Goal: Task Accomplishment & Management: Use online tool/utility

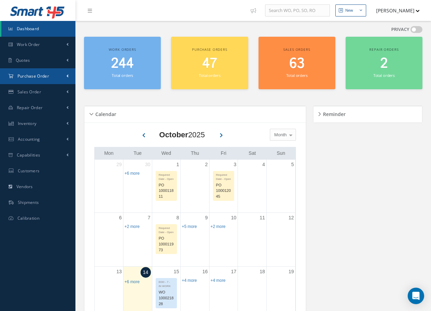
click at [50, 76] on link "Purchase Order" at bounding box center [37, 76] width 75 height 16
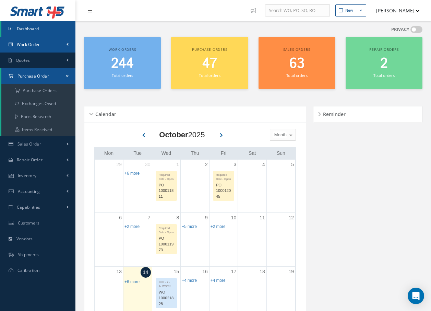
click at [39, 43] on span "Work Order" at bounding box center [28, 44] width 23 height 6
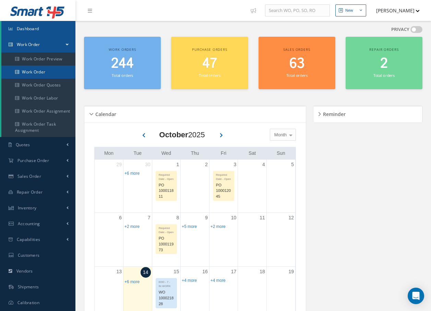
click at [42, 70] on link "Work Order" at bounding box center [38, 71] width 74 height 13
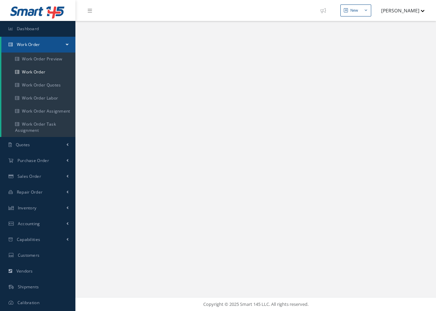
select select "25"
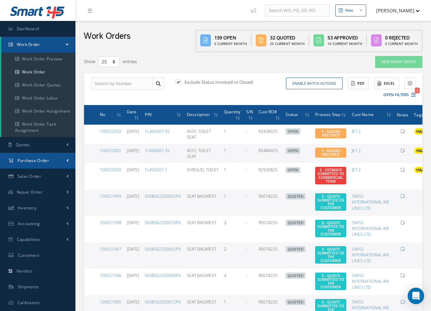
click at [48, 160] on span "Purchase Order" at bounding box center [33, 160] width 32 height 6
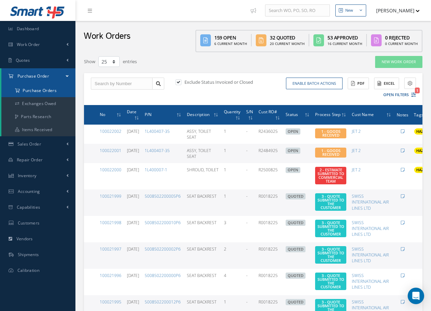
click at [56, 89] on a=1&status_id=2&status_id=3&status_id=5&collapsedFilters"] "Purchase Orders" at bounding box center [38, 90] width 74 height 13
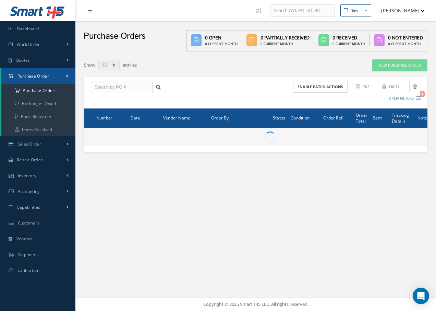
select select "25"
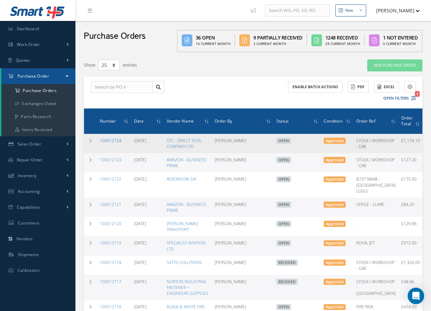
click at [112, 141] on link "100012124" at bounding box center [111, 141] width 22 height 6
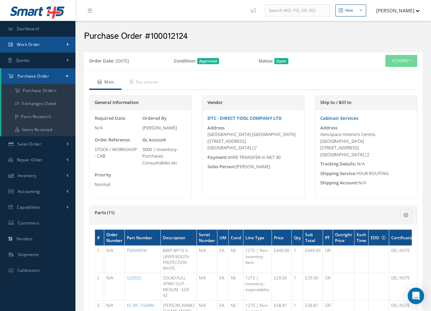
click at [37, 45] on span "Work Order" at bounding box center [28, 44] width 23 height 6
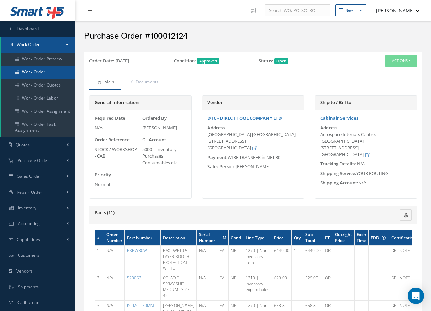
click at [35, 72] on link "Work Order" at bounding box center [38, 71] width 74 height 13
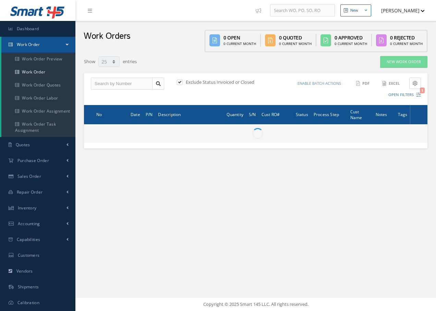
select select "25"
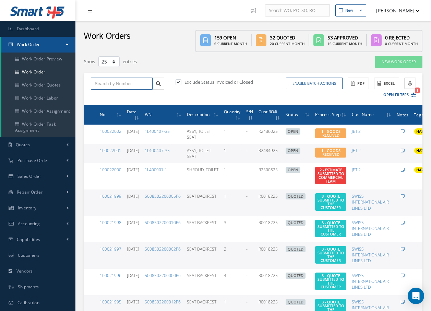
click at [128, 81] on input "text" at bounding box center [122, 83] width 62 height 12
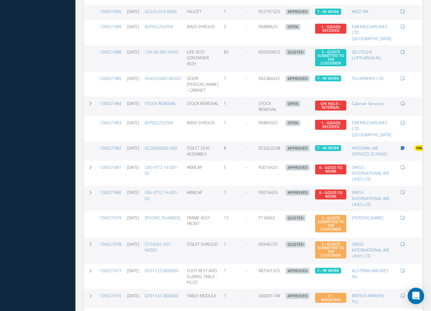
scroll to position [507, 0]
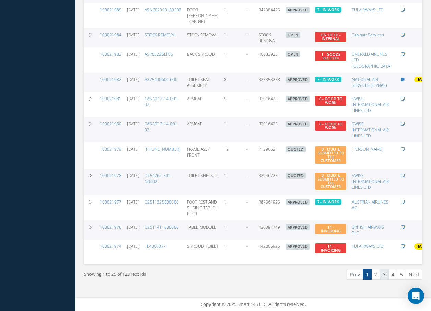
click at [383, 274] on link "3" at bounding box center [384, 274] width 9 height 11
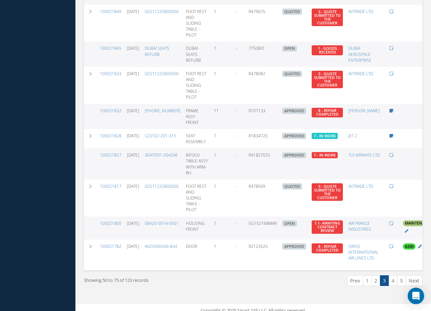
scroll to position [552, 0]
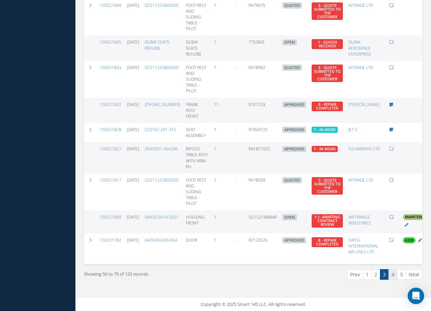
click at [395, 273] on link "4" at bounding box center [393, 274] width 9 height 11
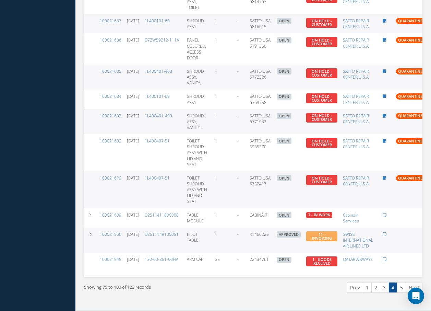
scroll to position [519, 0]
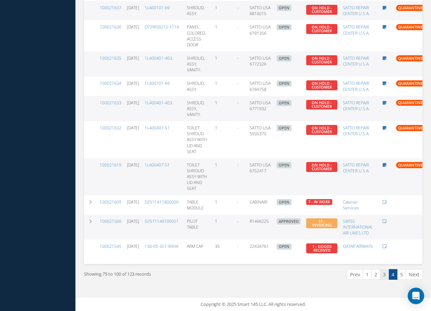
click at [385, 273] on link "3" at bounding box center [384, 274] width 9 height 11
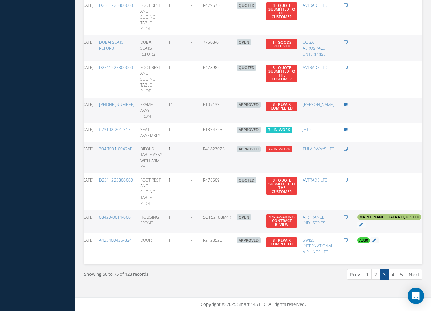
scroll to position [0, 72]
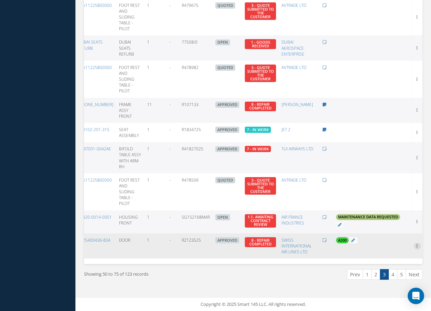
click at [416, 242] on icon at bounding box center [417, 244] width 7 height 5
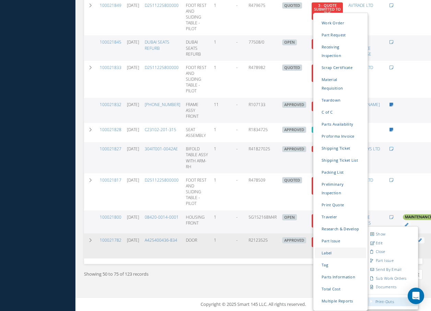
click at [332, 247] on link "Label" at bounding box center [340, 252] width 51 height 11
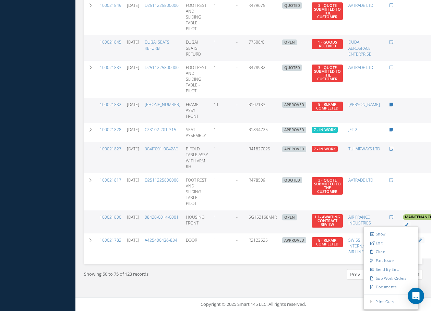
click at [340, 285] on div "Prev 1 2 3 4 5 Next" at bounding box center [340, 277] width 175 height 16
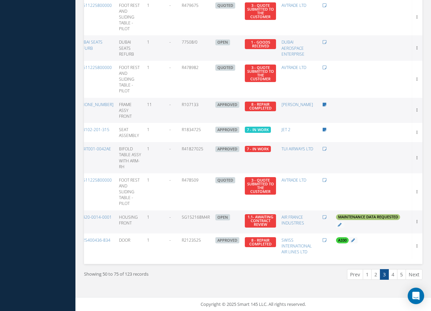
scroll to position [552, 0]
click at [402, 273] on link "5" at bounding box center [401, 274] width 9 height 11
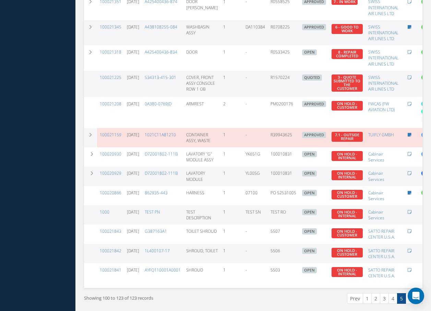
scroll to position [407, 0]
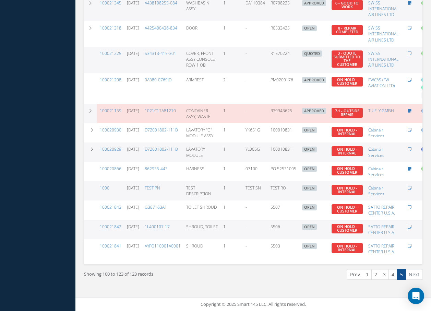
click at [412, 276] on li "Next" at bounding box center [414, 274] width 16 height 11
click at [413, 275] on li "Next" at bounding box center [414, 274] width 16 height 11
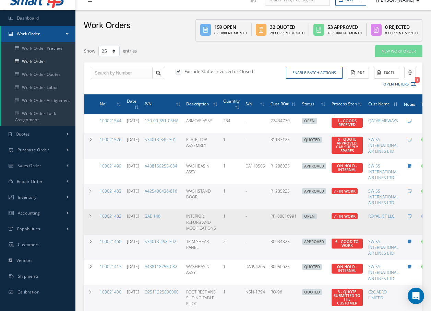
scroll to position [0, 0]
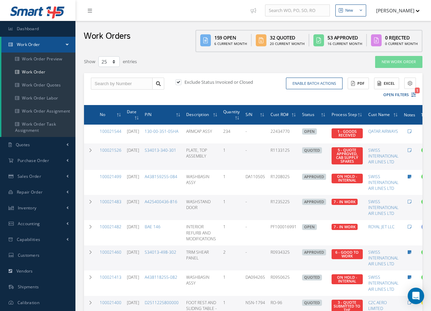
click at [90, 13] on link at bounding box center [91, 10] width 19 height 11
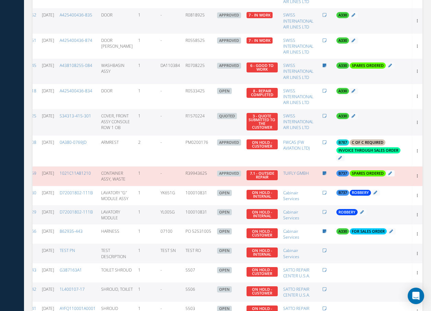
scroll to position [294, 0]
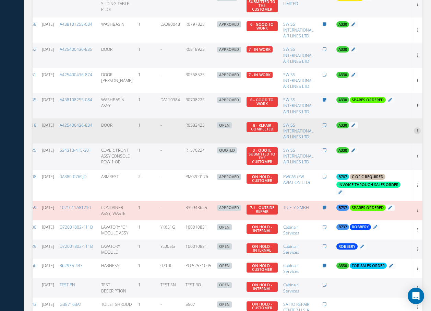
click at [418, 133] on icon at bounding box center [417, 129] width 7 height 5
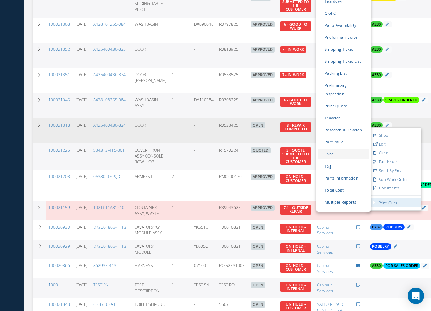
click at [338, 148] on link "Label" at bounding box center [343, 153] width 51 height 11
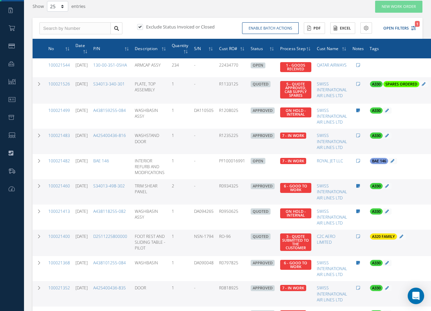
scroll to position [0, 0]
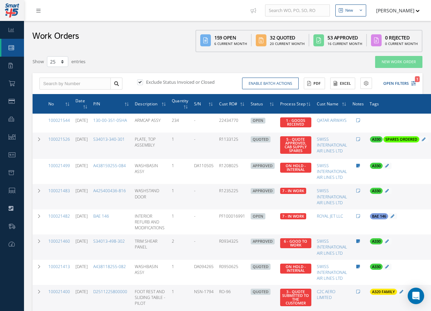
click at [39, 15] on link at bounding box center [40, 10] width 19 height 11
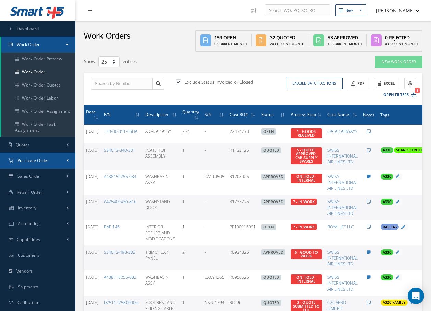
click at [40, 159] on span "Purchase Order" at bounding box center [33, 160] width 32 height 6
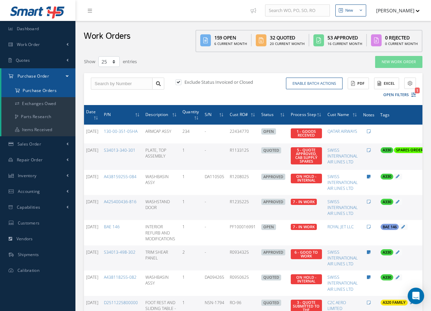
click at [47, 88] on a=1&status_id=2&status_id=3&status_id=5&collapsedFilters"] "Purchase Orders" at bounding box center [38, 90] width 74 height 13
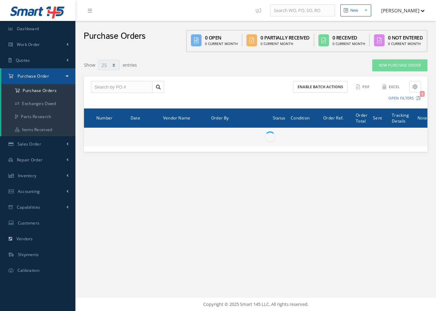
select select "25"
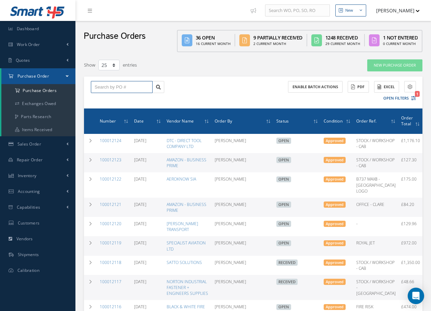
click at [142, 88] on input "text" at bounding box center [122, 87] width 62 height 12
type input "1"
drag, startPoint x: 38, startPoint y: 41, endPoint x: 41, endPoint y: 44, distance: 4.6
click at [40, 41] on link "Work Order" at bounding box center [37, 45] width 75 height 16
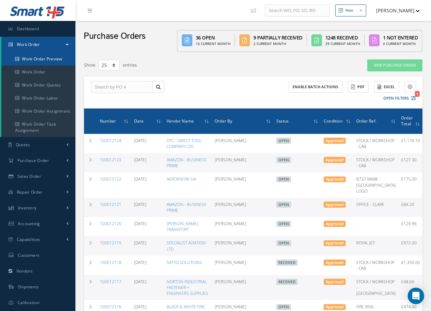
click at [40, 57] on link "Work Order Preview" at bounding box center [38, 58] width 74 height 13
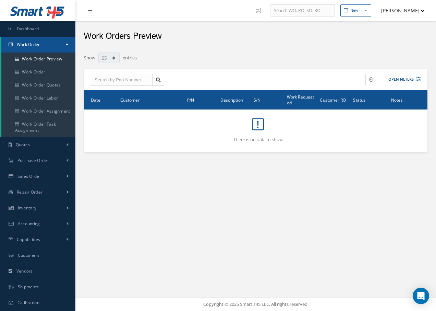
select select "25"
click at [36, 46] on span "Work Order" at bounding box center [28, 44] width 23 height 6
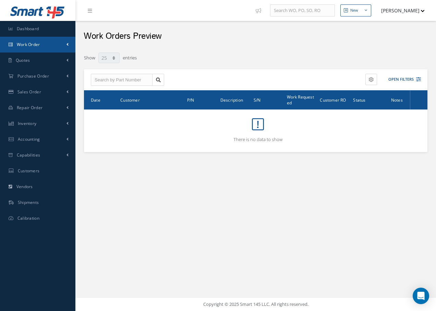
click at [28, 44] on span "Work Order" at bounding box center [28, 44] width 23 height 6
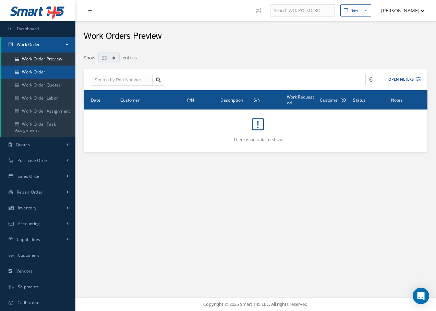
click at [34, 72] on link "Work Order" at bounding box center [38, 71] width 74 height 13
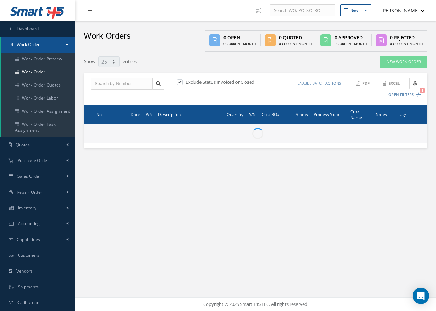
select select "25"
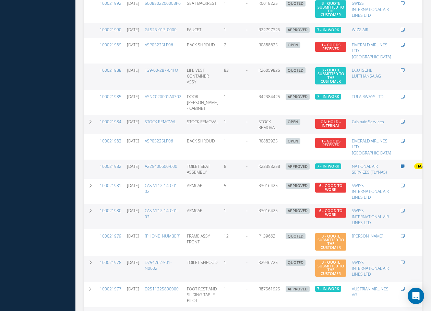
scroll to position [507, 0]
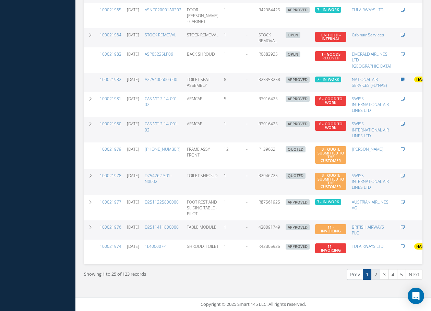
click at [378, 274] on link "2" at bounding box center [375, 274] width 9 height 11
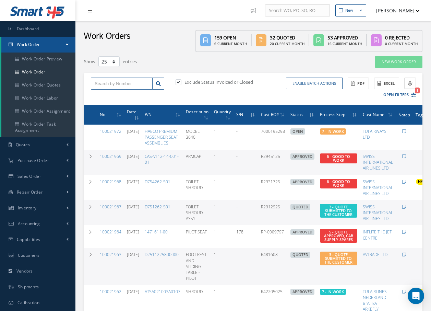
click at [100, 83] on input "text" at bounding box center [122, 83] width 62 height 12
type input "100021352"
click at [98, 98] on span "100021352" at bounding box center [105, 95] width 21 height 5
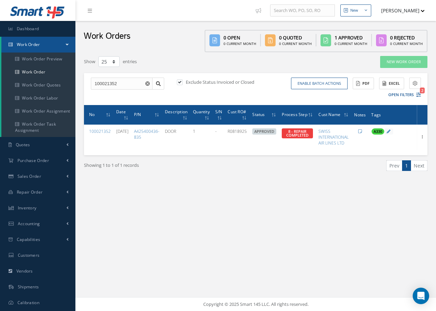
scroll to position [0, 19]
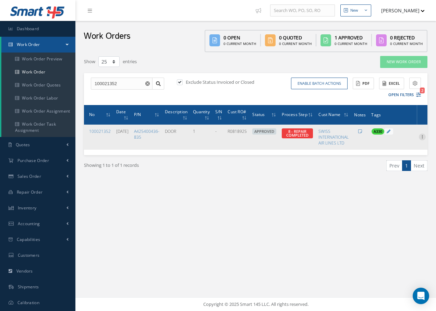
click at [423, 135] on icon at bounding box center [422, 135] width 7 height 5
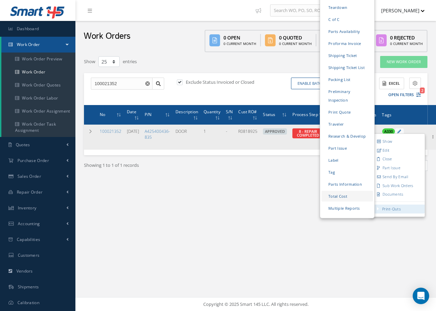
drag, startPoint x: 402, startPoint y: 207, endPoint x: 354, endPoint y: 189, distance: 51.1
click at [371, 204] on link "Print-Outs Work Order Part Request Receiving Inspection Scrap Certificate Mater…" at bounding box center [398, 208] width 54 height 9
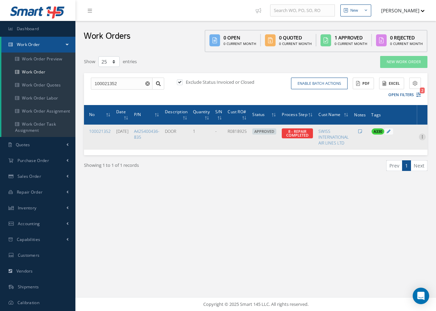
click at [421, 135] on icon at bounding box center [422, 135] width 7 height 5
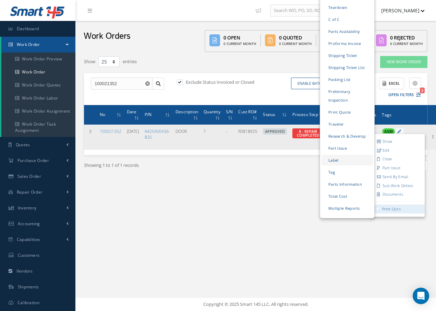
click at [344, 155] on link "Label" at bounding box center [347, 160] width 51 height 11
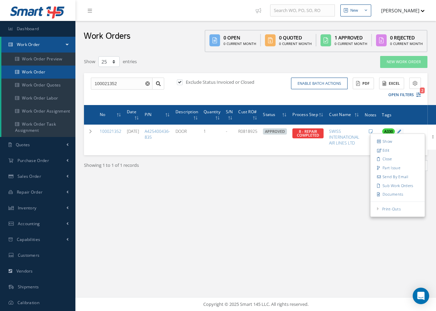
click at [39, 73] on link "Work Order" at bounding box center [38, 71] width 74 height 13
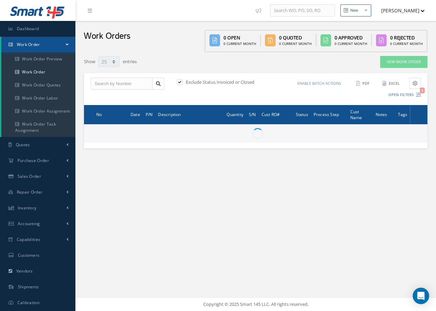
select select "25"
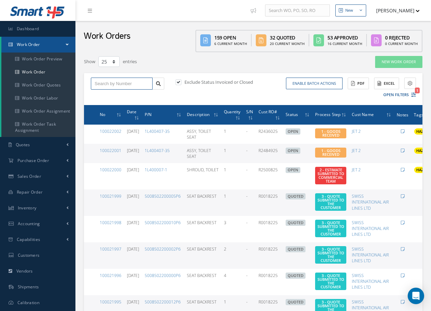
click at [110, 84] on input "text" at bounding box center [122, 83] width 62 height 12
type input "100021984"
click at [112, 96] on span "100021984" at bounding box center [105, 95] width 21 height 5
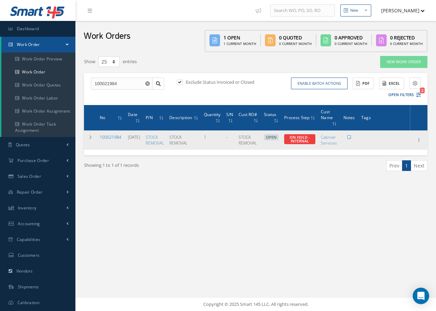
click at [110, 137] on link "100021984" at bounding box center [111, 137] width 22 height 6
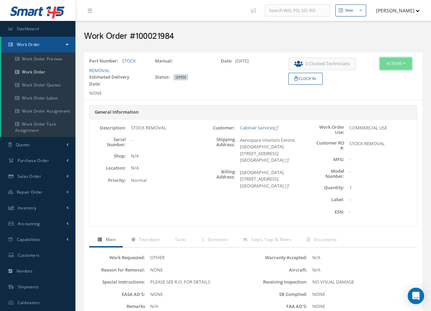
click at [398, 64] on button "Actions" at bounding box center [396, 64] width 32 height 12
click at [377, 76] on link "Edit" at bounding box center [385, 76] width 55 height 9
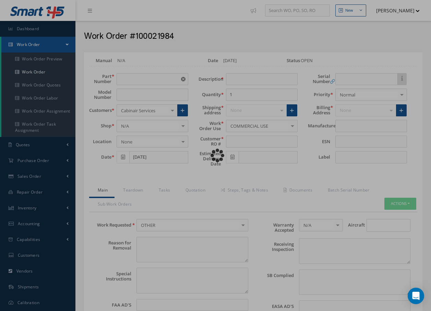
type input "STOCK REMOVAL"
type input "[DATE]"
type input "STOCK REMOVAL"
type textarea "NONE"
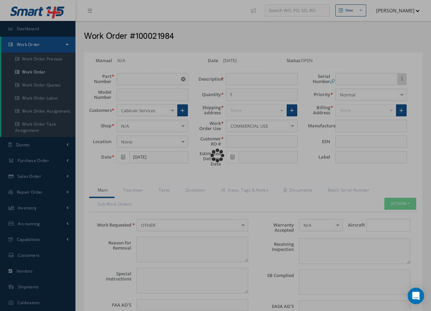
type textarea "PLEASE SEE R.O. FOR DETAILS"
type input "NONE"
type textarea "NO VISUAL DAMAGE"
type textarea "NONE"
type input "NONE"
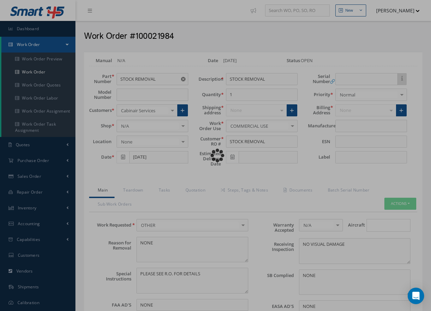
click at [195, 190] on link "Quotation" at bounding box center [194, 190] width 35 height 14
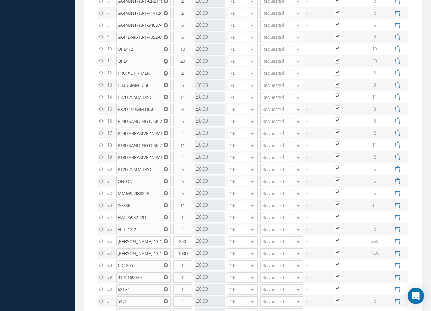
scroll to position [857, 0]
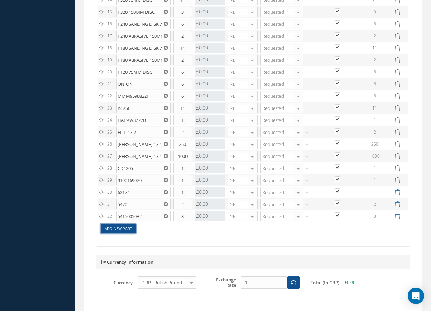
click at [121, 233] on link "Add New Part" at bounding box center [118, 228] width 35 height 9
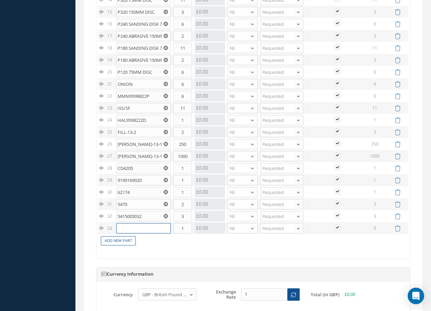
click at [121, 233] on input "text" at bounding box center [143, 228] width 55 height 10
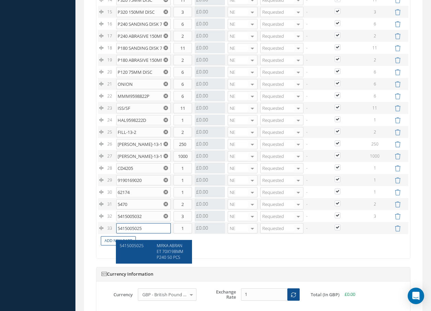
type input "5415005025"
click at [166, 246] on tbody "1 VERMICULITE VERMICULITE LOOSE FILL INSUATION 100L Part Number Description Qty…" at bounding box center [253, 42] width 310 height 408
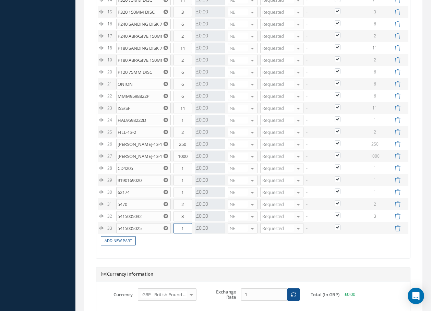
drag, startPoint x: 186, startPoint y: 235, endPoint x: 180, endPoint y: 235, distance: 5.5
click at [180, 233] on input "1" at bounding box center [183, 228] width 19 height 10
type input "3"
click at [118, 244] on link "Add New Part" at bounding box center [118, 240] width 35 height 9
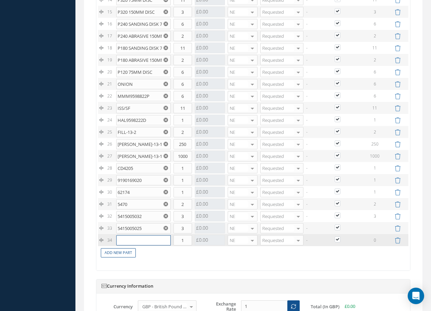
click at [121, 245] on input "text" at bounding box center [143, 240] width 55 height 10
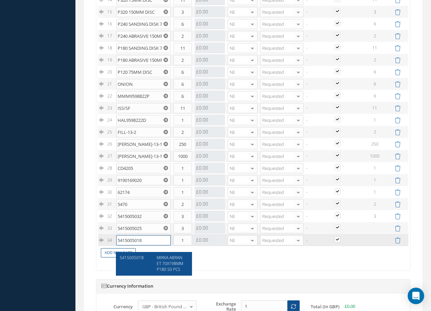
type input "5415005018"
click at [169, 264] on span "MIRKA ABRANET 70X198MM P180 50 PCS" at bounding box center [170, 262] width 26 height 17
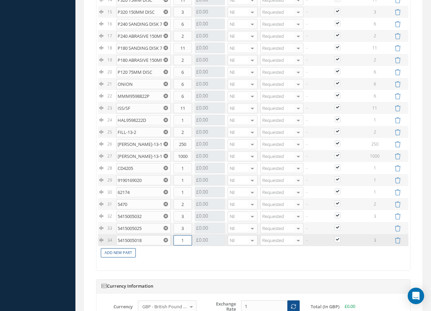
drag, startPoint x: 181, startPoint y: 246, endPoint x: 193, endPoint y: 247, distance: 11.3
click at [193, 246] on td "1" at bounding box center [182, 240] width 21 height 12
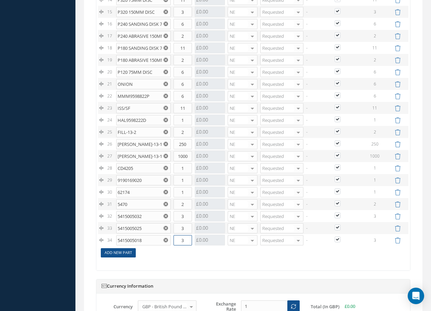
type input "3"
click at [125, 257] on link "Add New Part" at bounding box center [118, 252] width 35 height 9
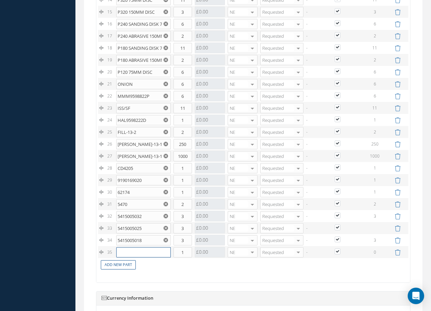
click at [125, 257] on input "text" at bounding box center [143, 252] width 55 height 10
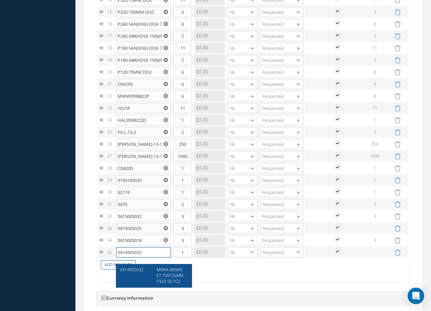
type input "5414905032"
click at [172, 271] on span "MIRKA ABRANET 70X125MM P320 50 PCS" at bounding box center [170, 274] width 26 height 17
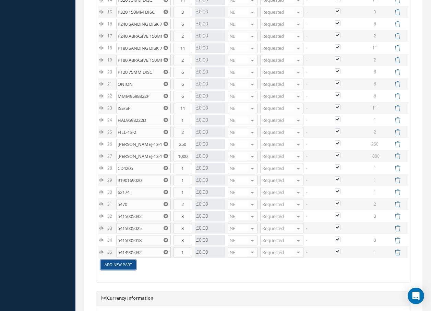
click at [122, 269] on link "Add New Part" at bounding box center [118, 264] width 35 height 9
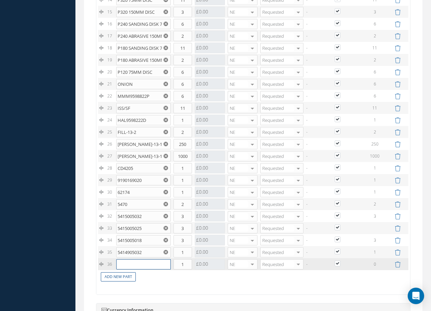
click at [124, 269] on input "text" at bounding box center [143, 264] width 55 height 10
drag, startPoint x: 139, startPoint y: 272, endPoint x: 117, endPoint y: 272, distance: 21.9
click at [117, 269] on input "54149050" at bounding box center [143, 264] width 55 height 10
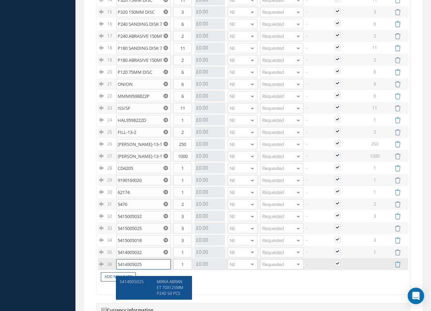
type input "5414905025"
click at [165, 290] on span "MIRKA ABRANET 70X125MM P240 50 PCS" at bounding box center [170, 286] width 26 height 17
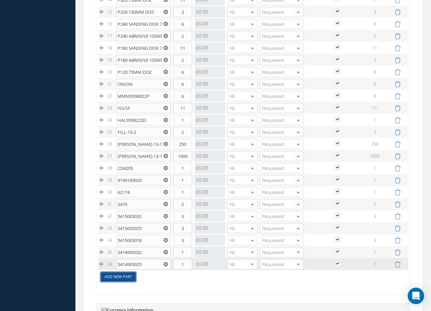
click at [133, 281] on link "Add New Part" at bounding box center [118, 276] width 35 height 9
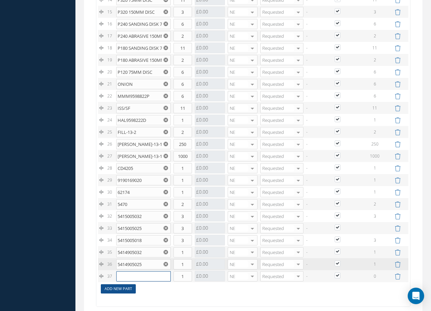
click at [133, 281] on input "text" at bounding box center [143, 276] width 55 height 10
click at [133, 279] on input "text" at bounding box center [143, 276] width 55 height 10
paste input "54149050"
type input "54149050"
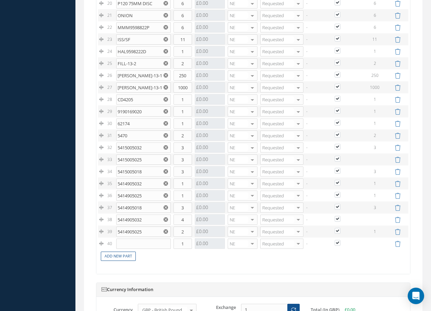
scroll to position [926, 0]
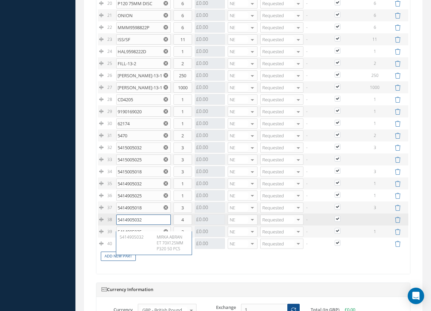
drag, startPoint x: 149, startPoint y: 225, endPoint x: 111, endPoint y: 228, distance: 37.8
click at [111, 225] on tr "38 5414905032 5414905032 MIRKA ABRANET 70X125MM P320 50 PCS Part Number Descrip…" at bounding box center [253, 219] width 310 height 12
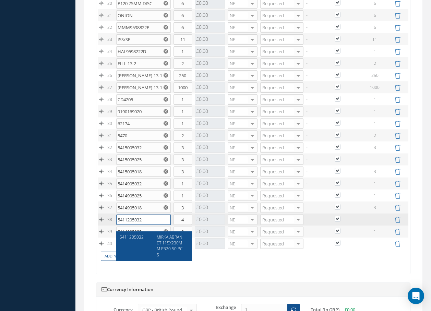
type input "5411205032"
click at [172, 246] on tbody "1 VERMICULITE VERMICULITE LOOSE FILL INSUATION 100L Part Number Description Qty…" at bounding box center [253, 16] width 310 height 492
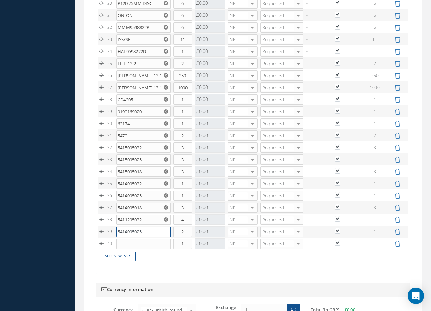
click at [148, 237] on input "5414905025" at bounding box center [143, 231] width 55 height 10
drag, startPoint x: 148, startPoint y: 240, endPoint x: 101, endPoint y: 242, distance: 46.7
click at [101, 237] on tr "39 5414905025 5414905025 MIRKA ABRANET 70X125MM P240 50 PCS MIRKA ABRANET 70X12…" at bounding box center [253, 231] width 310 height 12
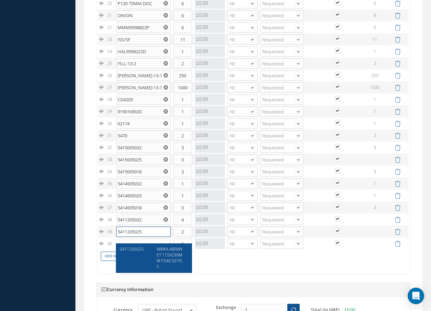
type input "5411205025"
click at [172, 261] on tbody "1 VERMICULITE VERMICULITE LOOSE FILL INSUATION 100L Part Number Description Qty…" at bounding box center [253, 16] width 310 height 492
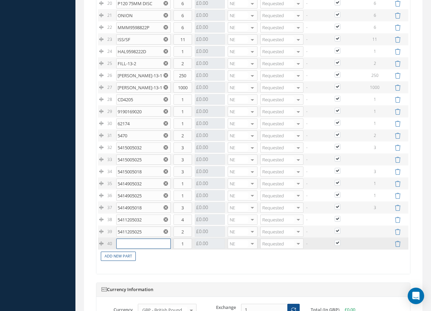
click at [153, 249] on input "text" at bounding box center [143, 243] width 55 height 10
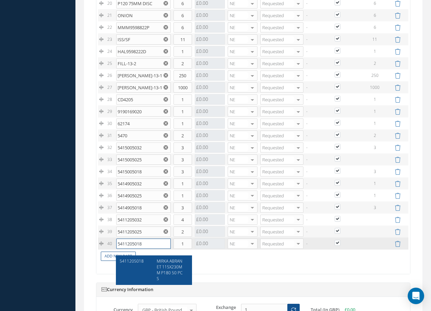
type input "5411205018"
drag, startPoint x: 184, startPoint y: 250, endPoint x: 176, endPoint y: 248, distance: 8.4
click at [177, 249] on input "1" at bounding box center [183, 243] width 19 height 10
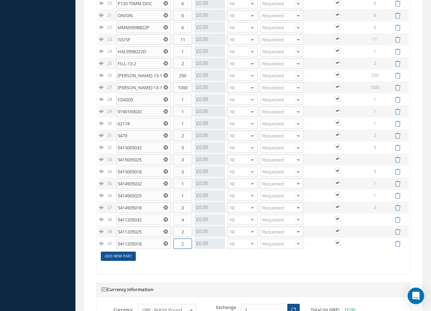
type input "2"
click at [130, 261] on link "Add New Part" at bounding box center [118, 255] width 35 height 9
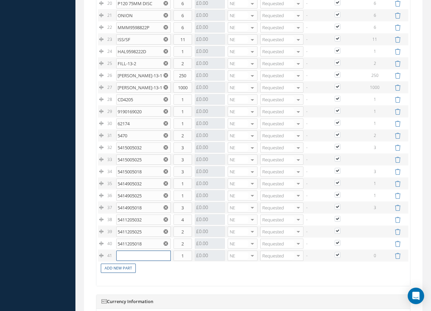
click at [130, 261] on input "text" at bounding box center [143, 255] width 55 height 10
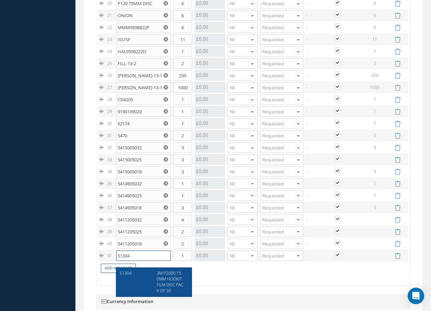
type input "51304"
click at [177, 284] on span "3M P2000 150MM HOOKIT FILM DISC PACK OF 50" at bounding box center [170, 281] width 26 height 23
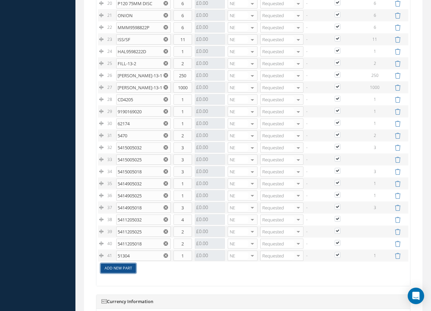
click at [129, 273] on link "Add New Part" at bounding box center [118, 267] width 35 height 9
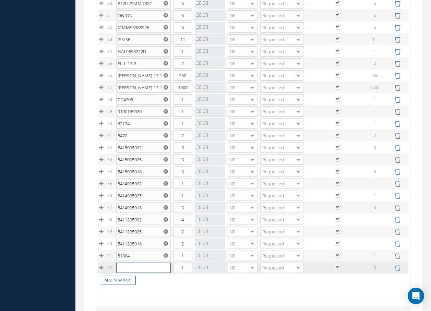
click at [130, 273] on input "text" at bounding box center [143, 267] width 55 height 10
type input "50499"
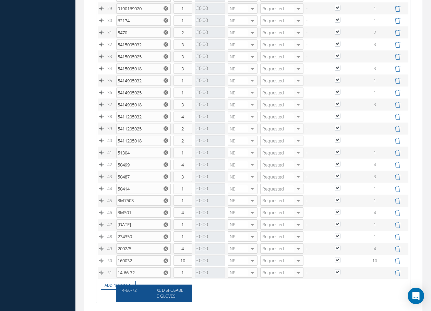
scroll to position [1029, 0]
type input "14-66-72"
click at [164, 294] on span "XL DISPOSABLE GLOVES" at bounding box center [170, 293] width 26 height 12
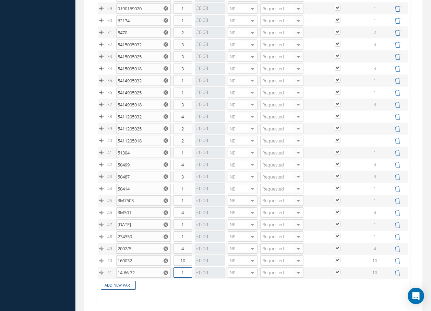
click at [191, 277] on input "1" at bounding box center [183, 272] width 19 height 10
type input "10"
click at [129, 290] on link "Add New Part" at bounding box center [118, 284] width 35 height 9
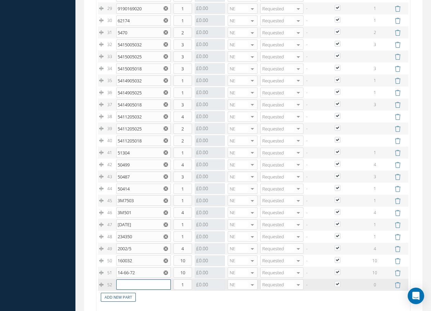
click at [131, 289] on input "text" at bounding box center [143, 284] width 55 height 10
type input "14-66-70"
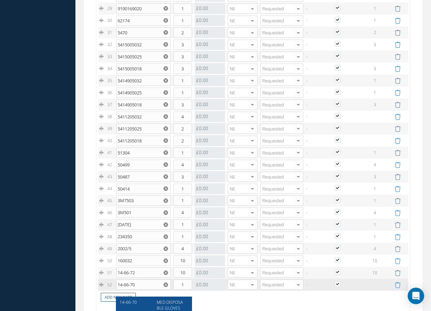
click at [153, 302] on div "MED DISPOSABLE GLOVES MEDIUM" at bounding box center [170, 307] width 37 height 17
click at [189, 289] on input "1" at bounding box center [183, 284] width 19 height 10
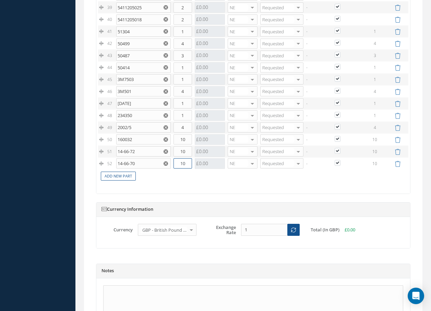
scroll to position [1166, 0]
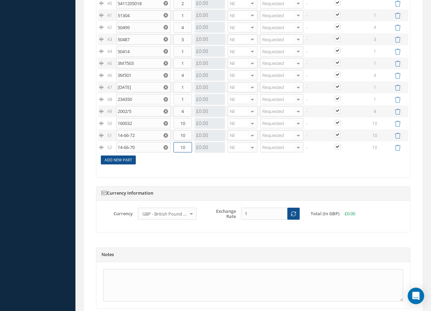
type input "10"
click at [132, 165] on link "Add New Part" at bounding box center [118, 159] width 35 height 9
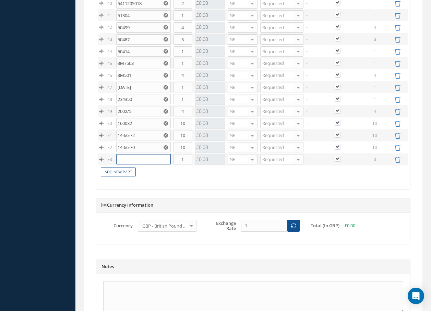
click at [132, 164] on input "text" at bounding box center [143, 159] width 55 height 10
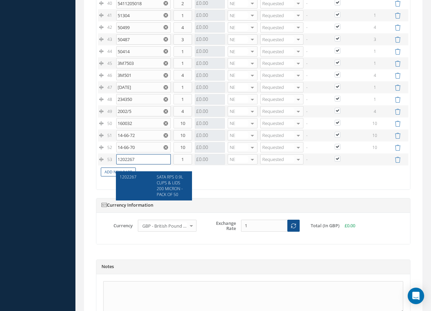
type input "1202267"
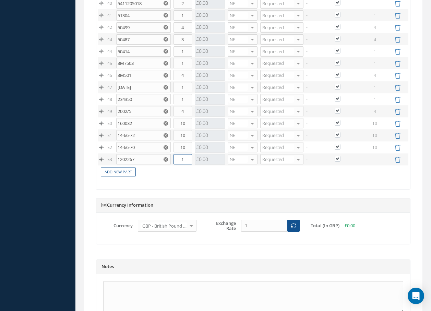
drag, startPoint x: 188, startPoint y: 166, endPoint x: 179, endPoint y: 167, distance: 8.6
click at [179, 164] on input "1" at bounding box center [183, 159] width 19 height 10
type input "2"
click at [129, 176] on link "Add New Part" at bounding box center [118, 171] width 35 height 9
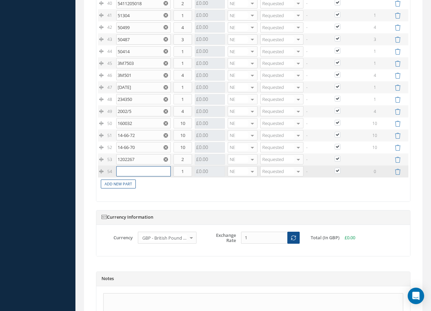
click at [129, 176] on input "text" at bounding box center [143, 171] width 55 height 10
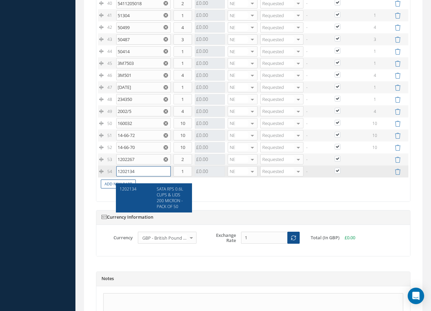
type input "1202134"
click at [169, 190] on span "SATA RPS 0.6L CUPS & LIDS 200 MICRON - PACK OF 50" at bounding box center [170, 197] width 26 height 23
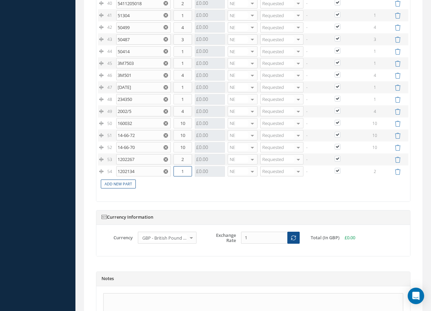
drag, startPoint x: 185, startPoint y: 180, endPoint x: 168, endPoint y: 179, distance: 16.5
click at [168, 177] on tr "54 1202134 SATA RPS 0.6L CUPS & LIDS 200 MICRON - PACK OF 50 Part Number Descri…" at bounding box center [253, 171] width 310 height 12
type input "2"
click at [116, 189] on link "Add New Part" at bounding box center [118, 183] width 35 height 9
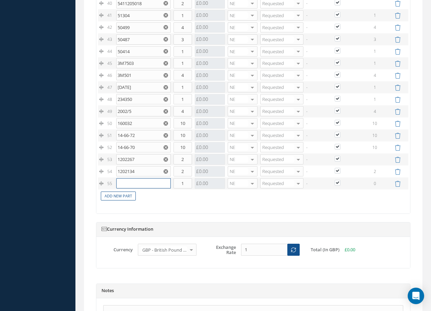
click at [128, 188] on input "text" at bounding box center [143, 183] width 55 height 10
type input "08984"
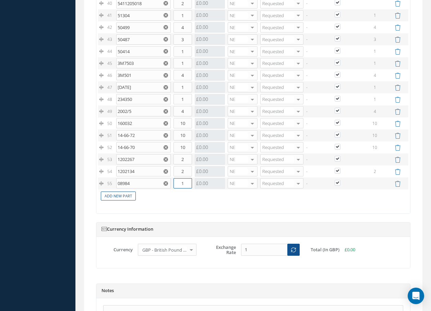
click at [187, 188] on input "1" at bounding box center [183, 183] width 19 height 10
type input "19"
click at [124, 201] on link "Add New Part" at bounding box center [118, 195] width 35 height 9
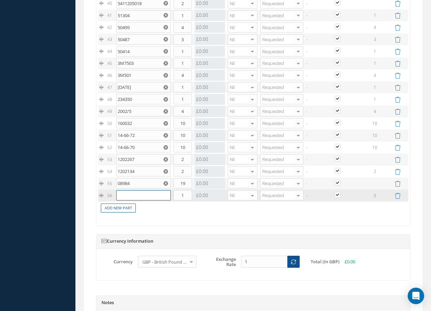
drag, startPoint x: 124, startPoint y: 202, endPoint x: 120, endPoint y: 204, distance: 4.1
click at [119, 200] on input "text" at bounding box center [143, 195] width 55 height 10
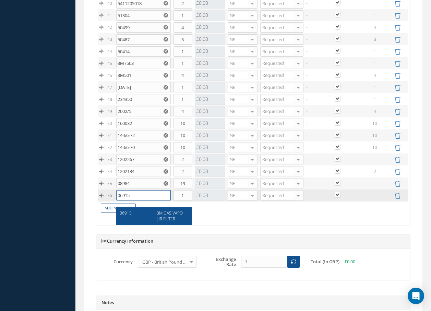
type input "06915"
click at [168, 217] on span "3M GAS VAPOUR FILTER" at bounding box center [170, 216] width 26 height 12
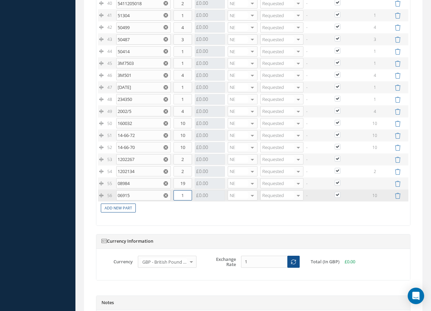
drag, startPoint x: 191, startPoint y: 202, endPoint x: 192, endPoint y: 207, distance: 4.6
click at [192, 200] on input "1" at bounding box center [183, 195] width 19 height 10
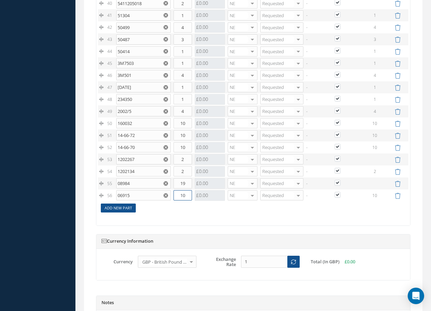
type input "10"
click at [129, 212] on link "Add New Part" at bounding box center [118, 207] width 35 height 9
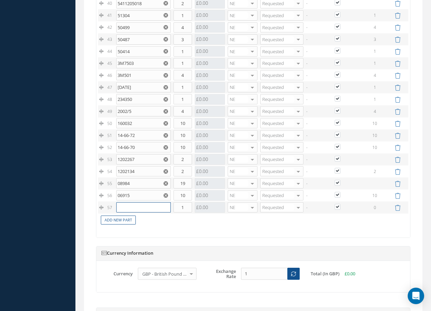
click at [129, 212] on input "text" at bounding box center [143, 207] width 55 height 10
type input "05771"
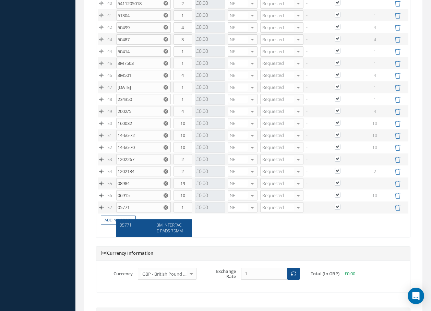
click at [165, 228] on span "3M INTERFACE PADS 75MM" at bounding box center [170, 228] width 26 height 12
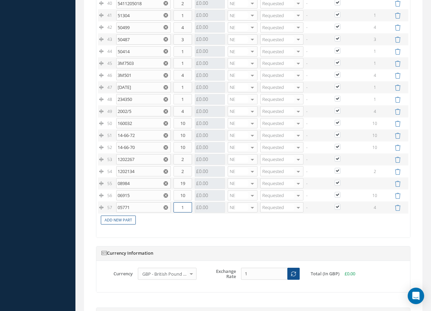
drag, startPoint x: 186, startPoint y: 215, endPoint x: 173, endPoint y: 214, distance: 12.4
click at [174, 212] on input "1" at bounding box center [183, 207] width 19 height 10
type input "4"
click at [119, 225] on link "Add New Part" at bounding box center [118, 219] width 35 height 9
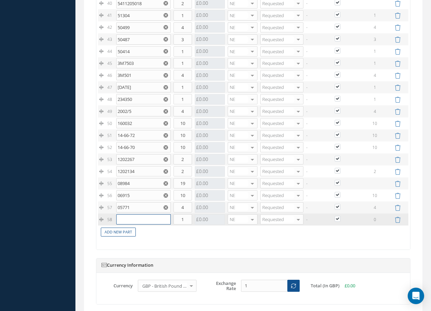
click at [120, 224] on input "text" at bounding box center [143, 219] width 55 height 10
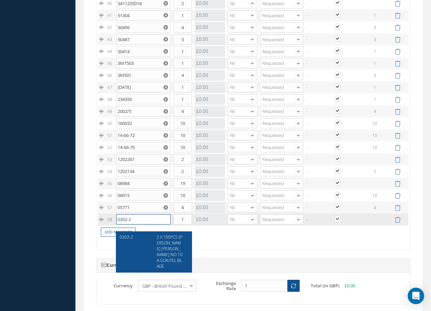
type input "0302-2"
click at [167, 238] on span "2 X 100PCS SWANN MORTON NO 10A SCALPEL BLADE" at bounding box center [170, 251] width 26 height 35
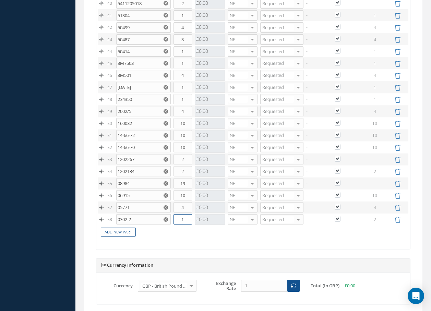
drag, startPoint x: 186, startPoint y: 227, endPoint x: 166, endPoint y: 227, distance: 19.9
click at [169, 225] on tr "58 0302-2 2 X 100PCS SWANN MORTON NO 10A SCALPEL BLADE Part Number Description …" at bounding box center [253, 219] width 310 height 12
type input "2"
click at [132, 237] on link "Add New Part" at bounding box center [118, 231] width 35 height 9
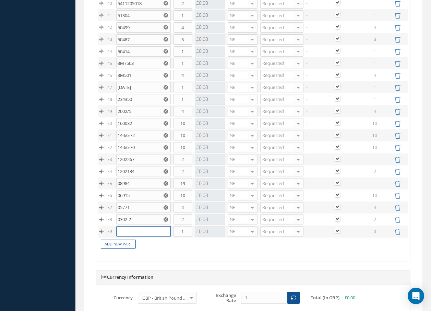
click at [132, 236] on input "text" at bounding box center [143, 231] width 55 height 10
type input "0302"
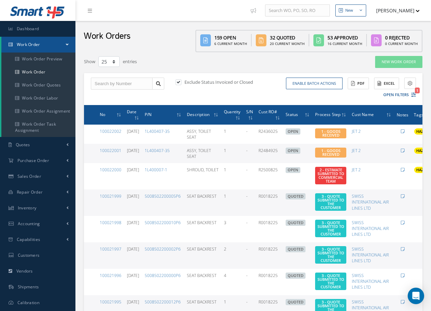
select select "25"
click at [43, 209] on link "Inventory" at bounding box center [37, 208] width 75 height 16
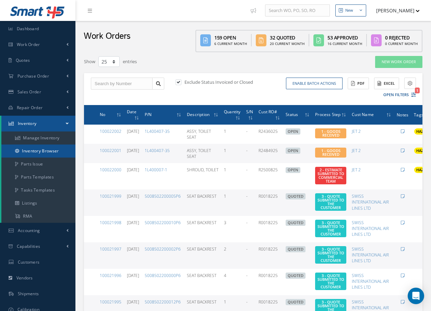
click at [51, 150] on link "Inventory Browser" at bounding box center [38, 150] width 74 height 13
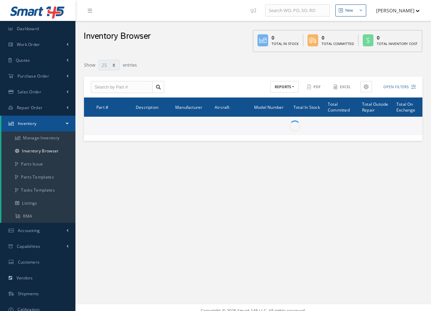
select select "25"
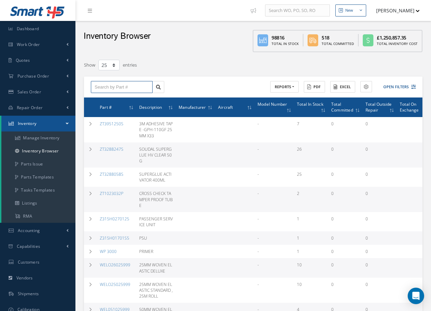
click at [143, 86] on input "text" at bounding box center [122, 87] width 62 height 12
type input "1"
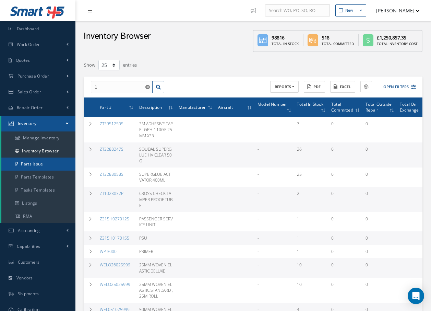
click at [35, 163] on link "Parts Issue" at bounding box center [38, 163] width 74 height 13
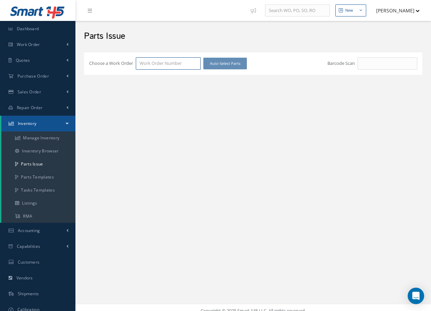
click at [151, 64] on input "Choose a Work Order" at bounding box center [168, 63] width 65 height 12
type input "100021984"
click at [141, 74] on span "100021984" at bounding box center [151, 75] width 22 height 6
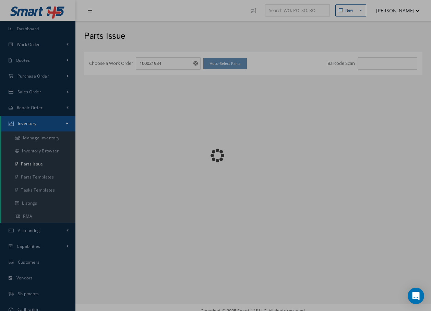
checkbox input "false"
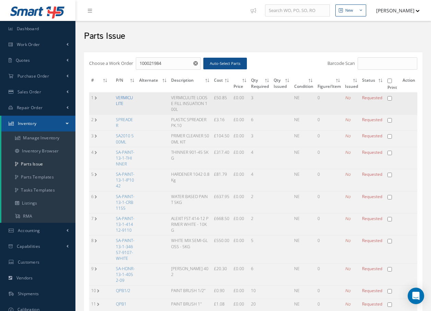
click at [131, 97] on link "VERMICULITE" at bounding box center [124, 101] width 17 height 12
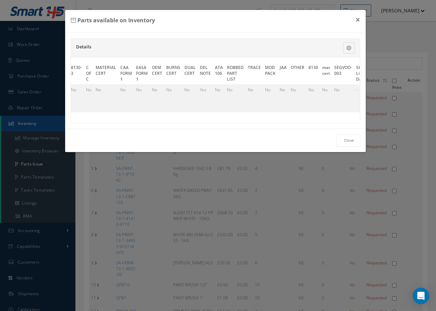
scroll to position [0, 368]
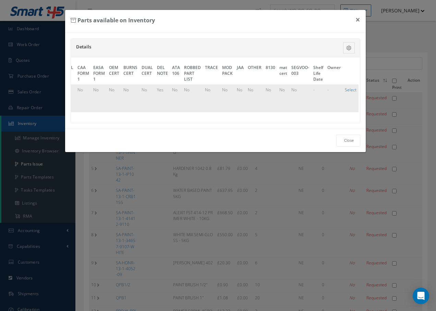
click at [345, 89] on link "Select" at bounding box center [351, 90] width 12 height 6
checkbox input "true"
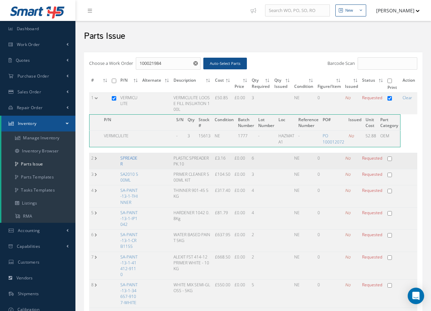
click at [129, 156] on link "SPREADER" at bounding box center [128, 161] width 17 height 12
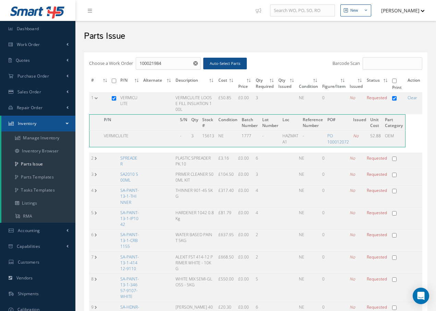
scroll to position [0, 366]
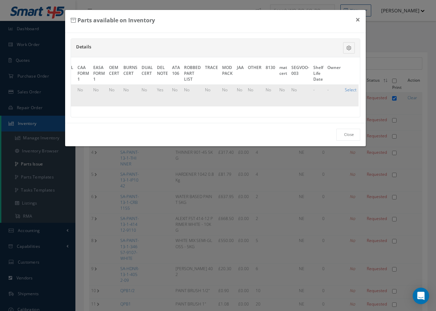
click at [348, 89] on link "Select" at bounding box center [351, 90] width 12 height 6
checkbox input "true"
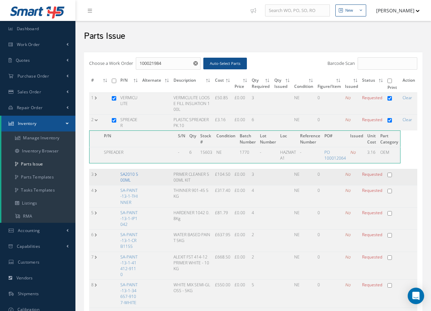
click at [125, 176] on link "SA2010 500ML" at bounding box center [129, 177] width 18 height 12
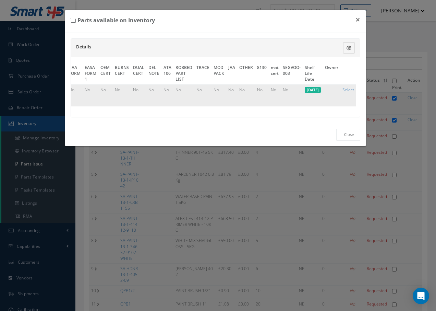
scroll to position [0, 385]
click at [346, 89] on link "Select" at bounding box center [348, 90] width 12 height 6
checkbox input "true"
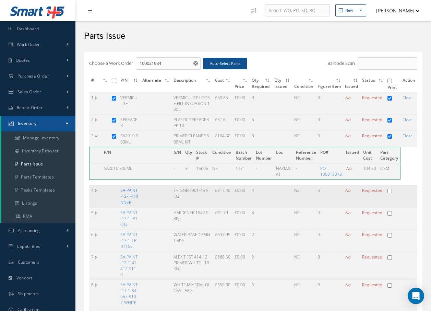
click at [128, 194] on link "SA-PAINT-13-1-THINNER" at bounding box center [128, 195] width 17 height 17
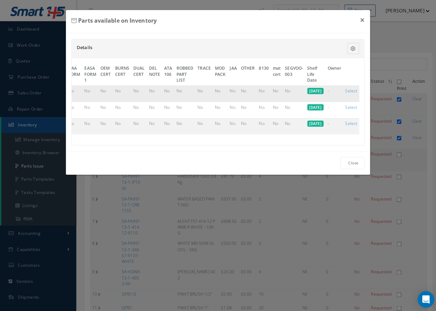
scroll to position [0, 383]
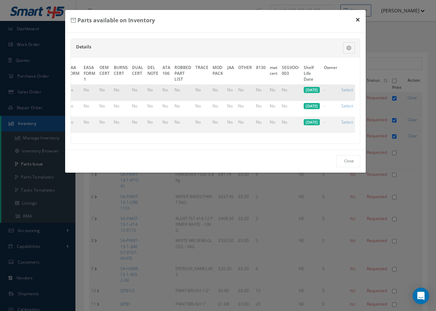
click at [357, 20] on button "×" at bounding box center [358, 19] width 16 height 19
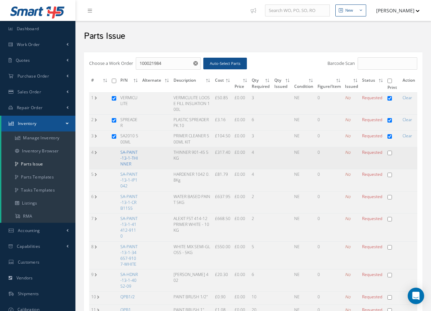
click at [133, 158] on link "SA-PAINT-13-1-THINNER" at bounding box center [128, 157] width 17 height 17
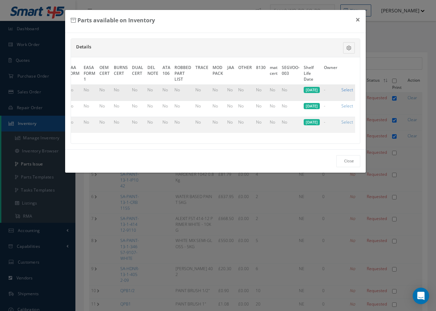
click at [350, 89] on link "Select" at bounding box center [348, 90] width 12 height 6
checkbox input "true"
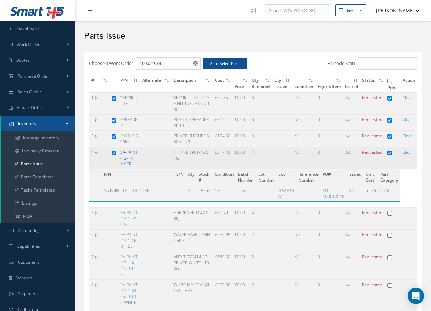
click at [132, 155] on link "SA-PAINT-13-1-THINNER" at bounding box center [128, 157] width 17 height 17
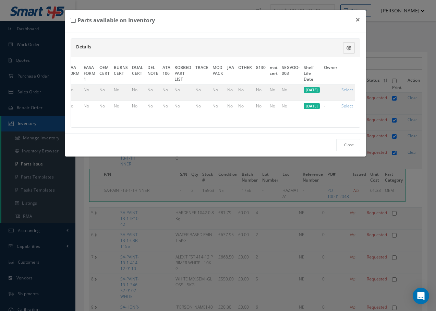
click at [349, 88] on link "Select" at bounding box center [348, 90] width 12 height 6
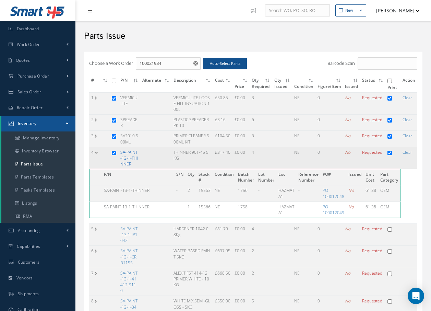
click at [136, 159] on link "SA-PAINT-13-1-THINNER" at bounding box center [128, 157] width 17 height 17
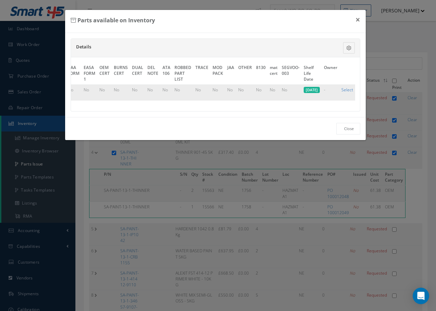
click at [347, 88] on link "Select" at bounding box center [348, 90] width 12 height 6
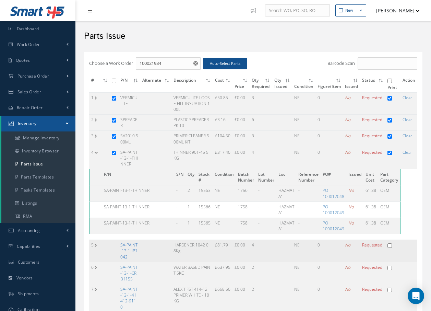
click at [130, 252] on link "SA-PAINT-13-1-IP1042" at bounding box center [128, 250] width 17 height 17
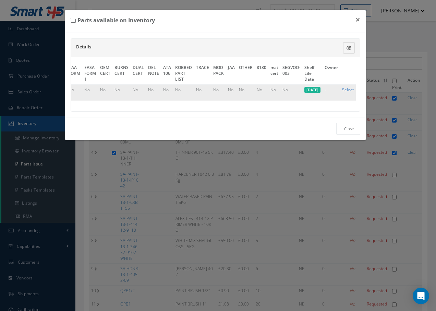
click at [353, 89] on link "Select" at bounding box center [348, 90] width 12 height 6
checkbox input "true"
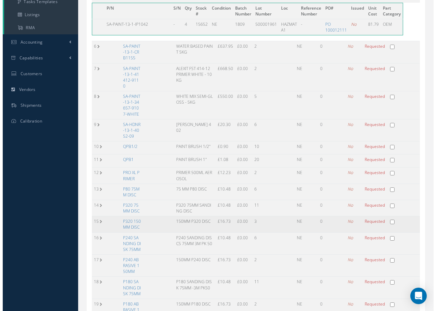
scroll to position [171, 0]
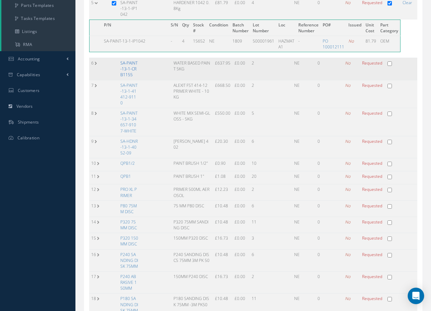
click at [131, 73] on link "SA-PAINT-13-1-CRB1155" at bounding box center [128, 68] width 17 height 17
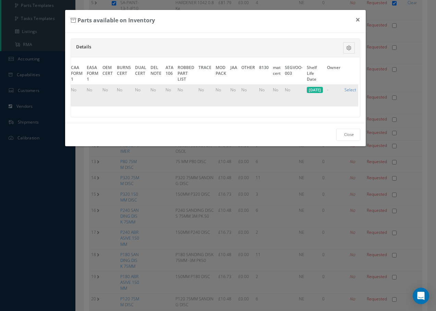
click at [352, 89] on link "Select" at bounding box center [351, 90] width 12 height 6
checkbox input "true"
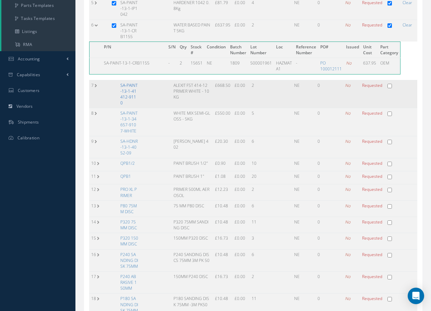
click at [124, 85] on link "SA-PAINT-13-1-41412-9110" at bounding box center [128, 93] width 17 height 23
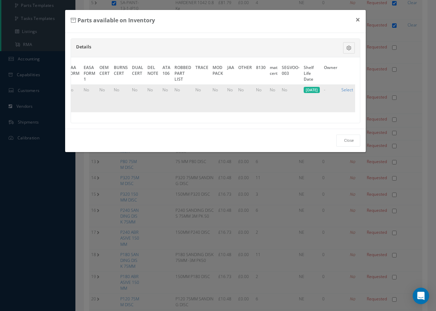
click at [347, 88] on link "Select" at bounding box center [348, 90] width 12 height 6
checkbox input "true"
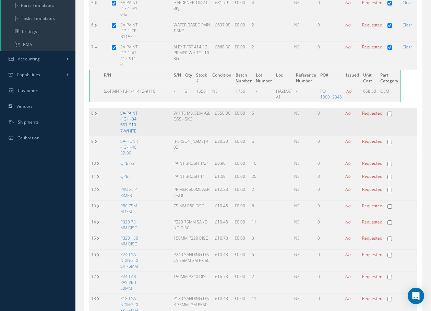
click at [130, 118] on link "SA-PAINT-13-1-34657-9107-WHITE" at bounding box center [128, 121] width 17 height 23
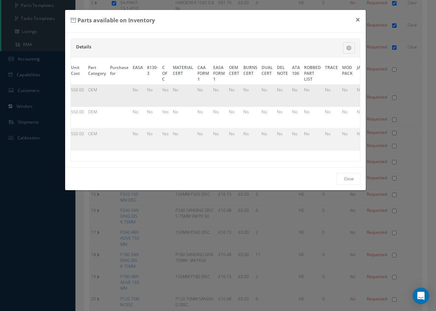
scroll to position [0, 390]
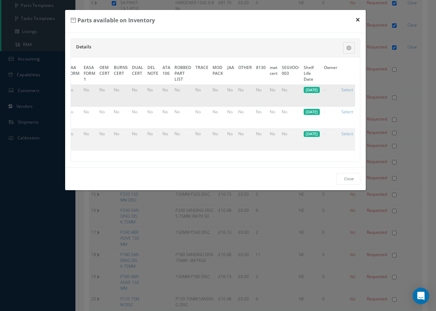
click at [358, 19] on button "×" at bounding box center [358, 19] width 16 height 19
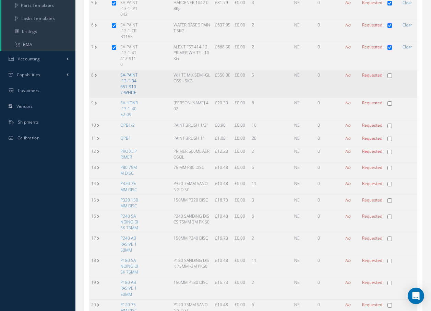
click at [130, 76] on link "SA-PAINT-13-1-34657-9107-WHITE" at bounding box center [128, 83] width 17 height 23
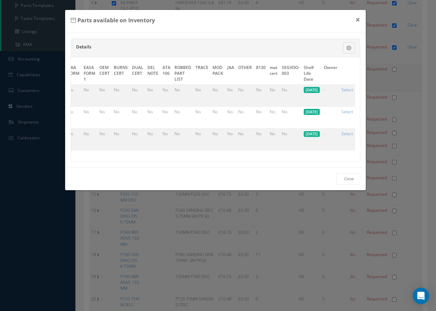
click at [350, 90] on link "Select" at bounding box center [348, 90] width 12 height 6
checkbox input "true"
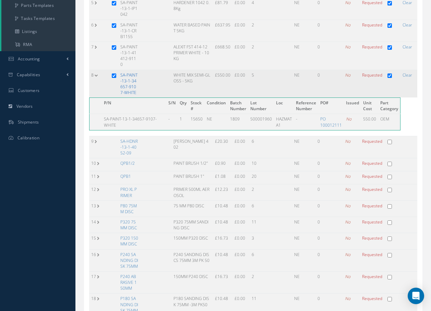
click at [129, 76] on link "SA-PAINT-13-1-34657-9107-WHITE" at bounding box center [128, 83] width 17 height 23
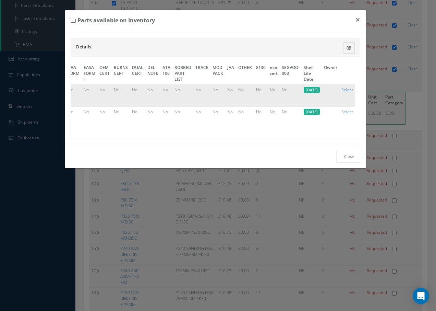
click at [345, 88] on link "Select" at bounding box center [348, 90] width 12 height 6
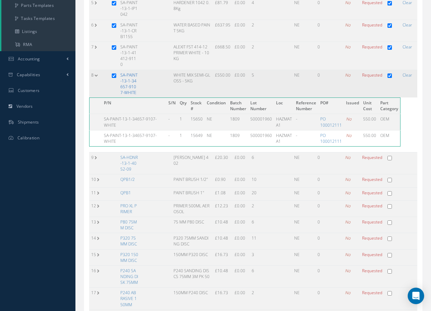
click at [126, 79] on link "SA-PAINT-13-1-34657-9107-WHITE" at bounding box center [128, 83] width 17 height 23
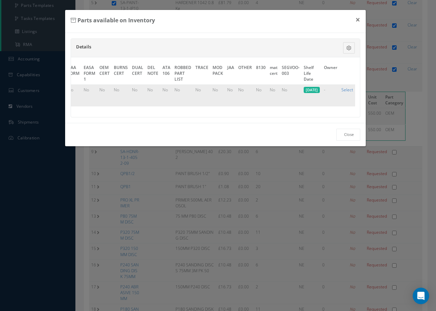
click at [346, 88] on link "Select" at bounding box center [348, 90] width 12 height 6
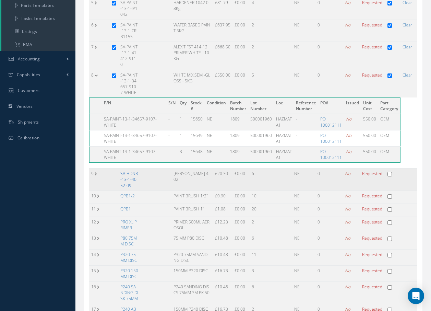
click at [122, 176] on link "SA-HDNR-13-1-4052-09" at bounding box center [128, 178] width 17 height 17
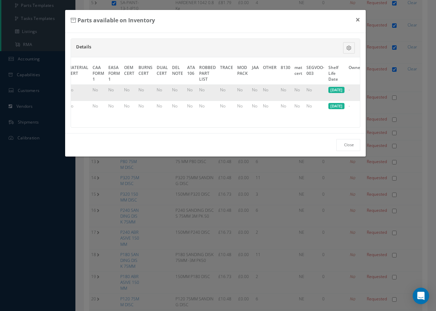
scroll to position [0, 354]
click at [343, 150] on link "Close" at bounding box center [348, 145] width 24 height 12
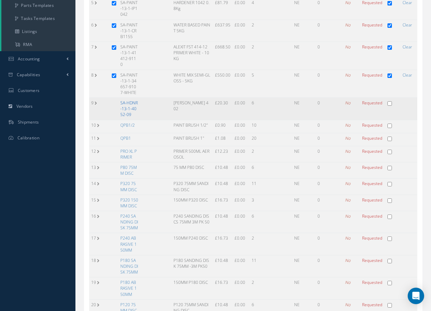
click at [129, 107] on link "SA-HDNR-13-1-4052-09" at bounding box center [128, 108] width 17 height 17
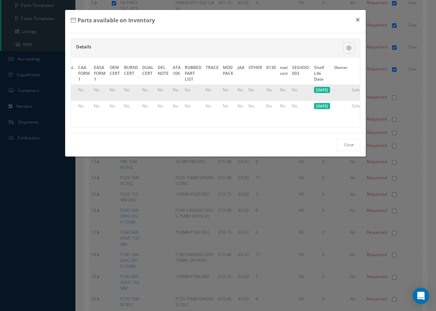
scroll to position [0, 383]
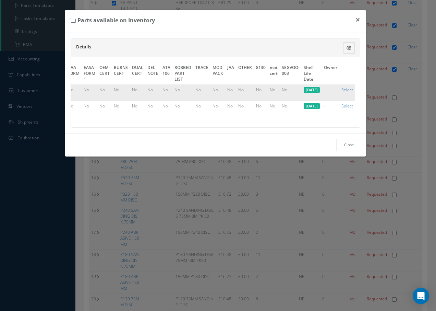
click at [350, 89] on link "Select" at bounding box center [348, 90] width 12 height 6
checkbox input "true"
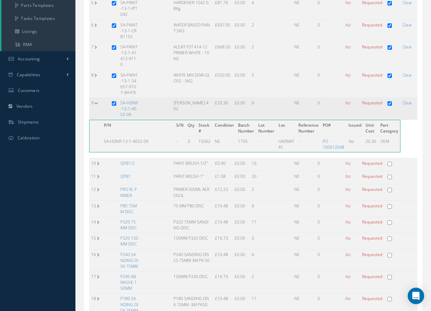
click at [134, 107] on td "SA-HDNR-13-1-4052-09" at bounding box center [129, 109] width 22 height 22
click at [135, 101] on link "SA-HDNR-13-1-4052-09" at bounding box center [128, 108] width 17 height 17
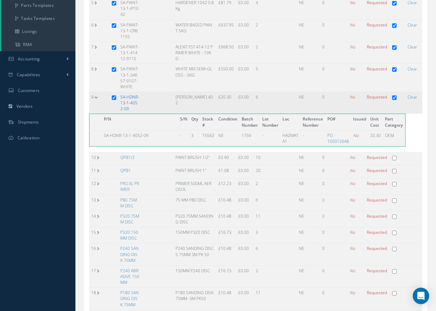
scroll to position [0, 382]
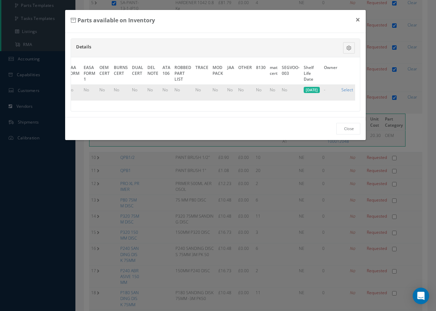
click at [348, 90] on link "Select" at bounding box center [348, 90] width 12 height 6
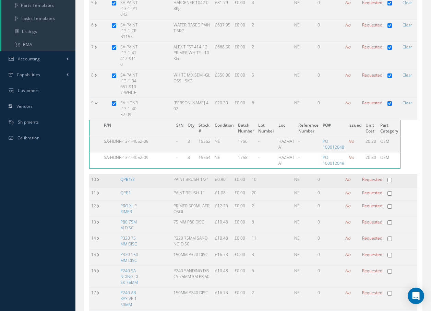
click at [132, 176] on link "QPB1/2" at bounding box center [127, 179] width 14 height 6
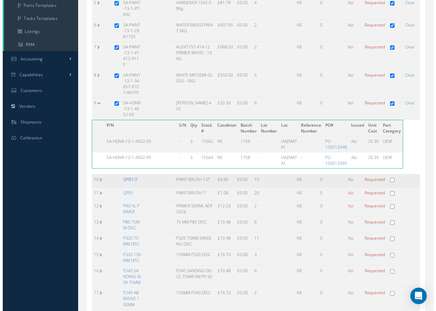
scroll to position [0, 366]
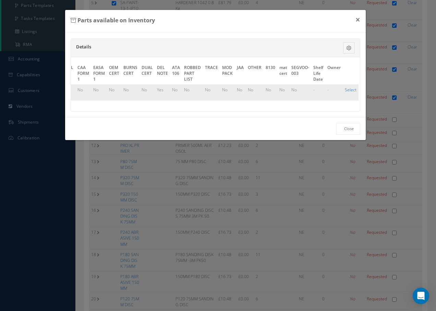
click at [351, 89] on link "Select" at bounding box center [351, 90] width 12 height 6
checkbox input "true"
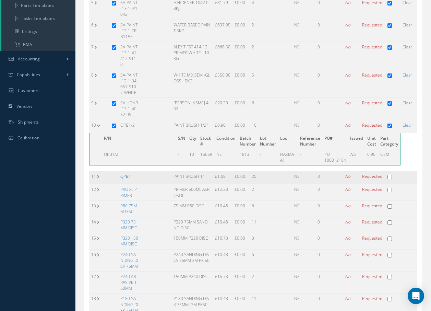
click at [126, 173] on link "QPB1" at bounding box center [125, 176] width 11 height 6
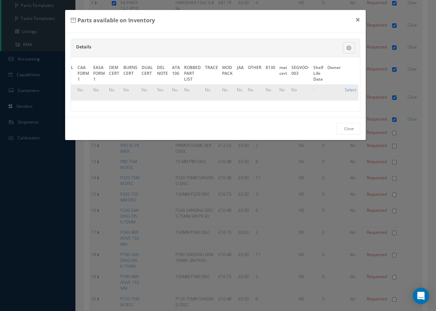
click at [346, 90] on link "Select" at bounding box center [351, 90] width 12 height 6
checkbox input "true"
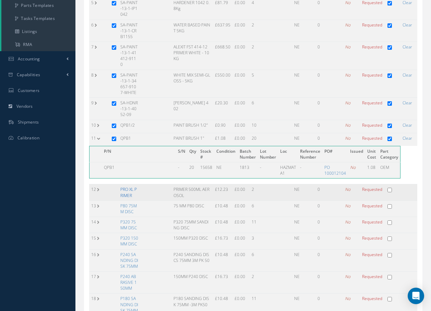
click at [128, 189] on link "PRO XL PRIMER" at bounding box center [128, 192] width 16 height 12
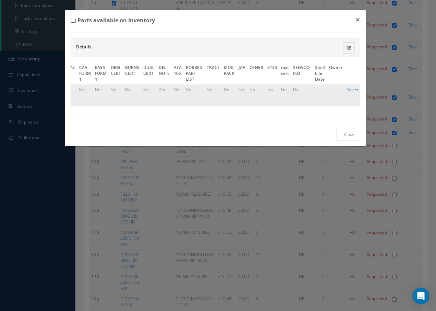
click at [352, 88] on link "Select" at bounding box center [353, 90] width 12 height 6
checkbox input "true"
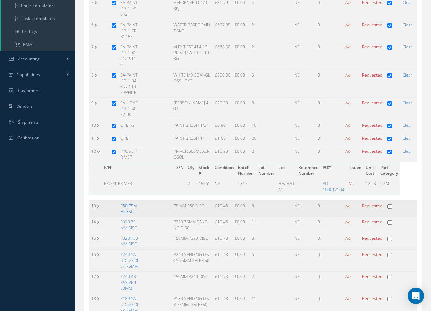
click at [133, 203] on link "P80 75MM DISC" at bounding box center [128, 209] width 16 height 12
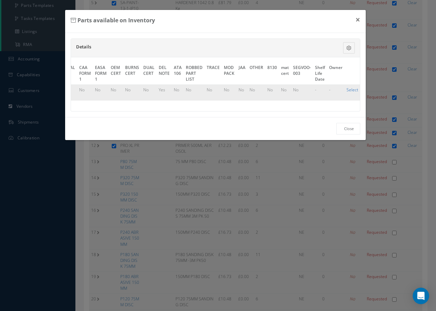
click at [347, 88] on link "Select" at bounding box center [353, 90] width 12 height 6
checkbox input "true"
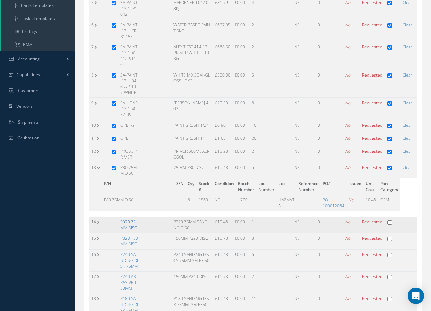
click at [133, 220] on link "P320 75MM DISC" at bounding box center [128, 225] width 16 height 12
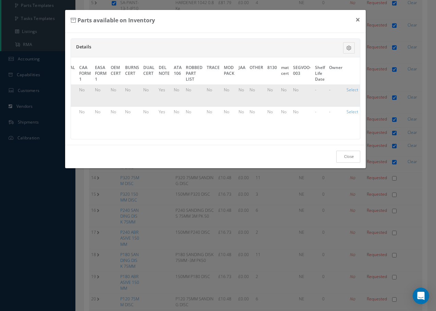
click at [352, 163] on link "Close" at bounding box center [348, 157] width 24 height 12
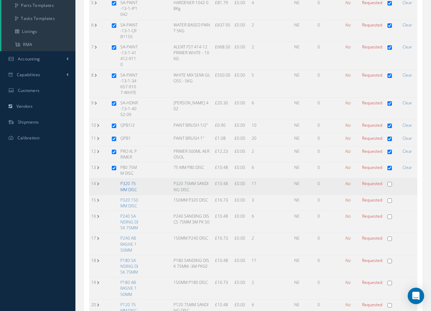
click at [131, 180] on link "P320 75MM DISC" at bounding box center [128, 186] width 16 height 12
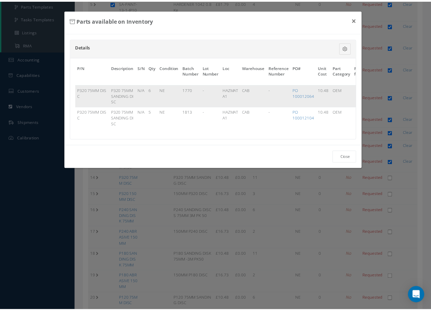
scroll to position [0, 368]
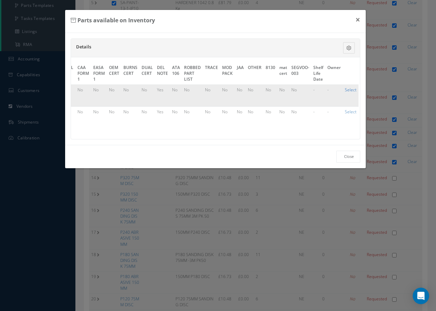
click at [347, 88] on link "Select" at bounding box center [351, 90] width 12 height 6
checkbox input "true"
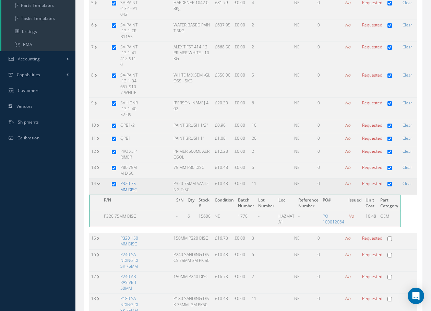
click at [133, 180] on link "P320 75MM DISC" at bounding box center [128, 186] width 16 height 12
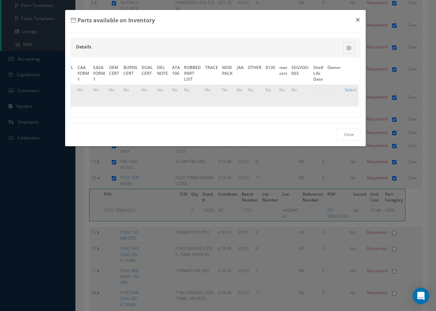
click at [348, 91] on link "Select" at bounding box center [351, 90] width 12 height 6
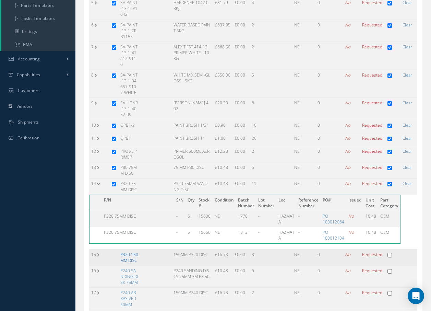
click at [132, 251] on link "P320 150MM DISC" at bounding box center [129, 257] width 18 height 12
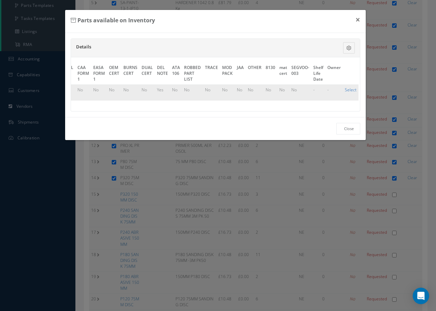
click at [352, 89] on link "Select" at bounding box center [351, 90] width 12 height 6
checkbox input "true"
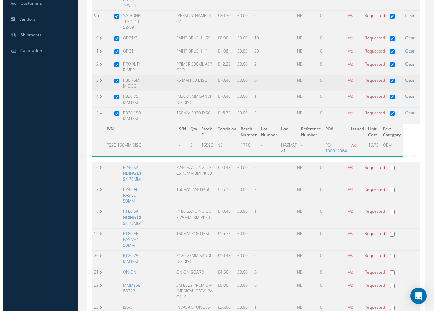
scroll to position [309, 0]
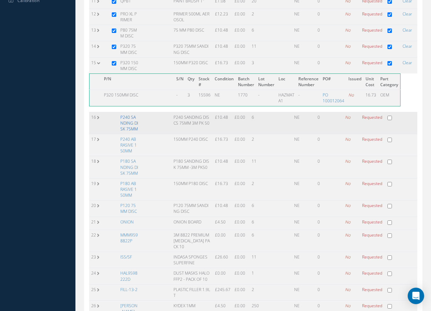
click at [127, 123] on link "P240 SANDING DISK 75MM" at bounding box center [129, 122] width 18 height 17
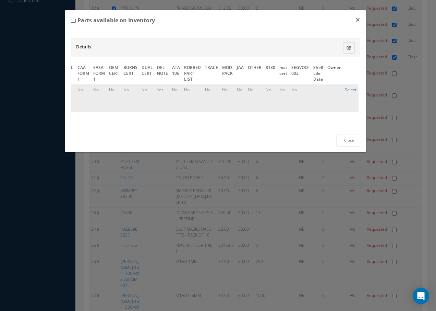
click at [345, 89] on link "Select" at bounding box center [351, 90] width 12 height 6
checkbox input "true"
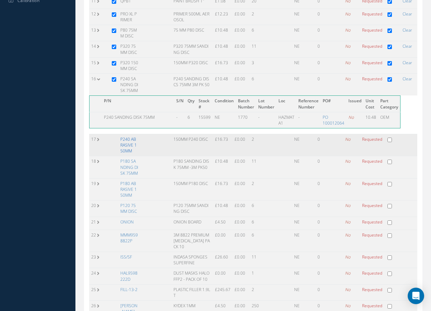
click at [124, 136] on link "P240 ABRASIVE 150MM" at bounding box center [128, 144] width 16 height 17
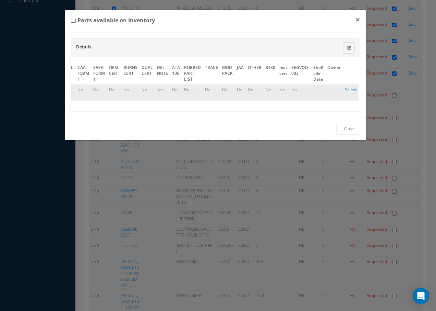
click at [345, 89] on link "Select" at bounding box center [351, 90] width 12 height 6
checkbox input "true"
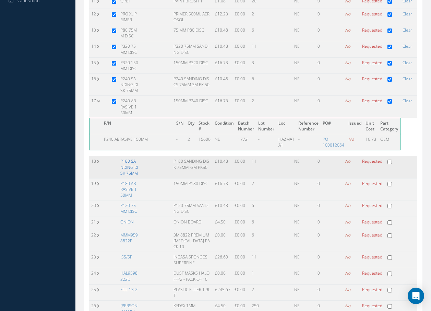
click at [127, 158] on link "P180 SANDING DISK 75MM" at bounding box center [129, 166] width 18 height 17
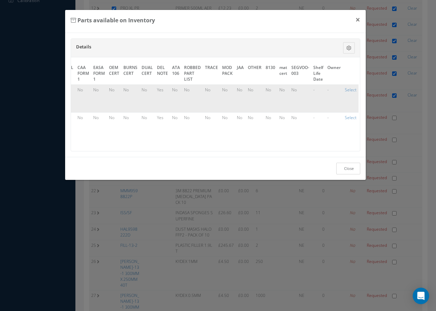
click at [350, 172] on link "Close" at bounding box center [348, 169] width 24 height 12
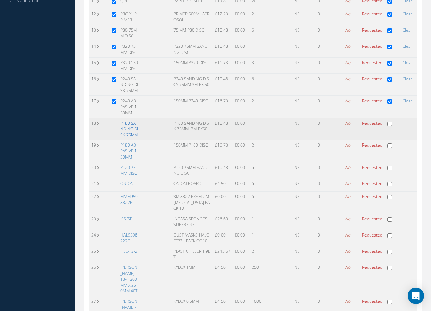
click at [129, 121] on link "P180 SANDING DISK 75MM" at bounding box center [129, 128] width 18 height 17
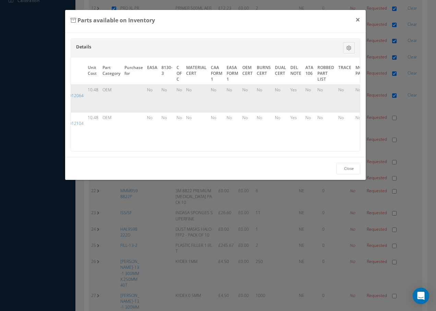
scroll to position [0, 368]
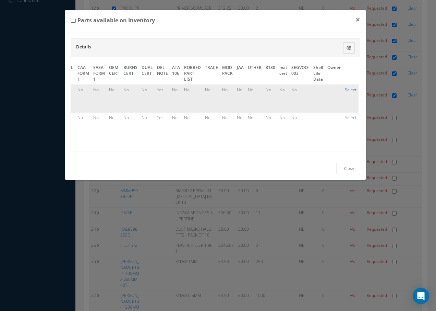
click at [347, 91] on link "Select" at bounding box center [351, 90] width 12 height 6
checkbox input "true"
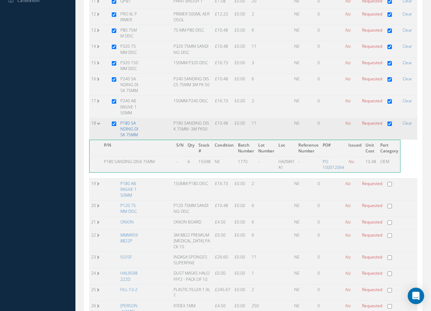
click at [133, 123] on link "P180 SANDING DISK 75MM" at bounding box center [129, 128] width 18 height 17
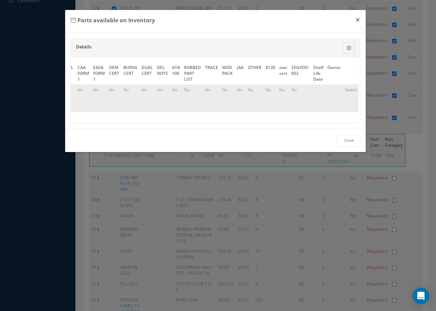
click at [347, 88] on link "Select" at bounding box center [351, 90] width 12 height 6
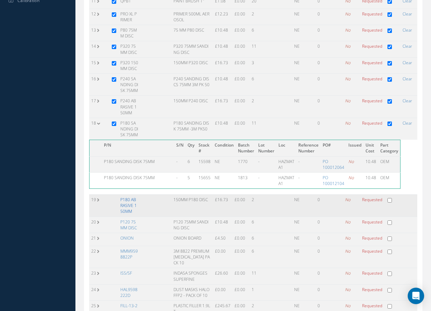
click at [133, 198] on link "P180 ABRASIVE 150MM" at bounding box center [128, 204] width 16 height 17
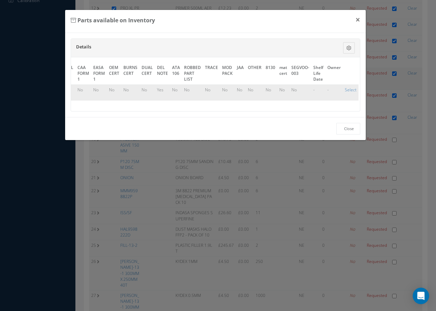
click at [347, 89] on link "Select" at bounding box center [351, 90] width 12 height 6
checkbox input "true"
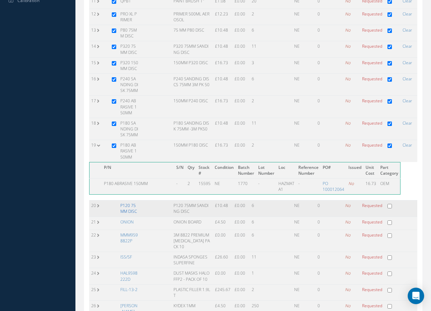
click at [136, 205] on link "P120 75MM DISC" at bounding box center [128, 208] width 16 height 12
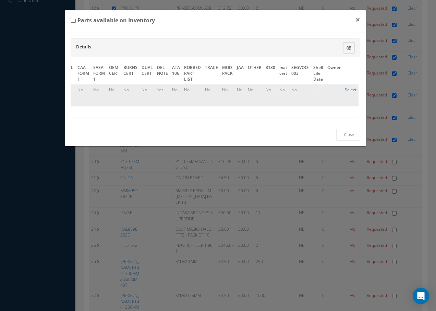
click at [349, 88] on link "Select" at bounding box center [351, 90] width 12 height 6
checkbox input "true"
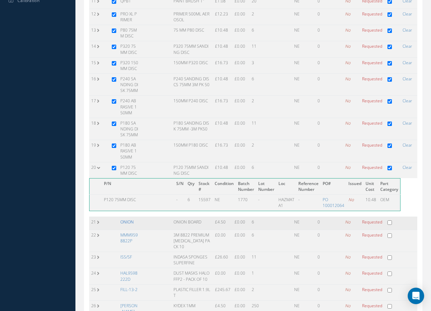
click at [126, 219] on link "ONION" at bounding box center [126, 222] width 13 height 6
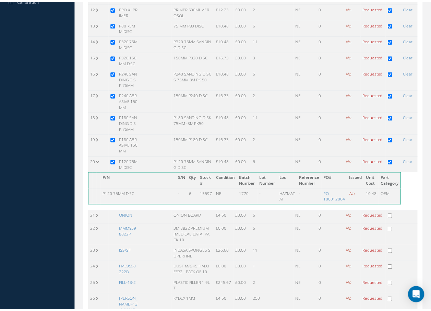
scroll to position [0, 366]
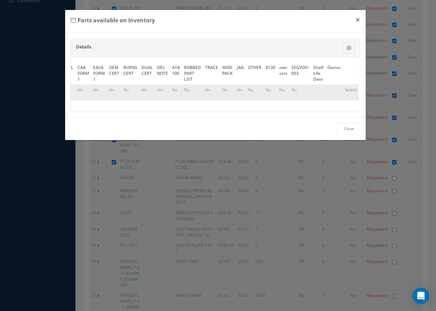
click at [347, 89] on link "Select" at bounding box center [351, 90] width 12 height 6
checkbox input "true"
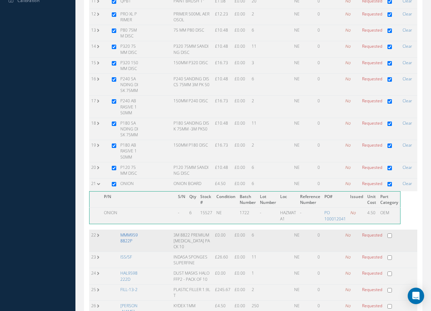
click at [134, 232] on link "MMM9598822P" at bounding box center [128, 238] width 17 height 12
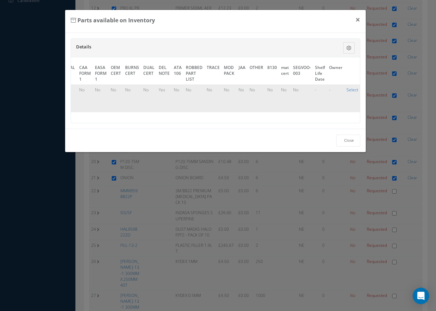
click at [352, 89] on link "Select" at bounding box center [353, 90] width 12 height 6
checkbox input "true"
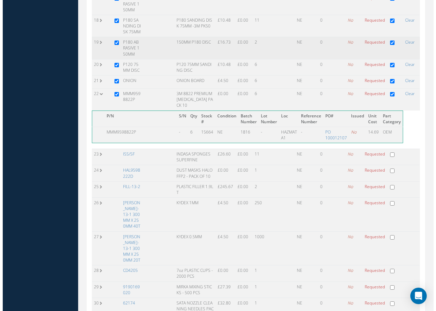
scroll to position [446, 0]
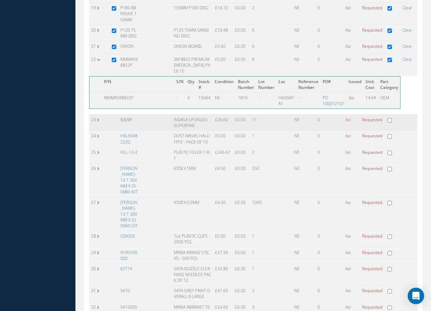
click at [124, 117] on link "ISS/SF" at bounding box center [126, 120] width 12 height 6
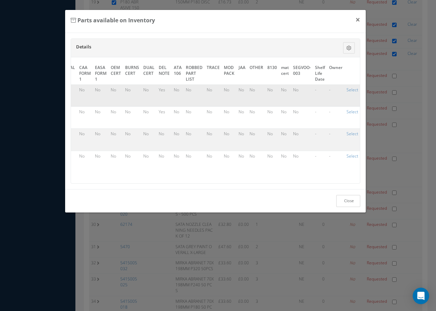
click at [345, 204] on link "Close" at bounding box center [348, 201] width 24 height 12
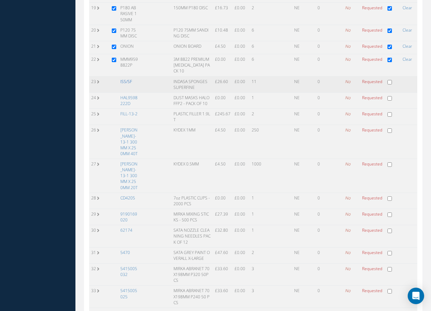
click at [128, 79] on link "ISS/SF" at bounding box center [126, 82] width 12 height 6
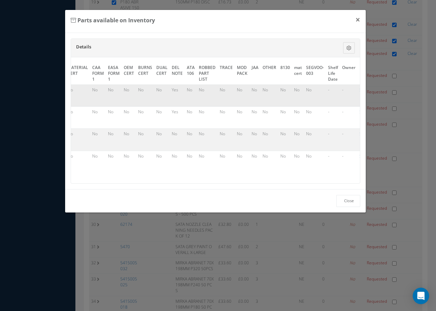
scroll to position [0, 368]
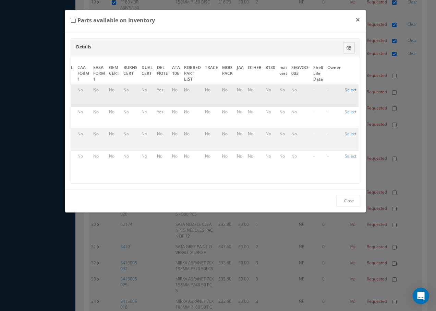
click at [346, 89] on link "Select" at bounding box center [351, 90] width 12 height 6
checkbox input "true"
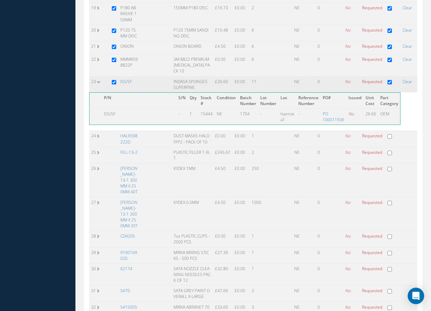
click at [185, 76] on td "INDASA SPONGES SUPERFINE" at bounding box center [191, 84] width 41 height 16
click at [119, 76] on td "ISS/SF" at bounding box center [129, 84] width 22 height 16
click at [127, 79] on link "ISS/SF" at bounding box center [126, 82] width 12 height 6
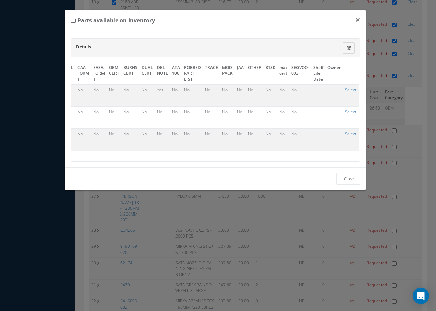
click at [345, 90] on link "Select" at bounding box center [351, 90] width 12 height 6
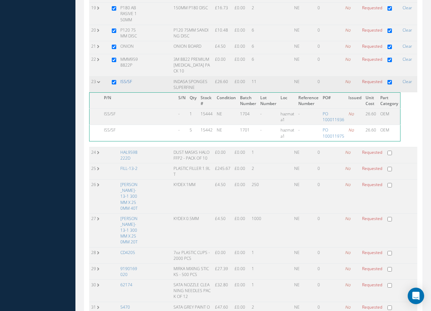
click at [125, 79] on link "ISS/SF" at bounding box center [126, 82] width 12 height 6
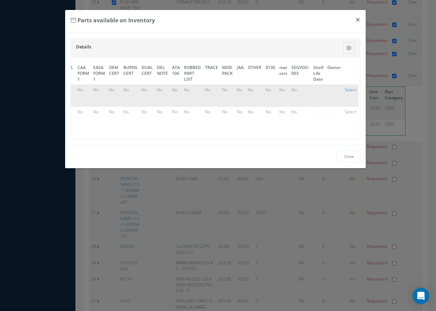
click at [347, 88] on link "Select" at bounding box center [351, 90] width 12 height 6
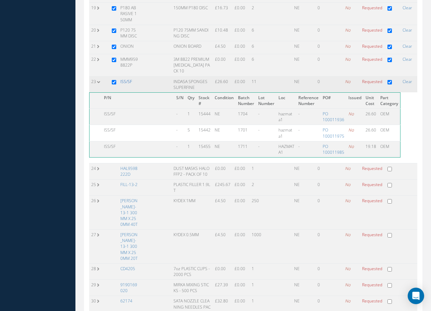
click at [128, 79] on link "ISS/SF" at bounding box center [126, 82] width 12 height 6
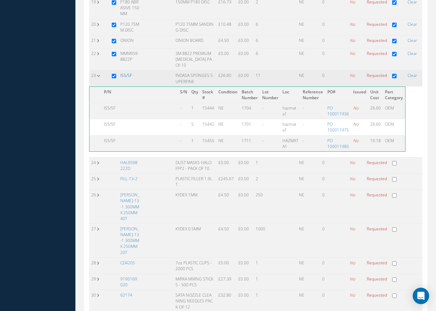
scroll to position [0, 365]
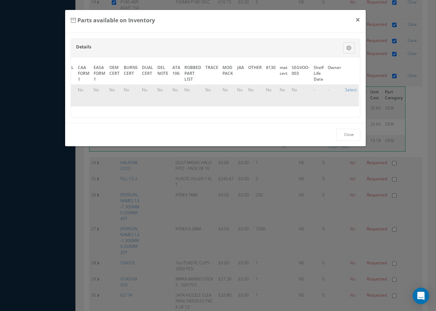
click at [345, 90] on link "Select" at bounding box center [351, 90] width 12 height 6
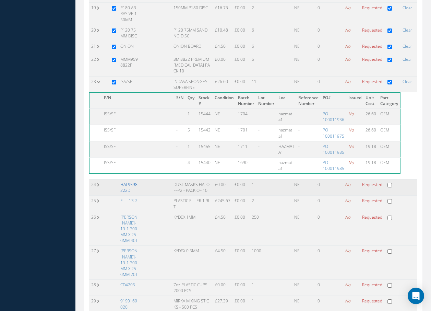
click at [126, 183] on link "HAL9598222D" at bounding box center [128, 187] width 17 height 12
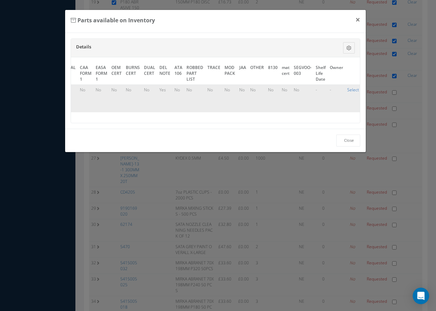
click at [352, 91] on link "Select" at bounding box center [353, 90] width 12 height 6
checkbox input "true"
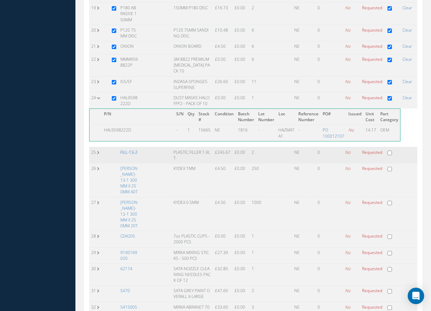
click at [126, 149] on link "FILL-13-2" at bounding box center [128, 152] width 17 height 6
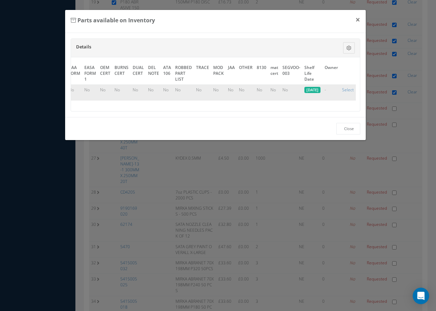
scroll to position [0, 384]
click at [348, 88] on link "Select" at bounding box center [348, 90] width 12 height 6
checkbox input "true"
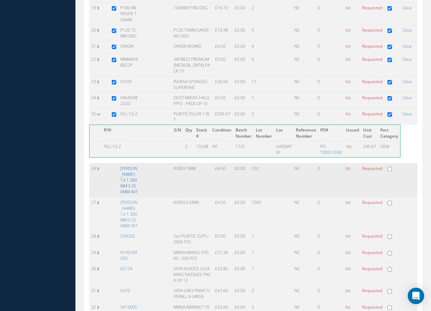
click at [130, 170] on link "DOUB-13-1 300MM X 250MM 40T" at bounding box center [128, 179] width 17 height 29
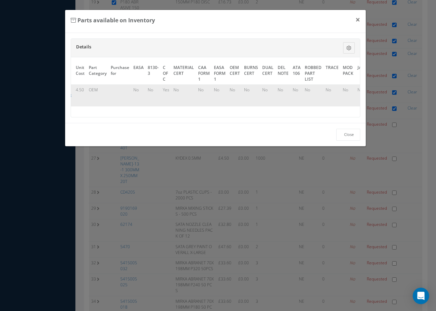
scroll to position [0, 369]
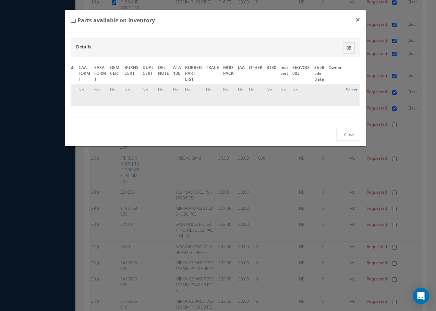
click at [346, 88] on link "Select" at bounding box center [352, 90] width 12 height 6
checkbox input "true"
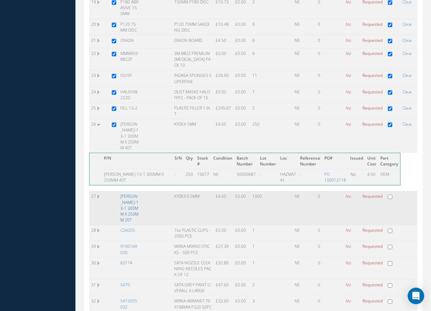
click at [128, 193] on link "DOUB-13-1 300MM X 250MM 20T" at bounding box center [129, 207] width 18 height 29
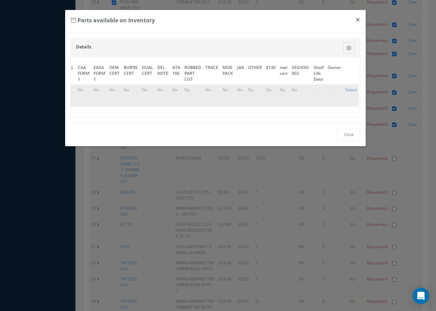
click at [345, 89] on link "Select" at bounding box center [351, 90] width 12 height 6
checkbox input "true"
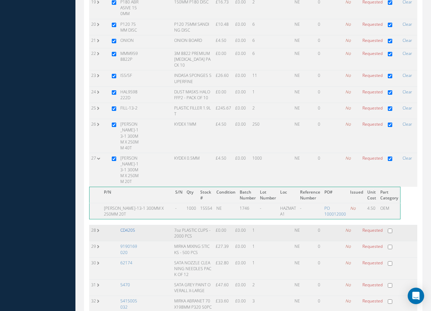
click at [121, 227] on link "CD4205" at bounding box center [127, 230] width 15 height 6
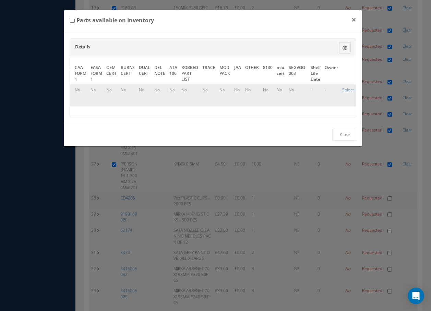
scroll to position [0, 368]
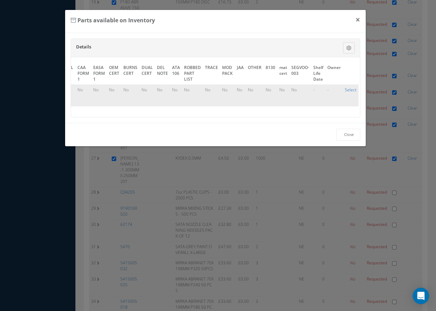
click at [346, 88] on link "Select" at bounding box center [351, 90] width 12 height 6
checkbox input "true"
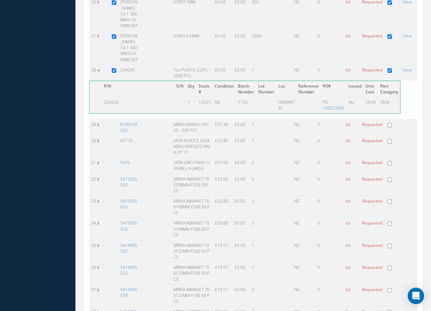
scroll to position [617, 0]
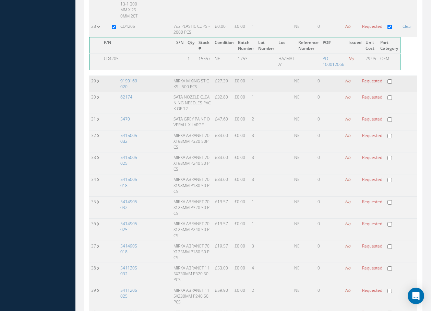
click at [128, 75] on td "9190169020" at bounding box center [129, 83] width 22 height 16
click at [132, 78] on link "9190169020" at bounding box center [128, 84] width 17 height 12
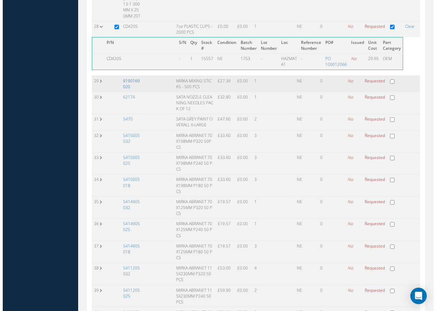
scroll to position [611, 0]
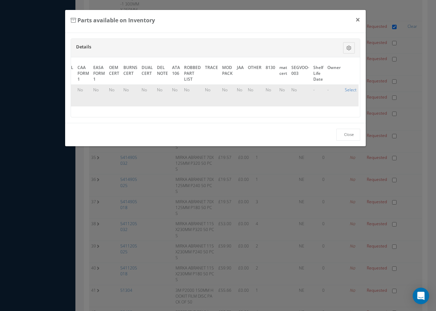
click at [348, 89] on link "Select" at bounding box center [351, 90] width 12 height 6
checkbox input "true"
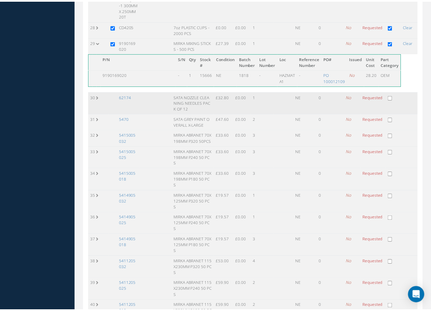
scroll to position [617, 0]
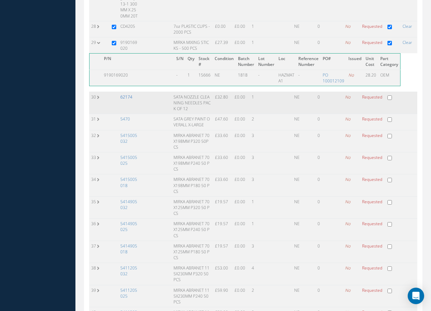
click at [128, 94] on link "62174" at bounding box center [126, 97] width 12 height 6
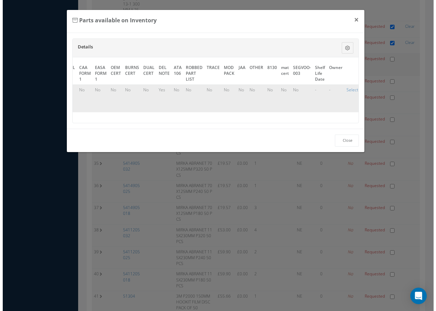
scroll to position [611, 0]
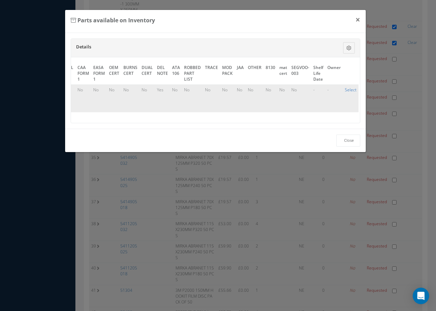
click at [346, 89] on link "Select" at bounding box center [351, 90] width 12 height 6
checkbox input "true"
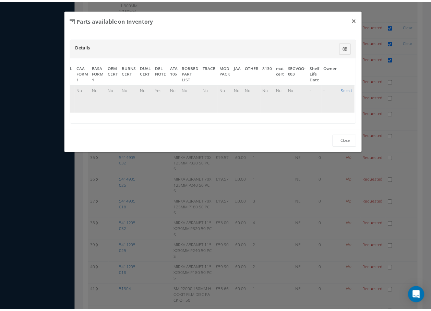
scroll to position [617, 0]
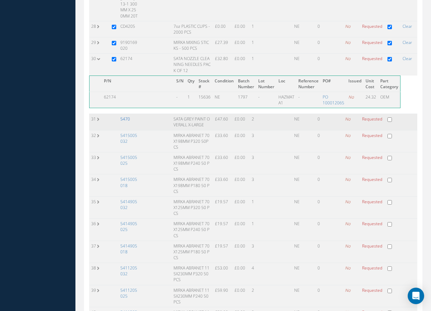
click at [126, 116] on link "5470" at bounding box center [125, 119] width 10 height 6
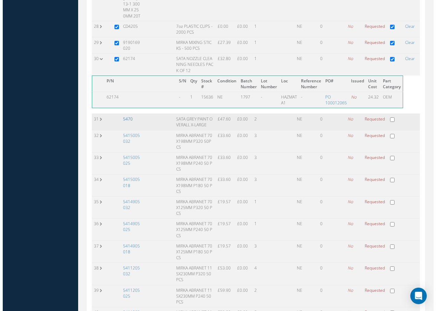
scroll to position [611, 0]
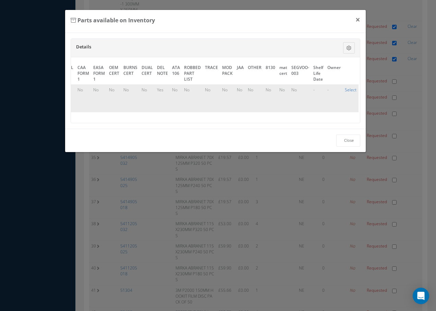
click at [345, 90] on link "Select" at bounding box center [351, 90] width 12 height 6
checkbox input "true"
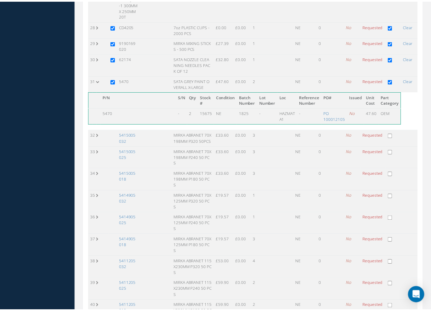
scroll to position [617, 0]
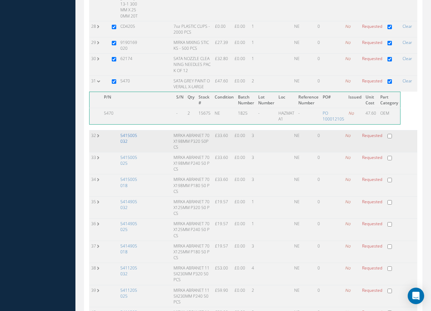
click at [131, 132] on link "5415005032" at bounding box center [128, 138] width 17 height 12
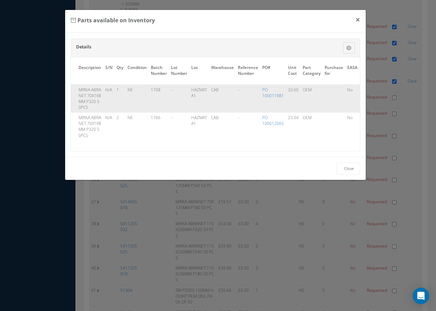
scroll to position [0, 368]
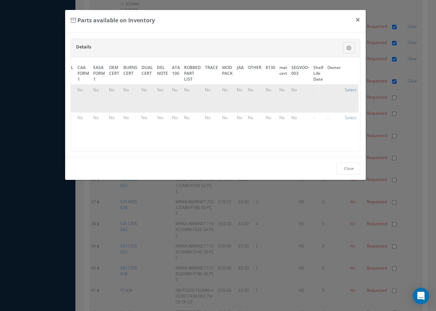
click at [348, 89] on link "Select" at bounding box center [351, 90] width 12 height 6
checkbox input "true"
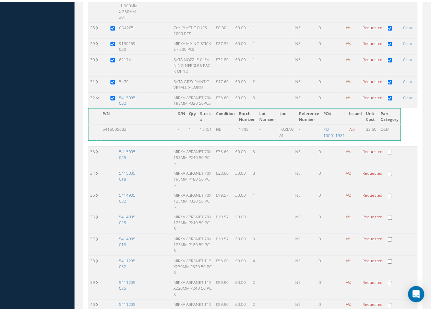
scroll to position [617, 0]
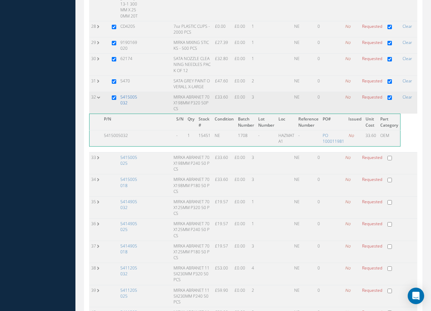
click at [133, 94] on link "5415005032" at bounding box center [128, 100] width 17 height 12
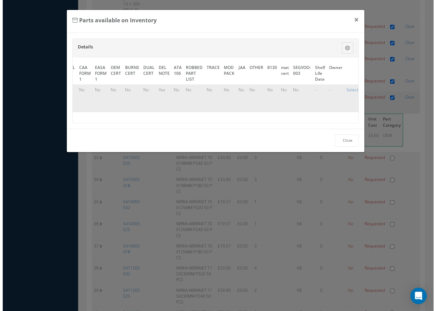
scroll to position [611, 0]
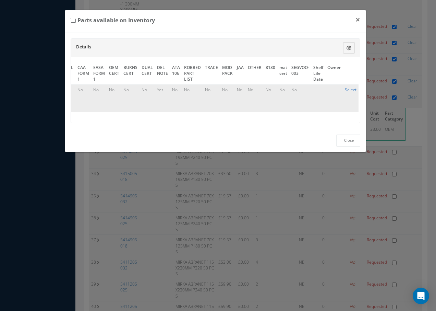
click at [345, 87] on link "Select" at bounding box center [351, 90] width 12 height 6
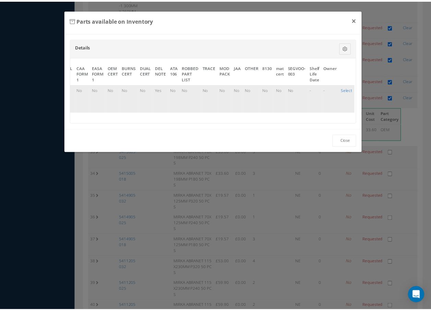
scroll to position [617, 0]
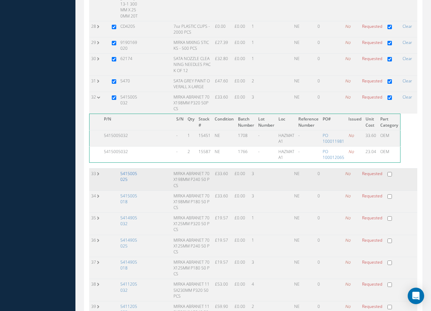
click at [130, 170] on link "5415005025" at bounding box center [128, 176] width 17 height 12
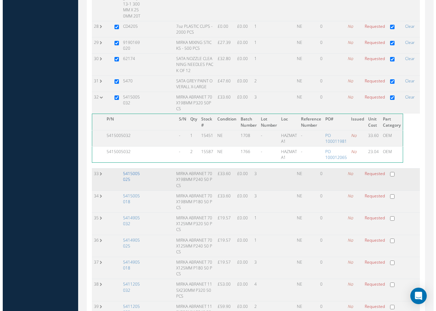
scroll to position [611, 0]
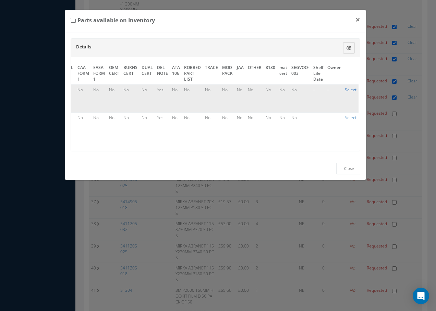
click at [347, 89] on link "Select" at bounding box center [351, 90] width 12 height 6
checkbox input "true"
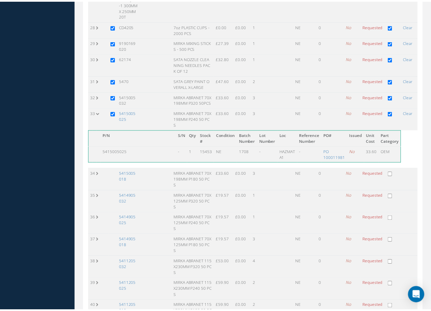
scroll to position [617, 0]
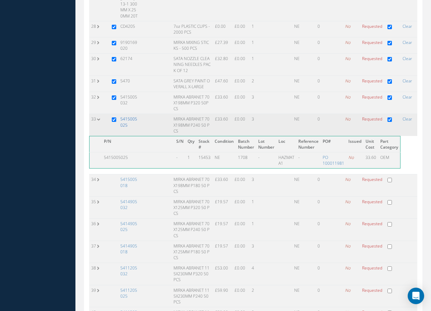
click at [127, 116] on link "5415005025" at bounding box center [128, 122] width 17 height 12
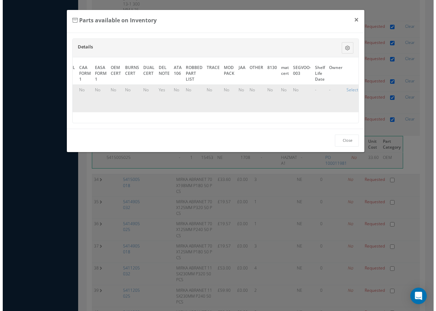
scroll to position [611, 0]
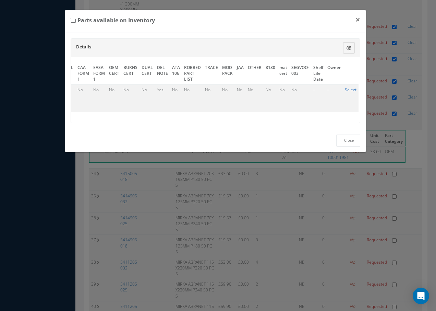
click at [350, 90] on link "Select" at bounding box center [351, 90] width 12 height 6
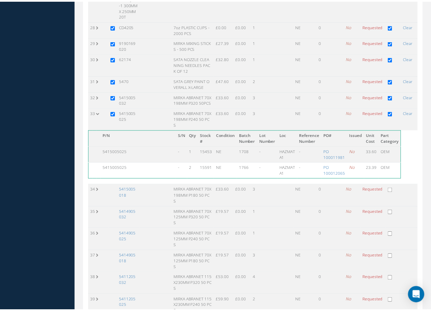
scroll to position [617, 0]
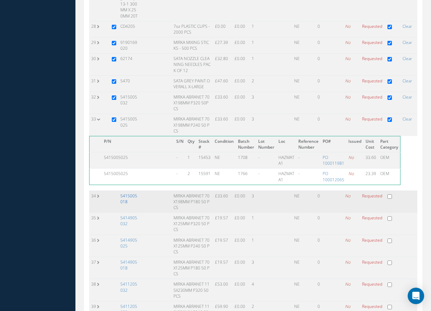
click at [133, 193] on link "5415005018" at bounding box center [128, 199] width 17 height 12
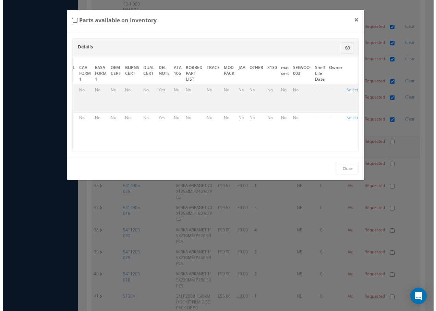
scroll to position [611, 0]
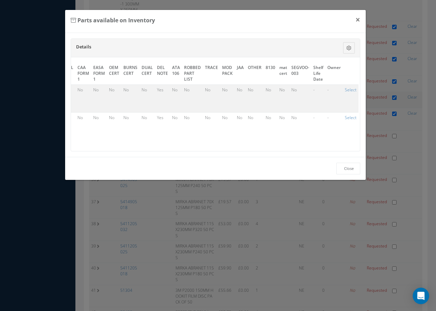
click at [348, 89] on link "Select" at bounding box center [351, 90] width 12 height 6
checkbox input "true"
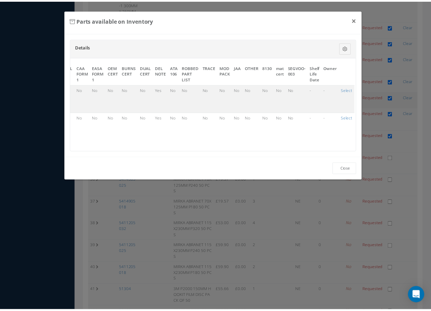
scroll to position [617, 0]
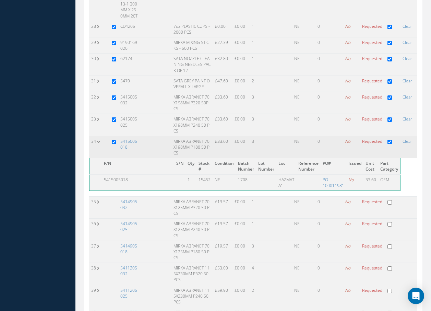
click at [131, 136] on td "5415005018" at bounding box center [129, 147] width 22 height 22
click at [129, 138] on link "5415005018" at bounding box center [128, 144] width 17 height 12
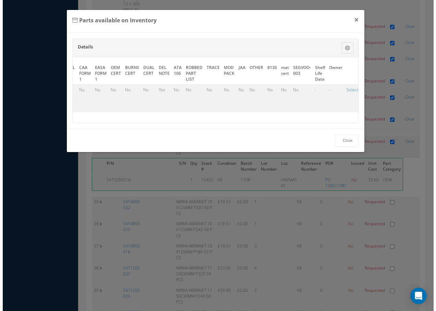
scroll to position [611, 0]
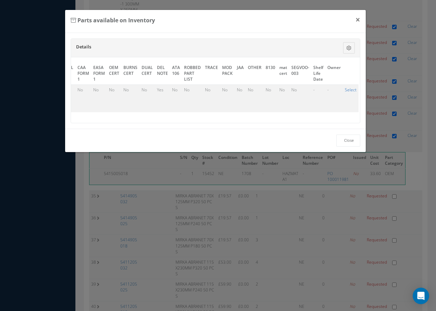
click at [346, 90] on link "Select" at bounding box center [351, 90] width 12 height 6
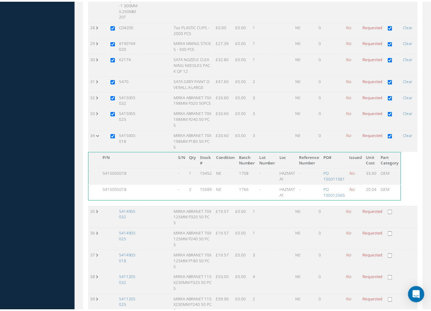
scroll to position [617, 0]
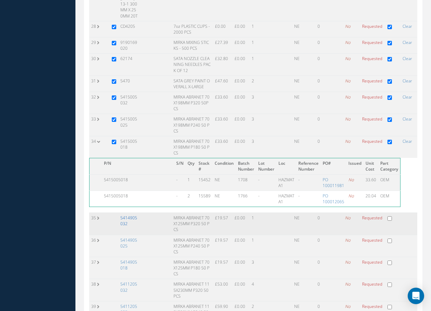
click at [128, 215] on link "5414905032" at bounding box center [128, 221] width 17 height 12
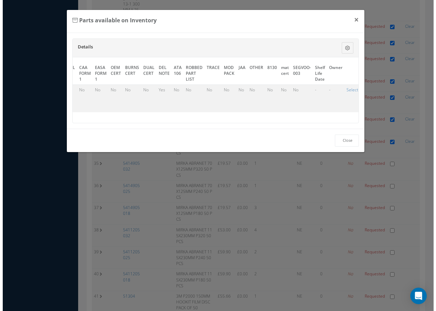
scroll to position [611, 0]
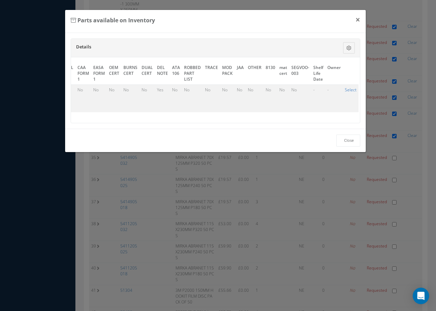
click at [345, 89] on link "Select" at bounding box center [351, 90] width 12 height 6
checkbox input "true"
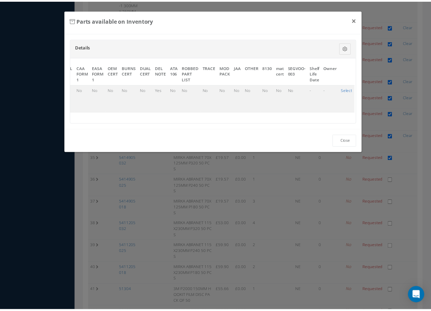
scroll to position [617, 0]
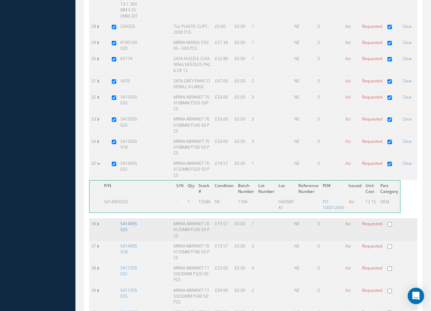
click at [128, 220] on link "5414905025" at bounding box center [128, 226] width 17 height 12
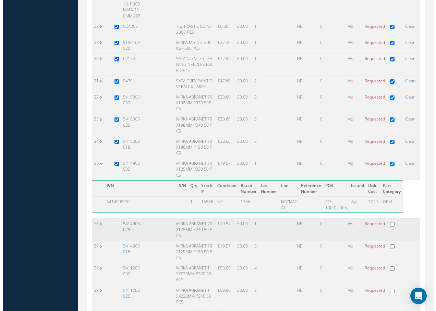
scroll to position [611, 0]
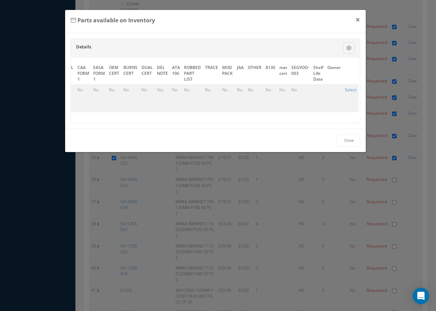
click at [346, 89] on link "Select" at bounding box center [351, 90] width 12 height 6
checkbox input "true"
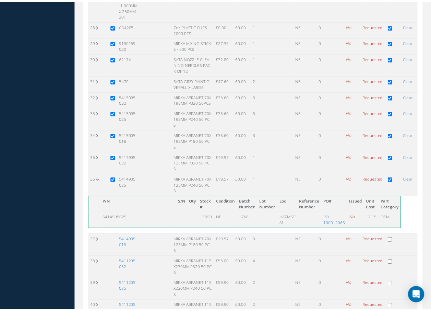
scroll to position [617, 0]
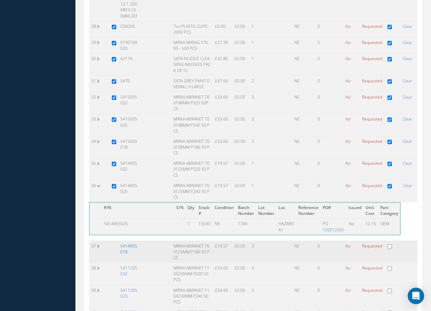
click at [129, 243] on link "5414905018" at bounding box center [128, 249] width 17 height 12
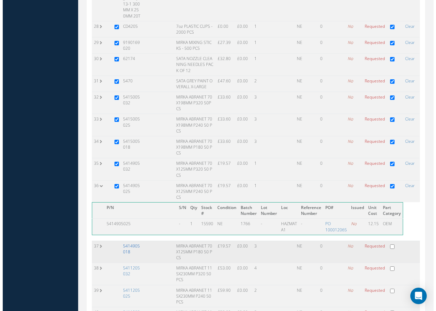
scroll to position [611, 0]
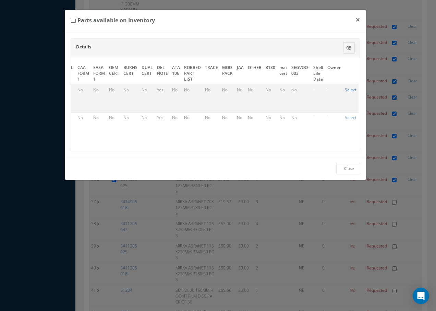
click at [345, 89] on link "Select" at bounding box center [351, 90] width 12 height 6
checkbox input "true"
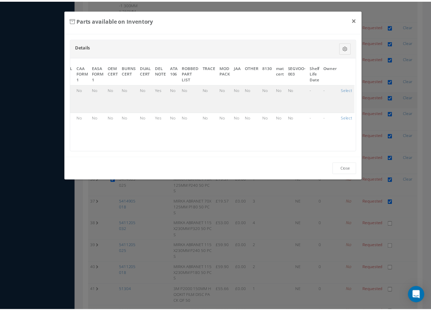
scroll to position [617, 0]
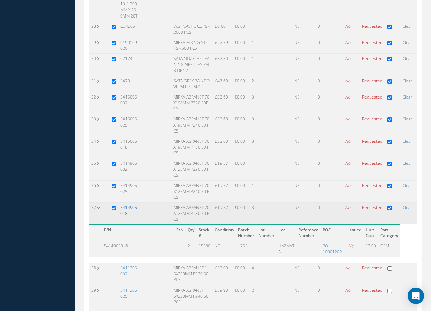
click at [129, 204] on link "5414905018" at bounding box center [128, 210] width 17 height 12
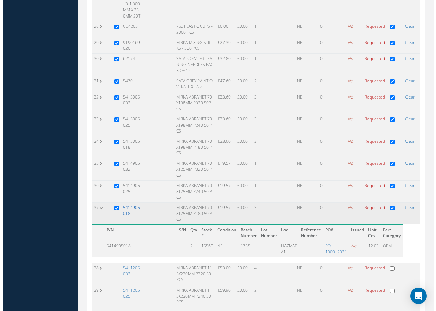
scroll to position [611, 0]
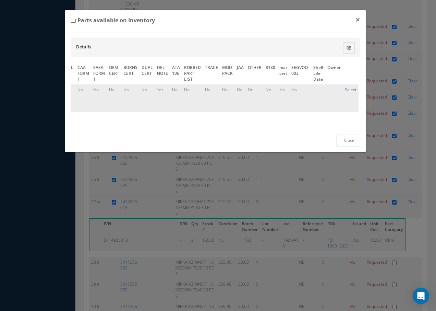
click at [350, 89] on link "Select" at bounding box center [351, 90] width 12 height 6
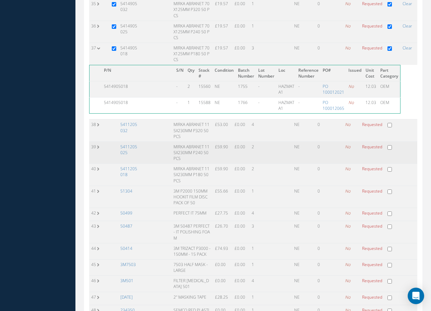
scroll to position [789, 0]
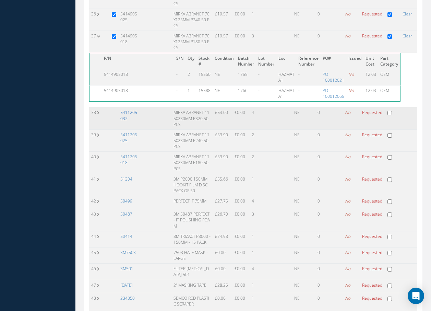
click at [124, 109] on link "5411205032" at bounding box center [128, 115] width 17 height 12
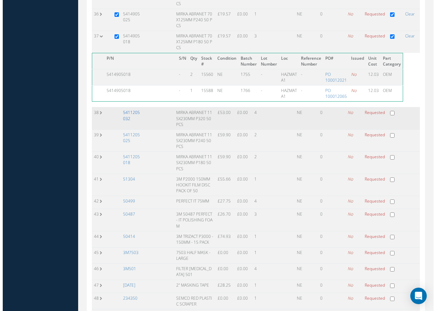
scroll to position [759, 0]
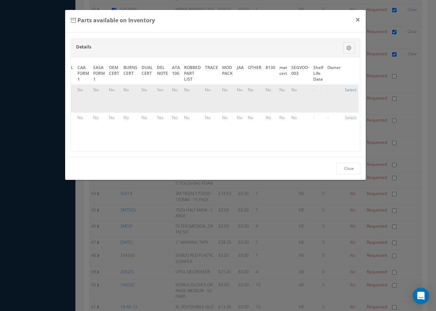
click at [346, 89] on link "Select" at bounding box center [351, 90] width 12 height 6
checkbox input "true"
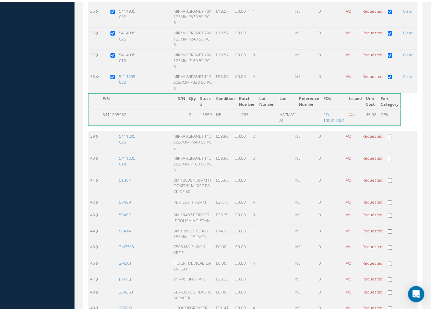
scroll to position [789, 0]
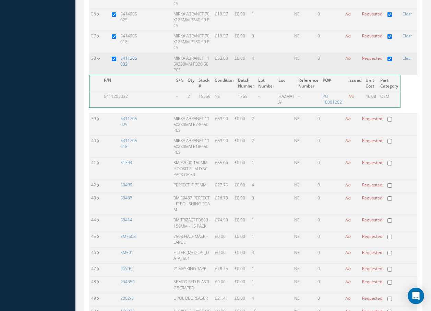
click at [123, 55] on link "5411205032" at bounding box center [128, 61] width 17 height 12
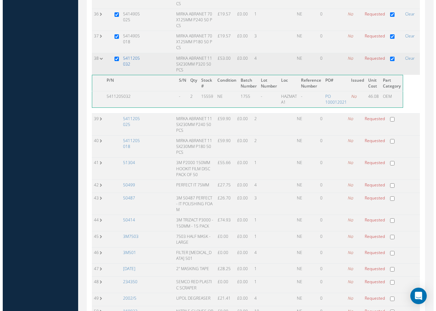
scroll to position [759, 0]
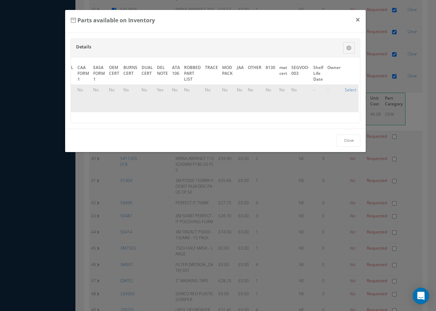
click at [351, 89] on link "Select" at bounding box center [351, 90] width 12 height 6
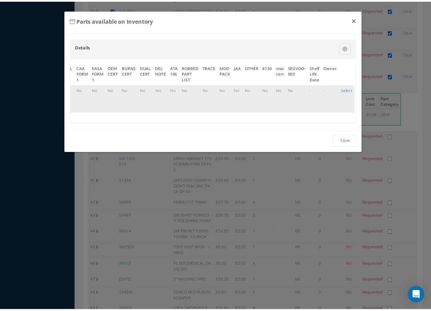
scroll to position [789, 0]
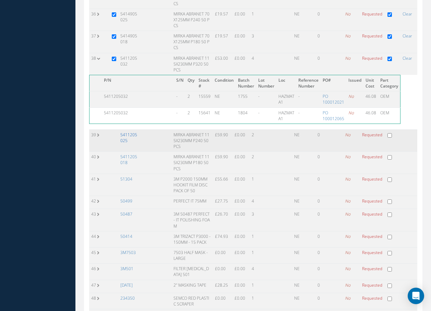
click at [131, 132] on link "5411205025" at bounding box center [128, 138] width 17 height 12
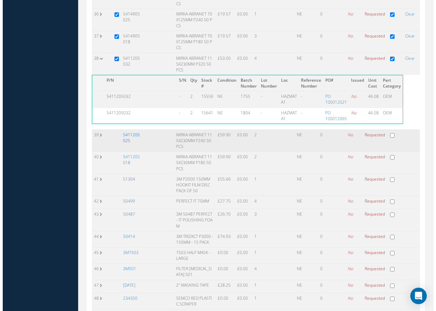
scroll to position [759, 0]
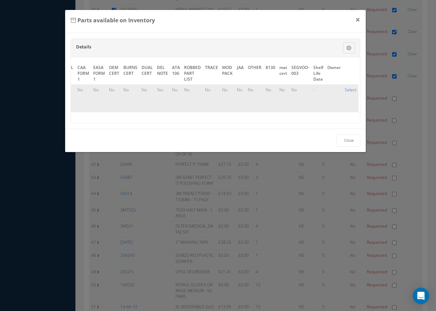
click at [349, 91] on link "Select" at bounding box center [351, 90] width 12 height 6
checkbox input "true"
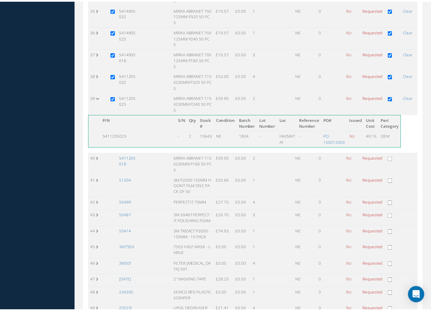
scroll to position [789, 0]
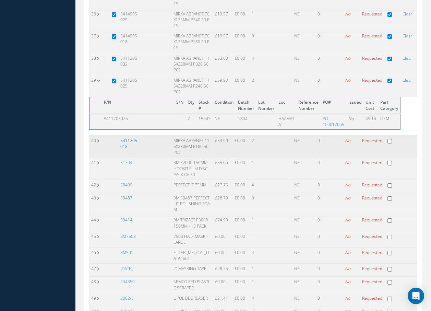
click at [122, 138] on link "5411205018" at bounding box center [128, 144] width 17 height 12
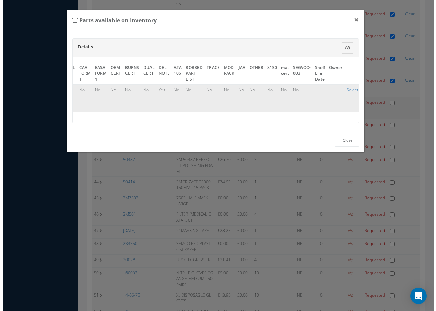
scroll to position [0, 0]
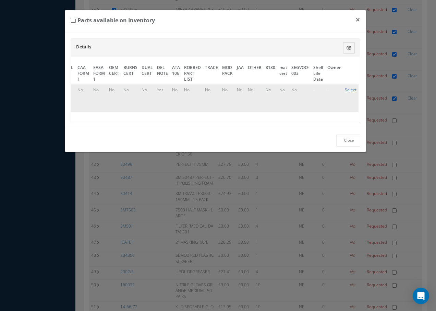
click at [347, 90] on link "Select" at bounding box center [351, 90] width 12 height 6
checkbox input "true"
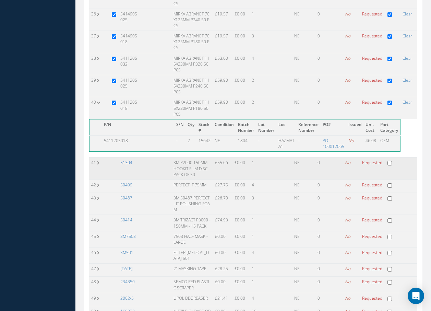
click at [125, 159] on link "51304" at bounding box center [126, 162] width 12 height 6
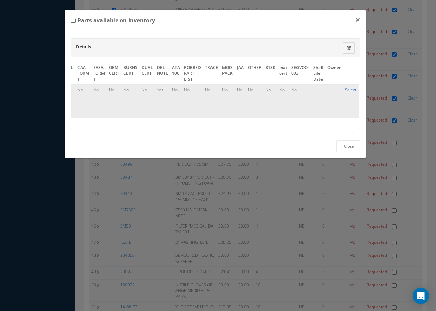
click at [347, 89] on link "Select" at bounding box center [351, 90] width 12 height 6
checkbox input "true"
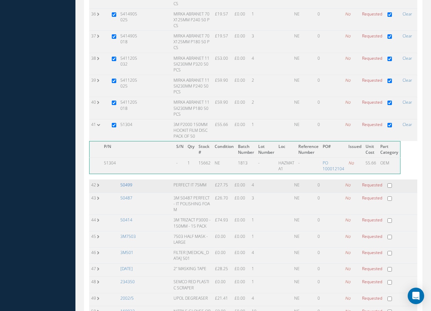
click at [131, 182] on link "50499" at bounding box center [126, 185] width 12 height 6
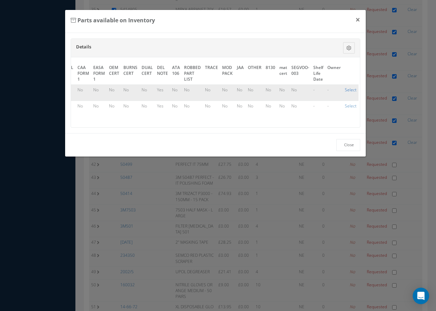
click at [347, 88] on link "Select" at bounding box center [351, 90] width 12 height 6
checkbox input "true"
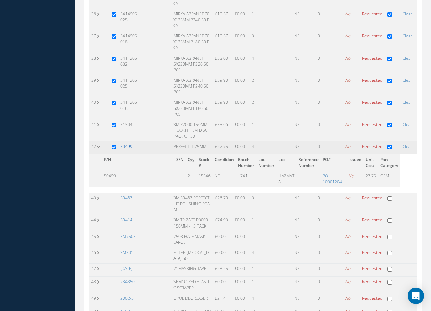
click at [126, 143] on link "50499" at bounding box center [126, 146] width 12 height 6
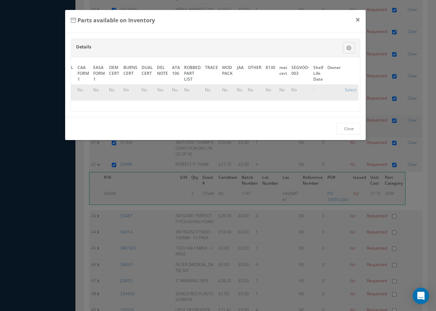
drag, startPoint x: 352, startPoint y: 88, endPoint x: 351, endPoint y: 100, distance: 12.0
click at [352, 88] on link "Select" at bounding box center [351, 90] width 12 height 6
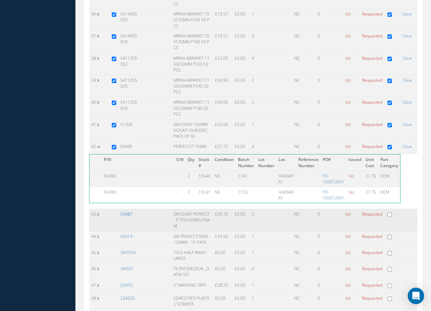
click at [124, 211] on link "50487" at bounding box center [126, 214] width 12 height 6
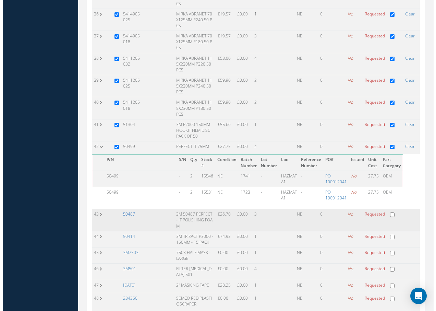
scroll to position [759, 0]
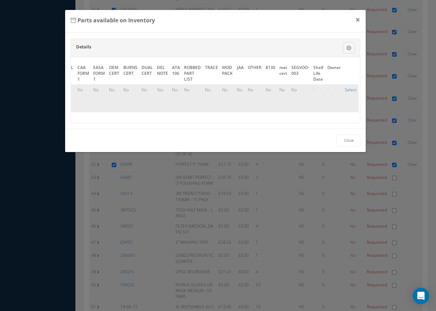
click at [345, 89] on link "Select" at bounding box center [351, 90] width 12 height 6
checkbox input "true"
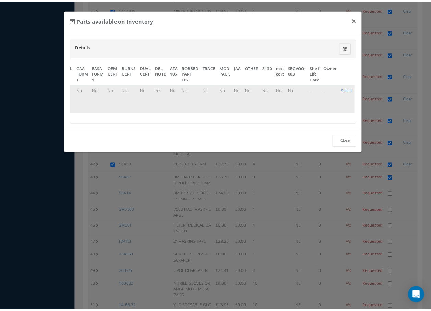
scroll to position [789, 0]
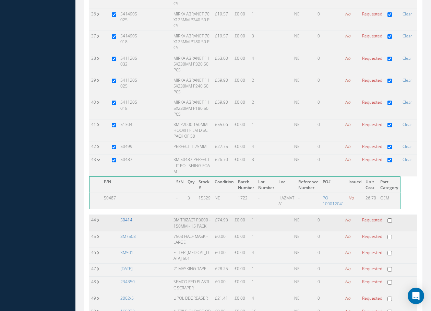
click at [127, 217] on link "50414" at bounding box center [126, 220] width 12 height 6
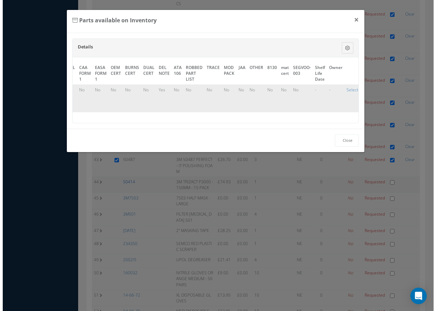
scroll to position [759, 0]
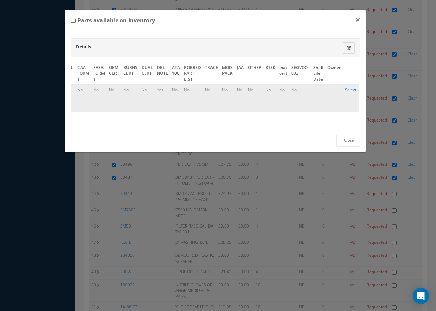
click at [345, 88] on link "Select" at bounding box center [351, 90] width 12 height 6
checkbox input "true"
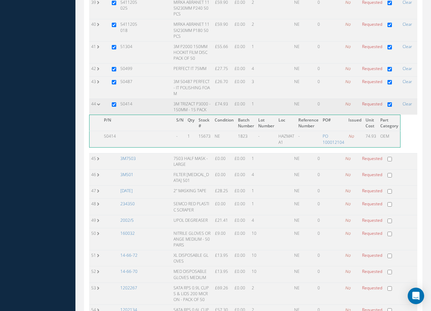
scroll to position [892, 0]
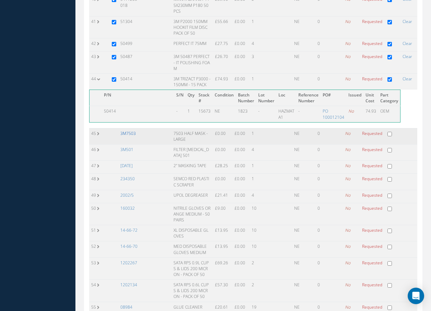
click at [132, 130] on link "3M7503" at bounding box center [127, 133] width 15 height 6
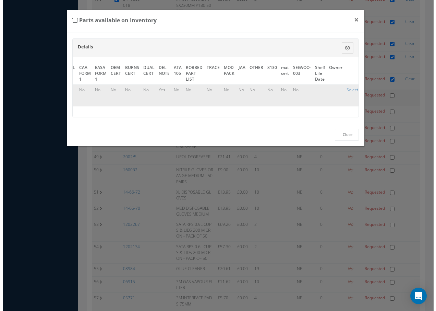
scroll to position [850, 0]
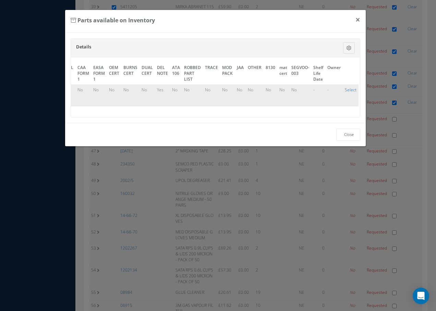
click at [349, 89] on link "Select" at bounding box center [351, 90] width 12 height 6
checkbox input "true"
checkbox input "false"
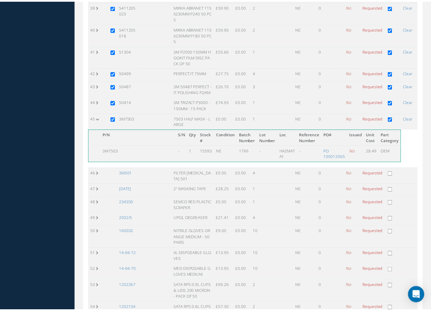
scroll to position [892, 0]
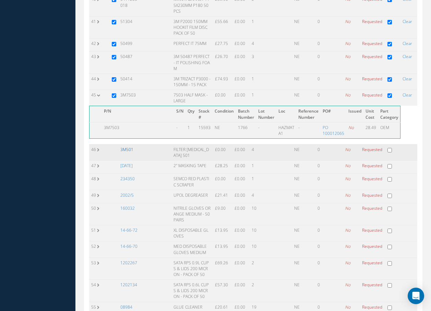
click at [131, 146] on link "3M501" at bounding box center [126, 149] width 13 height 6
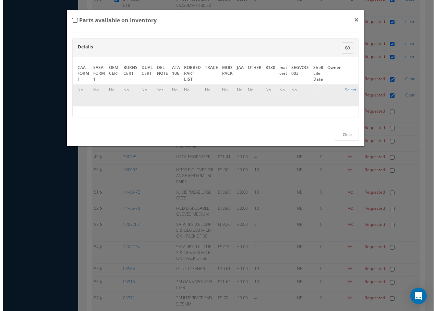
scroll to position [0, 366]
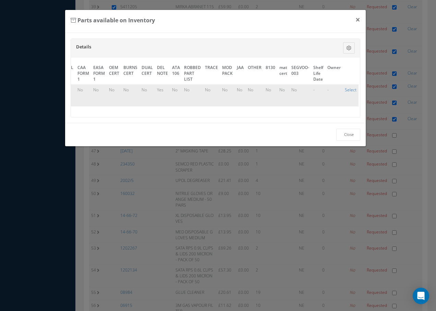
click at [345, 89] on link "Select" at bounding box center [351, 90] width 12 height 6
checkbox input "true"
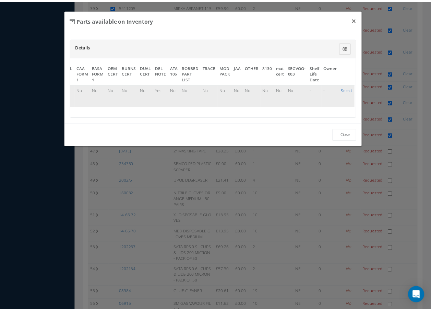
scroll to position [892, 0]
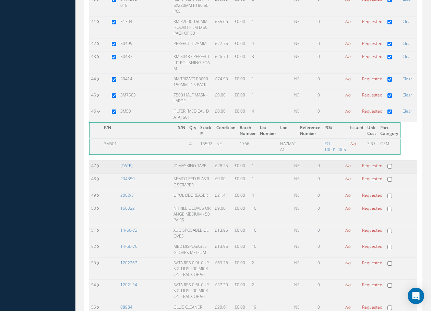
click at [129, 163] on link "27-07-30" at bounding box center [126, 166] width 12 height 6
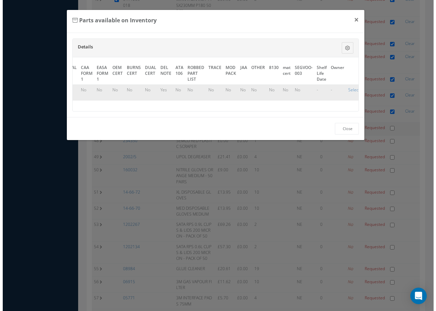
scroll to position [850, 0]
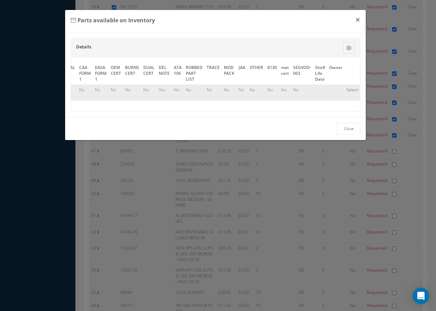
click at [350, 90] on link "Select" at bounding box center [353, 90] width 12 height 6
checkbox input "true"
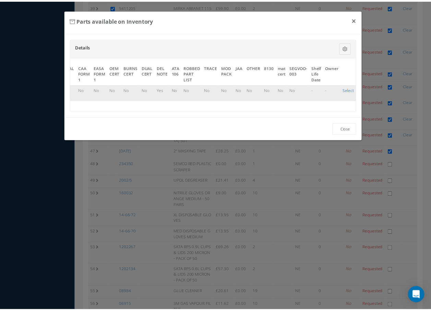
scroll to position [892, 0]
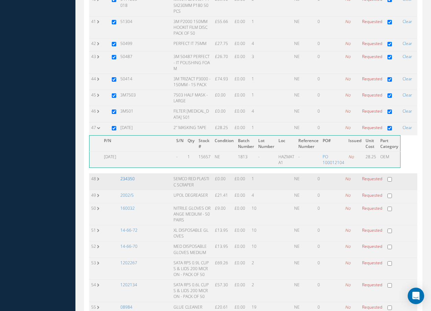
click at [131, 176] on link "234350" at bounding box center [127, 179] width 14 height 6
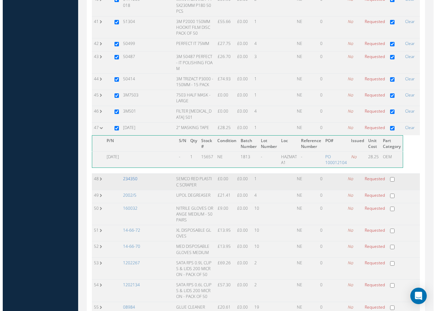
scroll to position [850, 0]
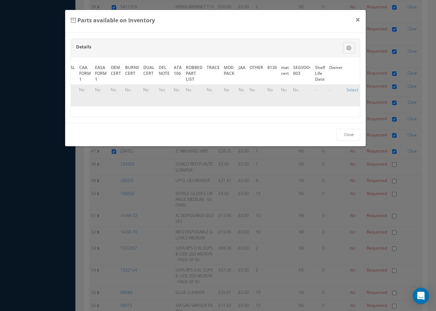
click at [347, 90] on link "Select" at bounding box center [353, 90] width 12 height 6
checkbox input "true"
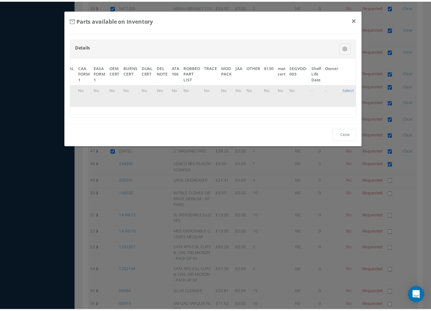
scroll to position [892, 0]
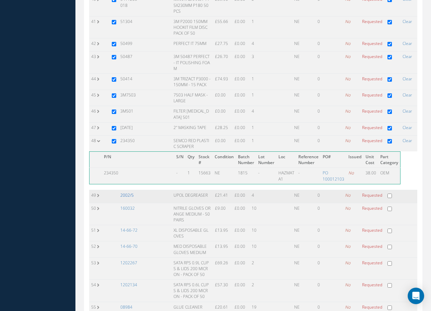
click at [130, 192] on link "2002/5" at bounding box center [126, 195] width 13 height 6
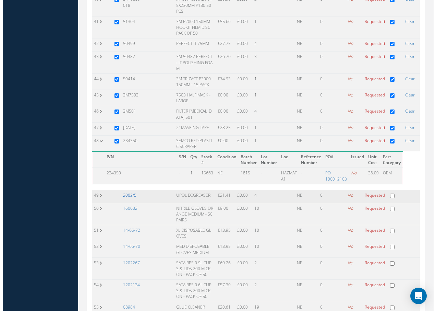
scroll to position [850, 0]
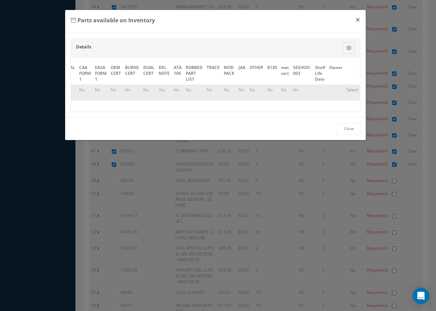
click at [347, 88] on link "Select" at bounding box center [353, 90] width 12 height 6
checkbox input "true"
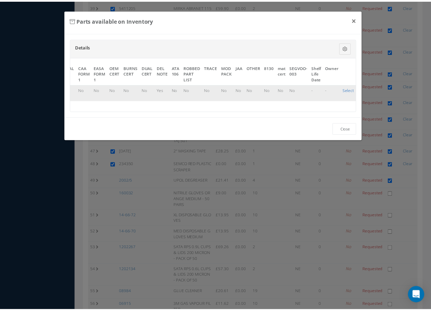
scroll to position [892, 0]
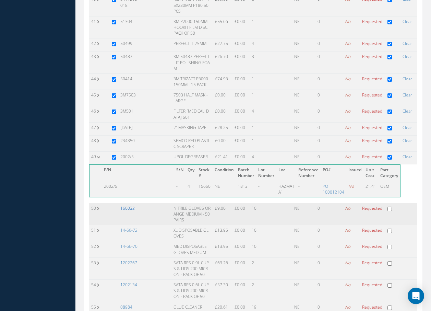
click at [132, 205] on link "160032" at bounding box center [127, 208] width 14 height 6
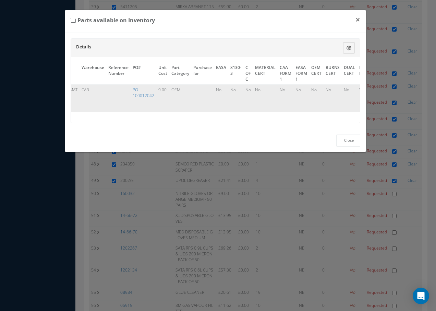
scroll to position [0, 62]
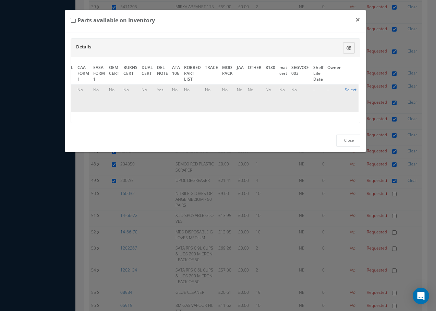
click at [352, 91] on link "Select" at bounding box center [351, 90] width 12 height 6
checkbox input "true"
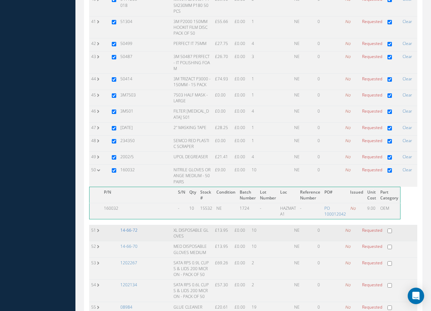
click at [130, 227] on link "14-66-72" at bounding box center [128, 230] width 17 height 6
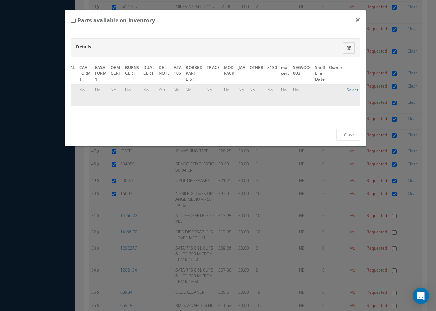
click at [354, 89] on link "Select" at bounding box center [353, 90] width 12 height 6
checkbox input "true"
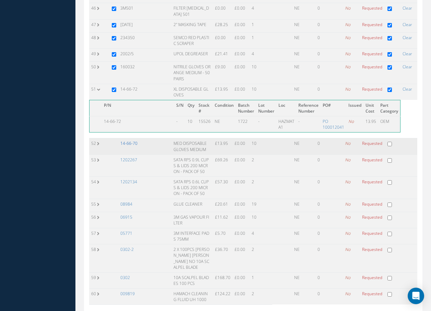
click at [134, 140] on link "14-66-70" at bounding box center [128, 143] width 17 height 6
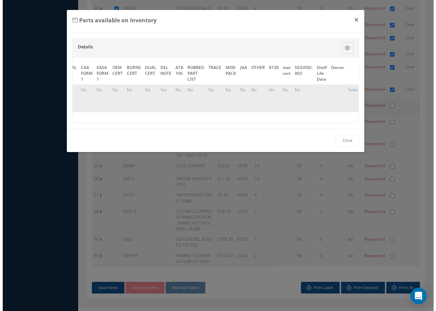
scroll to position [934, 0]
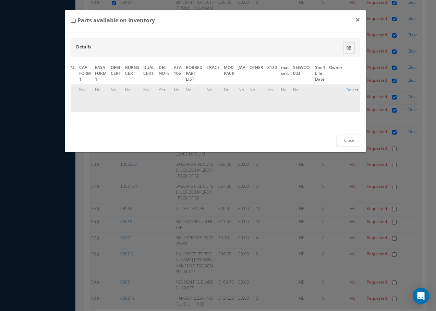
click at [347, 89] on link "Select" at bounding box center [353, 90] width 12 height 6
checkbox input "true"
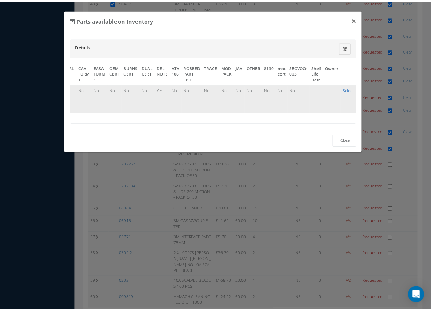
scroll to position [981, 0]
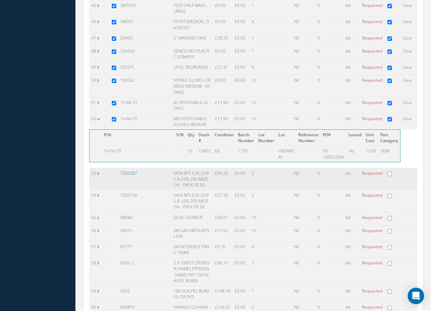
click at [132, 170] on link "1202267" at bounding box center [128, 173] width 17 height 6
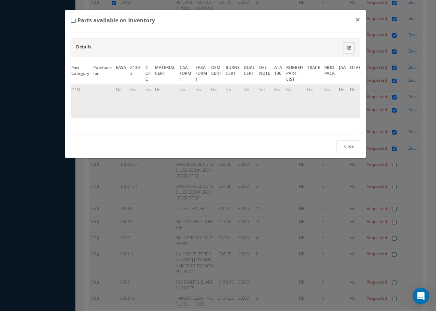
scroll to position [0, 368]
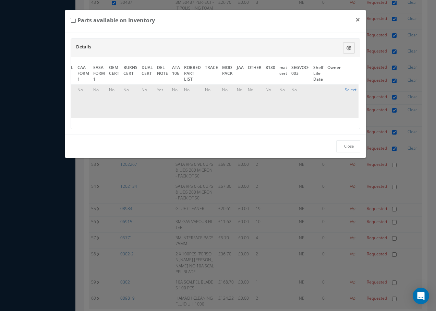
click at [352, 89] on link "Select" at bounding box center [351, 90] width 12 height 6
checkbox input "true"
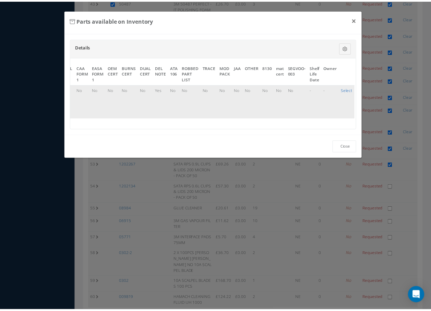
scroll to position [981, 0]
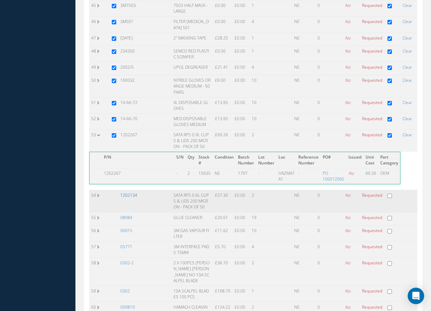
click at [124, 192] on link "1202134" at bounding box center [128, 195] width 17 height 6
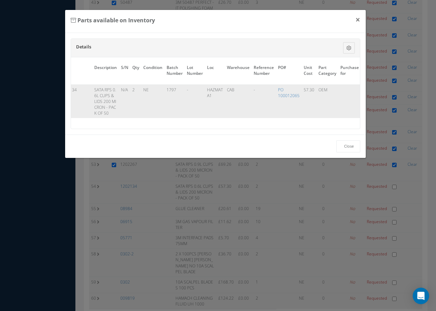
scroll to position [0, 12]
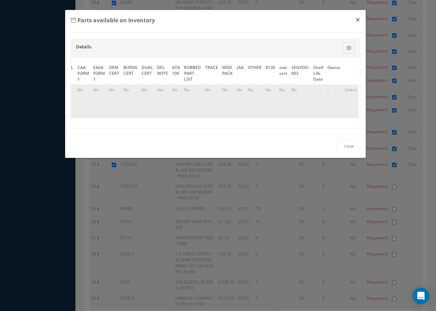
click at [343, 89] on td "Select" at bounding box center [351, 101] width 16 height 34
click at [346, 90] on link "Select" at bounding box center [351, 90] width 12 height 6
checkbox input "true"
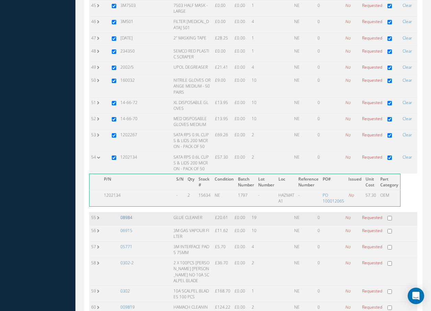
click at [129, 214] on link "08984" at bounding box center [126, 217] width 12 height 6
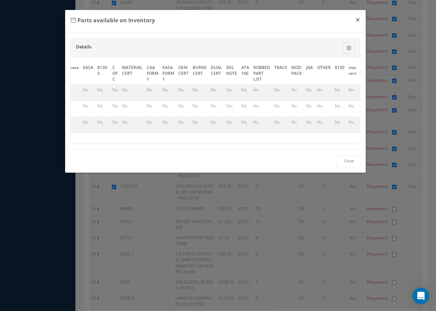
scroll to position [0, 368]
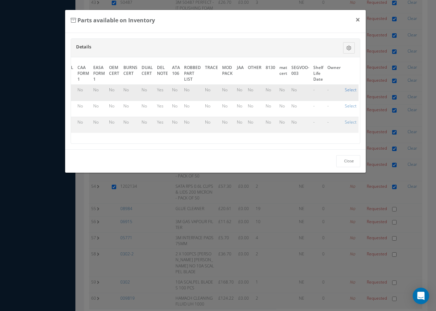
click at [347, 90] on link "Select" at bounding box center [351, 90] width 12 height 6
checkbox input "true"
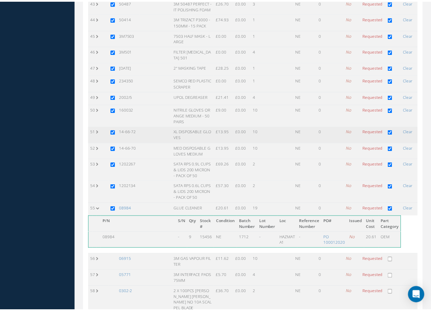
scroll to position [981, 0]
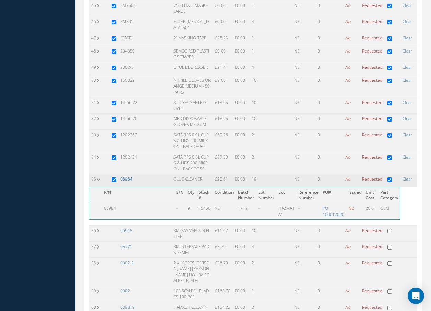
click at [124, 176] on link "08984" at bounding box center [126, 179] width 12 height 6
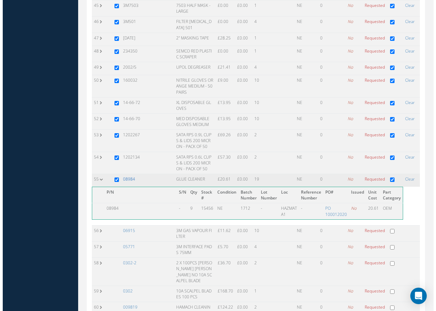
scroll to position [934, 0]
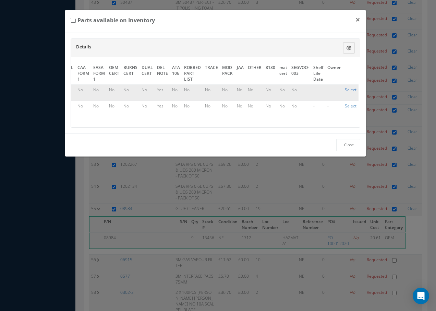
click at [347, 89] on link "Select" at bounding box center [351, 90] width 12 height 6
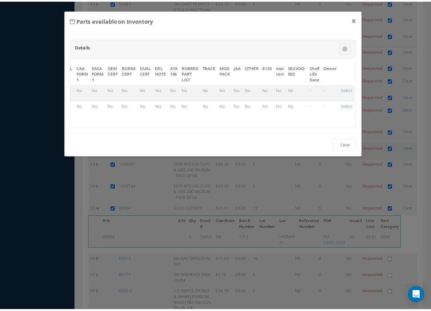
scroll to position [981, 0]
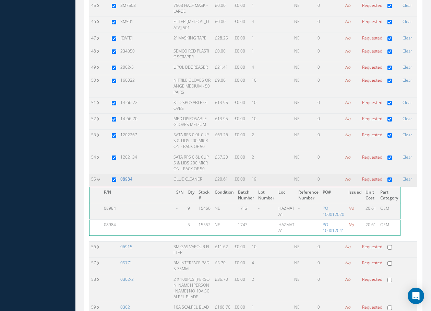
click at [131, 176] on link "08984" at bounding box center [126, 179] width 12 height 6
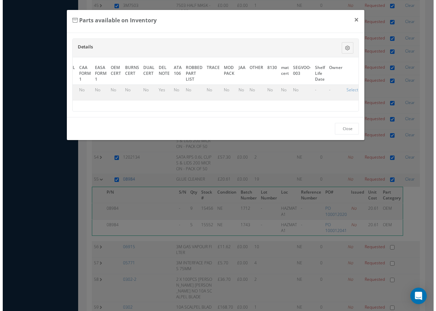
scroll to position [934, 0]
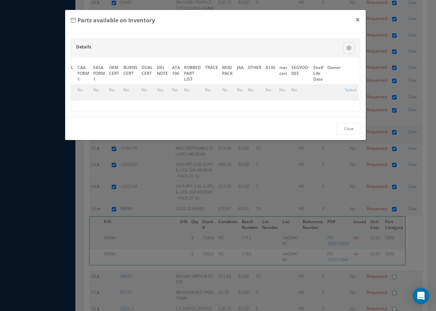
click at [351, 89] on link "Select" at bounding box center [351, 90] width 12 height 6
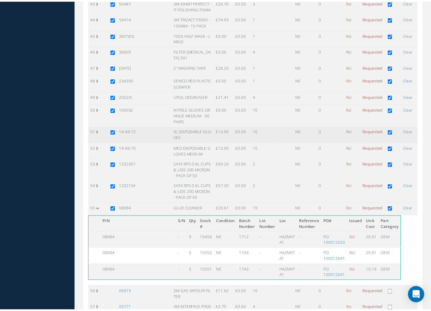
scroll to position [981, 0]
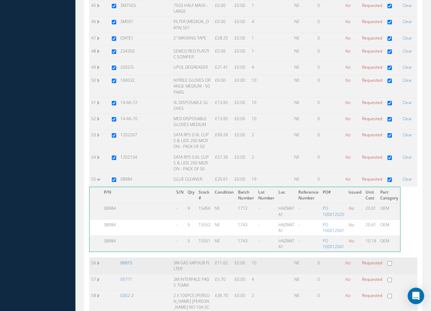
click at [128, 260] on link "06915" at bounding box center [126, 263] width 12 height 6
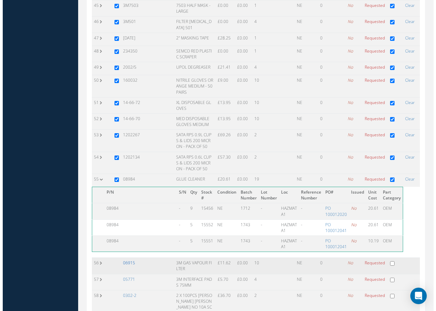
scroll to position [934, 0]
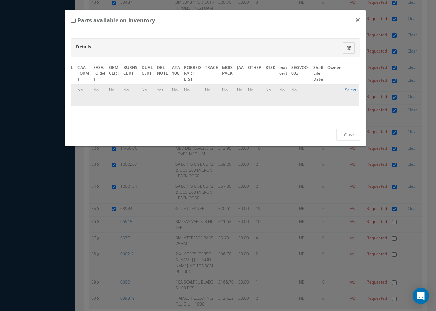
click at [350, 90] on link "Select" at bounding box center [351, 90] width 12 height 6
checkbox input "true"
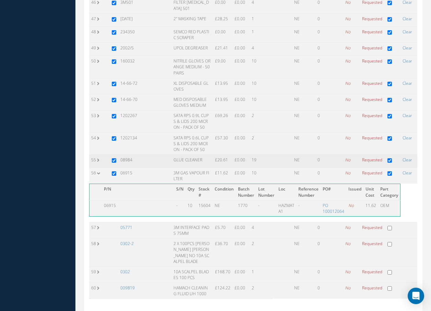
scroll to position [1019, 0]
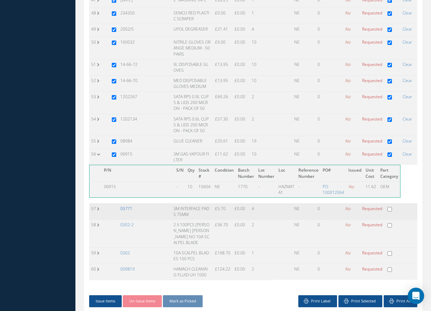
click at [127, 205] on link "05771" at bounding box center [126, 208] width 12 height 6
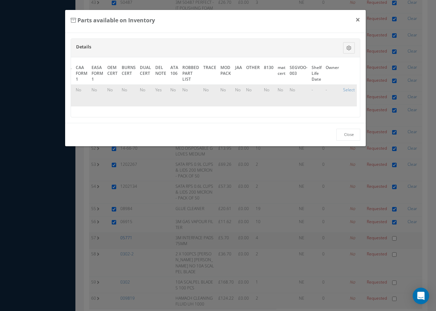
scroll to position [0, 366]
click at [347, 89] on link "Select" at bounding box center [351, 90] width 12 height 6
checkbox input "true"
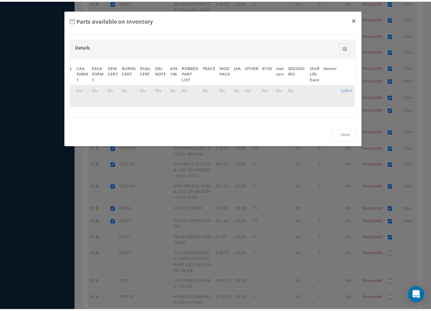
scroll to position [981, 0]
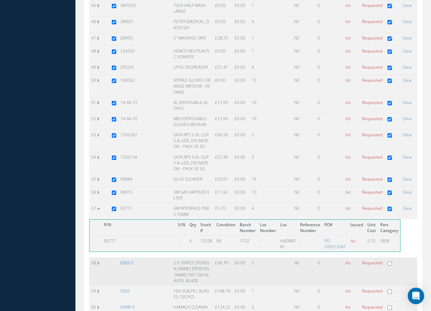
click at [127, 260] on link "0302-2" at bounding box center [126, 263] width 13 height 6
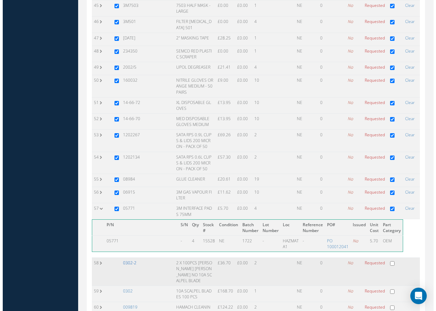
scroll to position [934, 0]
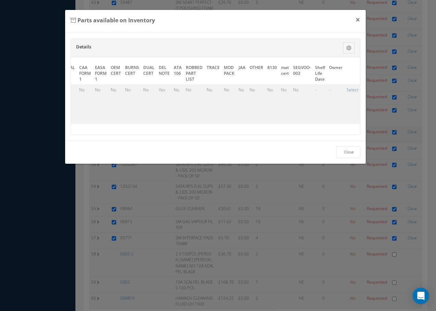
click at [347, 89] on link "Select" at bounding box center [353, 90] width 12 height 6
checkbox input "true"
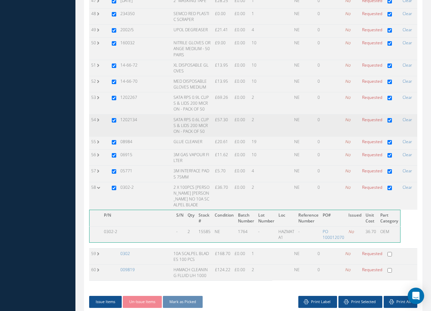
scroll to position [1019, 0]
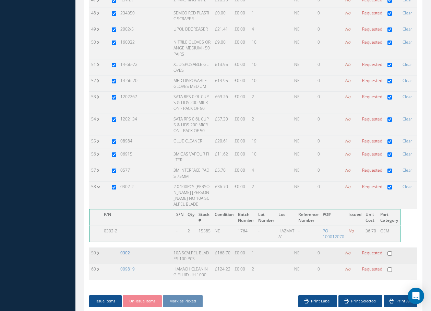
click at [122, 250] on link "0302" at bounding box center [125, 253] width 10 height 6
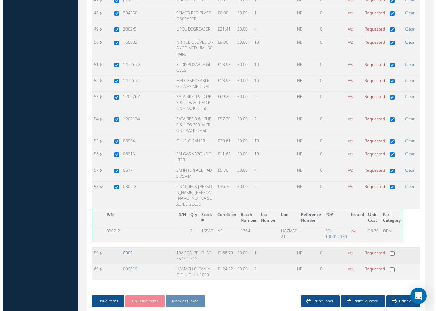
scroll to position [934, 0]
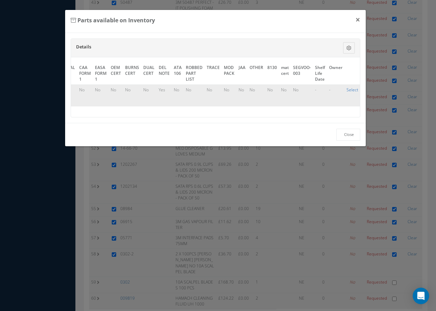
click at [347, 88] on link "Select" at bounding box center [353, 90] width 12 height 6
checkbox input "true"
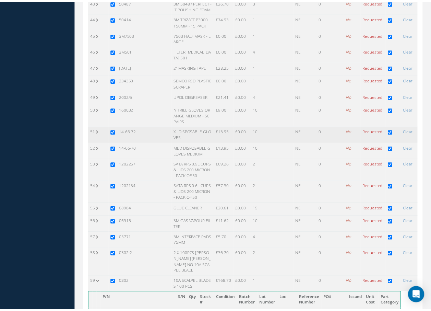
scroll to position [981, 0]
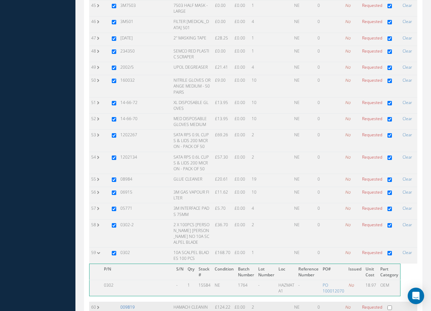
click at [126, 304] on link "009819" at bounding box center [127, 307] width 14 height 6
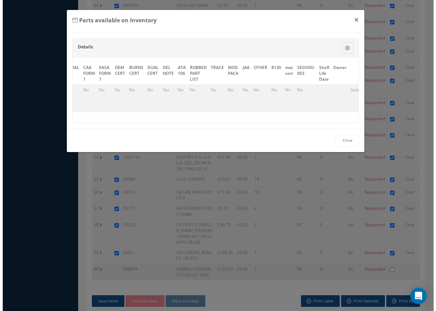
scroll to position [934, 0]
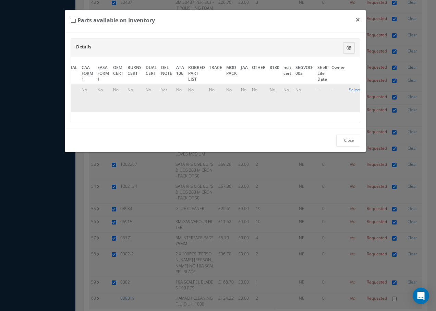
click at [355, 89] on link "Select" at bounding box center [355, 90] width 12 height 6
checkbox input "true"
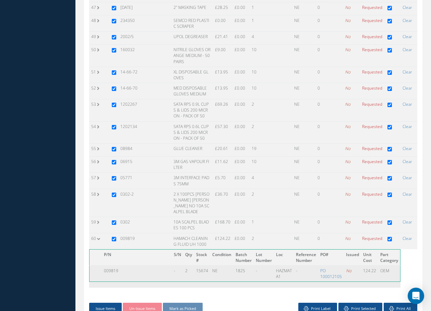
scroll to position [1019, 0]
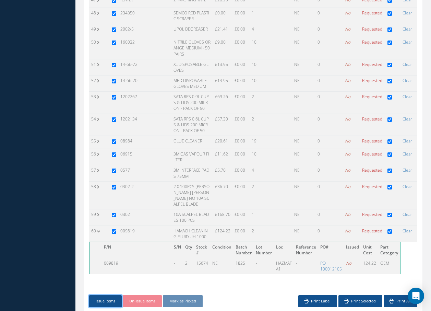
click at [97, 295] on button "Issue Items" at bounding box center [105, 301] width 33 height 12
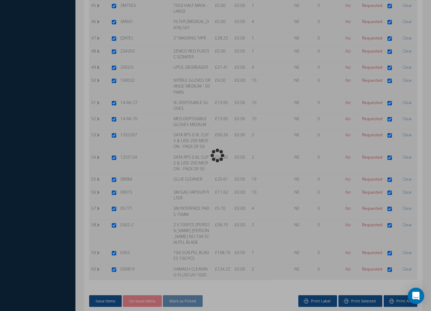
scroll to position [934, 0]
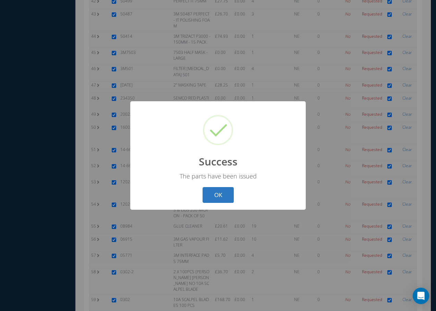
click at [222, 195] on button "OK" at bounding box center [218, 195] width 31 height 16
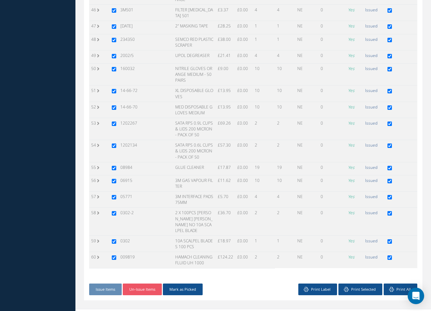
scroll to position [969, 0]
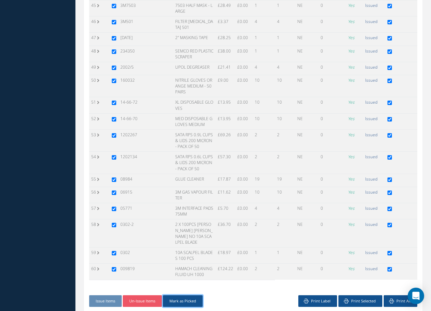
click at [194, 295] on button "Mark as Picked" at bounding box center [183, 301] width 40 height 12
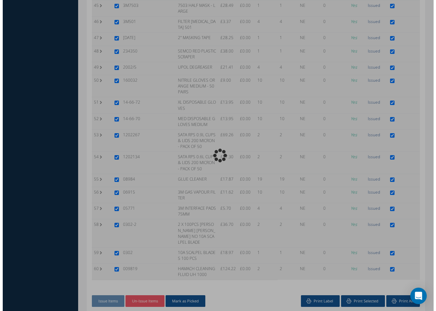
scroll to position [922, 0]
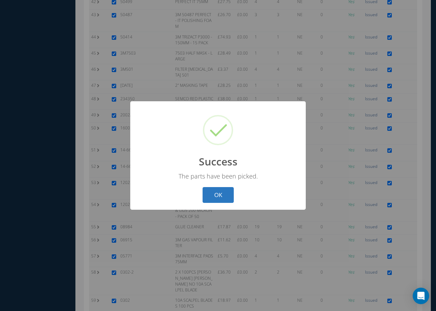
click at [215, 194] on button "OK" at bounding box center [218, 195] width 31 height 16
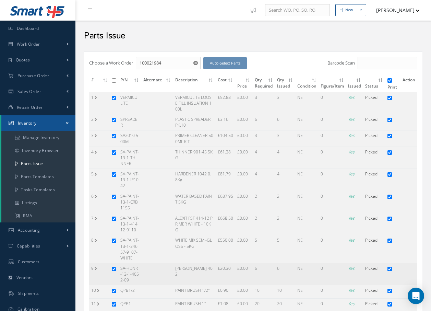
scroll to position [0, 0]
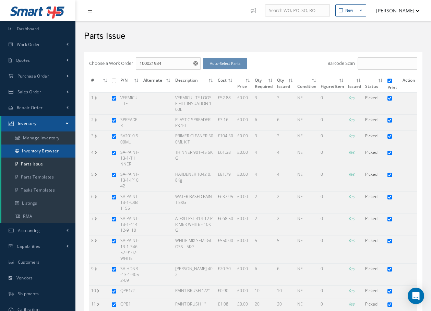
click at [52, 147] on link "Inventory Browser" at bounding box center [38, 150] width 74 height 13
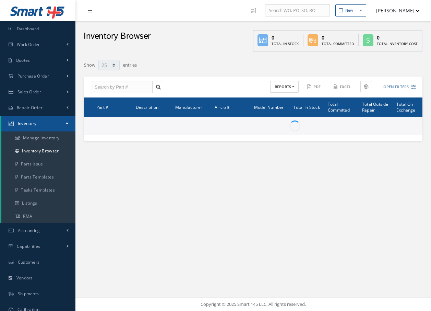
select select "25"
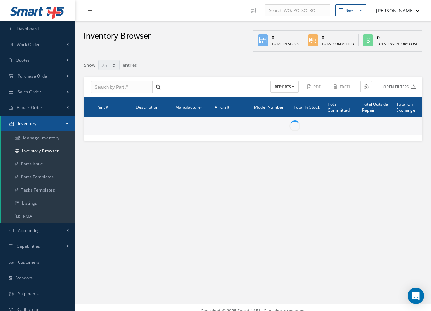
type input "Locations"
type input "All General Ledger"
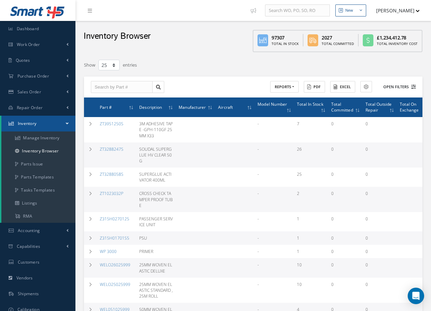
click at [396, 85] on button "Open Filters" at bounding box center [396, 86] width 39 height 11
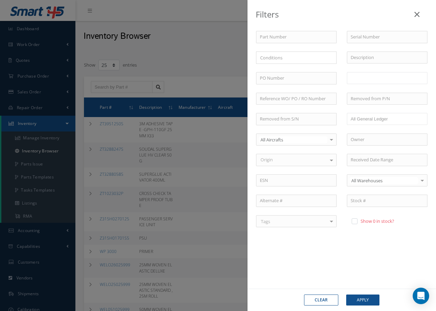
click at [370, 76] on input "text" at bounding box center [365, 78] width 28 height 9
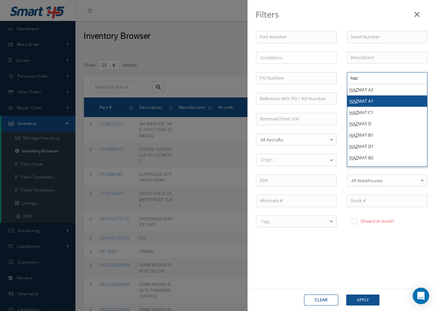
type input "haz"
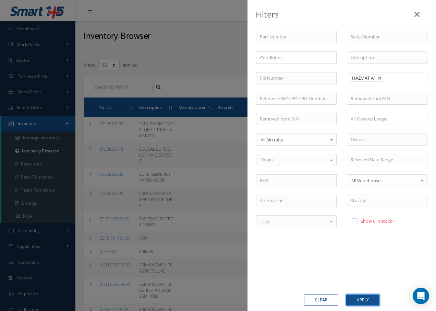
click at [356, 300] on button "Apply" at bounding box center [362, 299] width 33 height 11
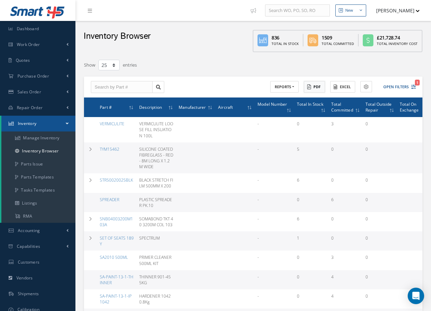
click at [317, 87] on button "PDF" at bounding box center [314, 87] width 21 height 12
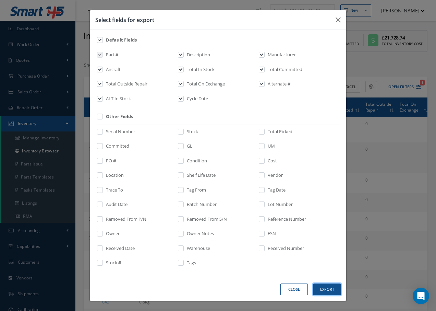
click at [335, 287] on button "Export" at bounding box center [326, 289] width 27 height 12
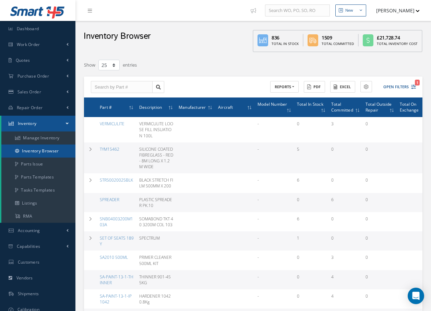
click at [51, 152] on link "Inventory Browser" at bounding box center [38, 150] width 74 height 13
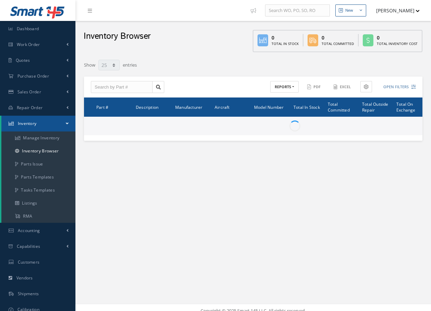
select select "25"
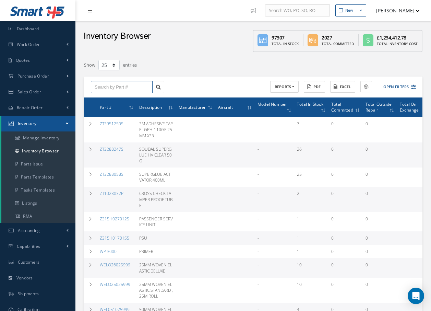
click at [132, 87] on input "text" at bounding box center [122, 87] width 62 height 12
click at [109, 99] on div "S708" at bounding box center [122, 99] width 54 height 7
type input "S708"
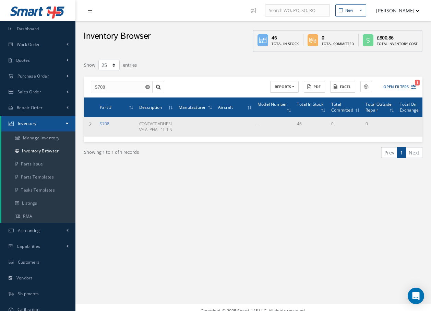
click at [106, 125] on link "S708" at bounding box center [105, 124] width 10 height 6
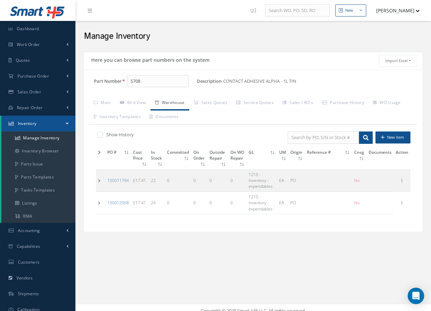
click at [98, 180] on td at bounding box center [100, 180] width 9 height 22
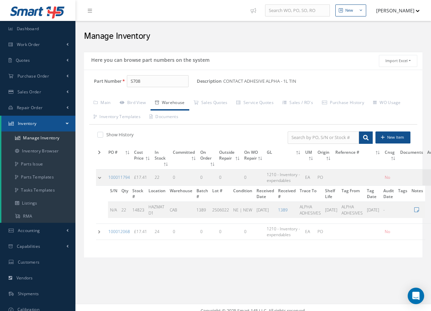
click at [98, 178] on td at bounding box center [101, 177] width 10 height 16
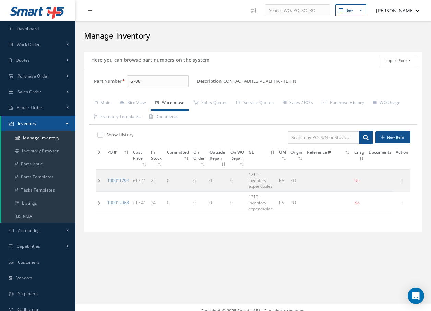
click at [98, 203] on td at bounding box center [100, 203] width 9 height 22
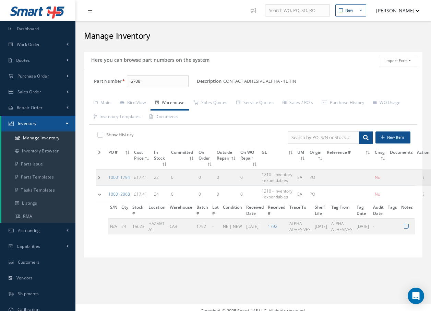
click at [101, 195] on td at bounding box center [101, 194] width 10 height 16
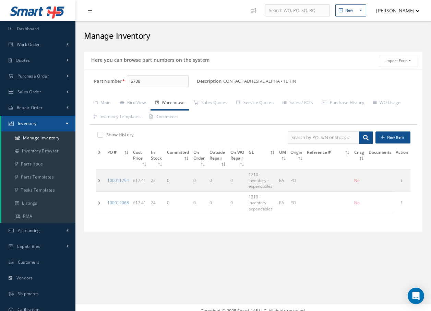
click at [98, 203] on td at bounding box center [100, 203] width 9 height 22
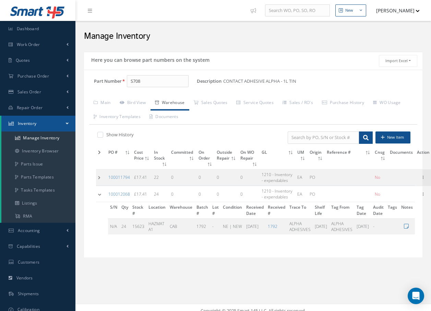
click at [98, 177] on td at bounding box center [101, 177] width 10 height 16
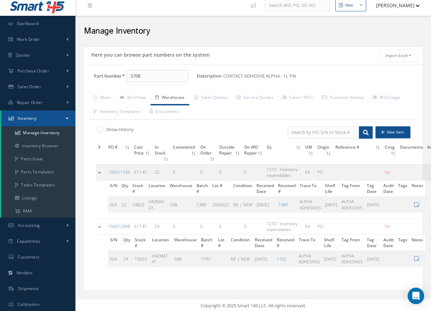
scroll to position [7, 0]
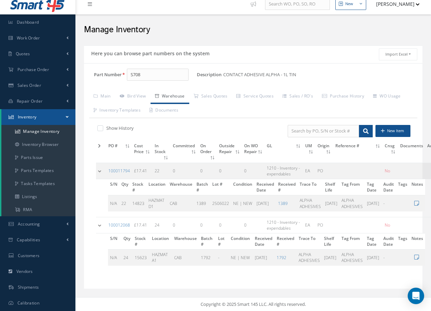
click at [92, 3] on icon at bounding box center [90, 4] width 4 height 5
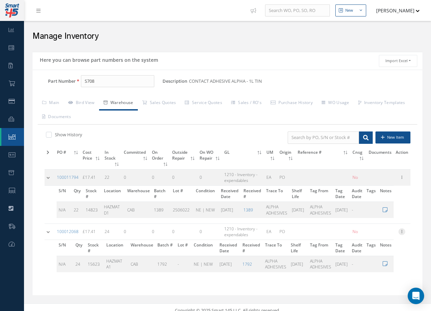
click at [404, 231] on icon at bounding box center [401, 230] width 7 height 5
click at [373, 236] on link "Edit" at bounding box center [370, 235] width 54 height 9
type input "17.41"
type input "[DATE]"
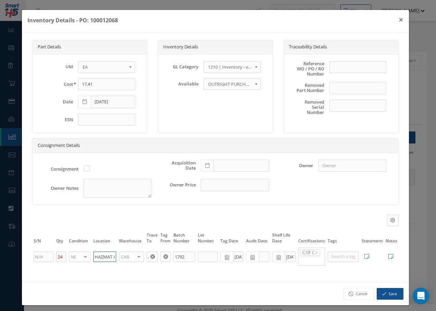
click at [114, 256] on input "HAZMAT A1" at bounding box center [104, 256] width 23 height 10
type input "HAZMAT D1"
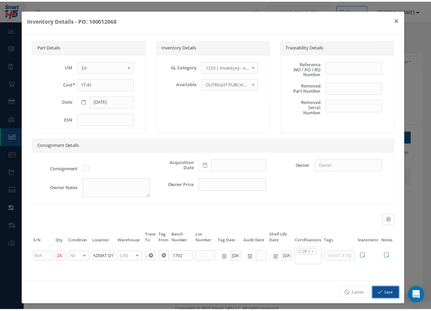
scroll to position [0, 0]
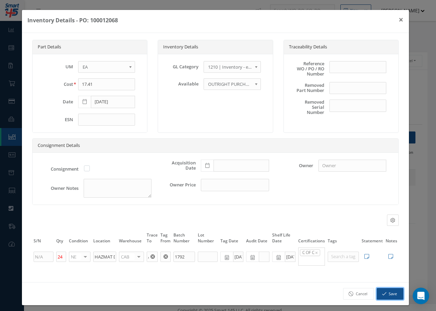
click at [393, 300] on button "Save" at bounding box center [390, 294] width 27 height 12
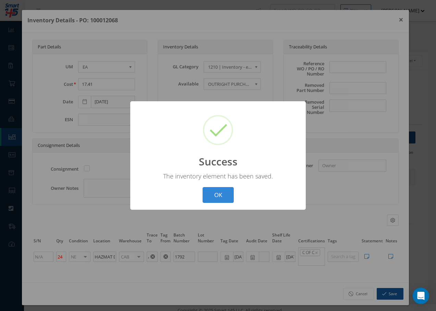
click at [221, 197] on button "OK" at bounding box center [218, 195] width 31 height 16
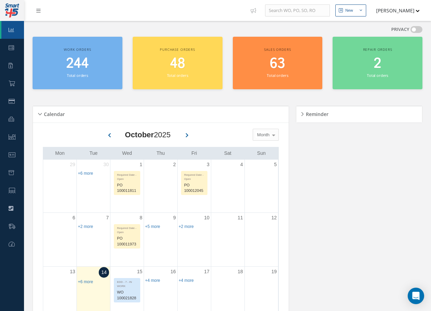
click at [35, 11] on link at bounding box center [40, 10] width 19 height 11
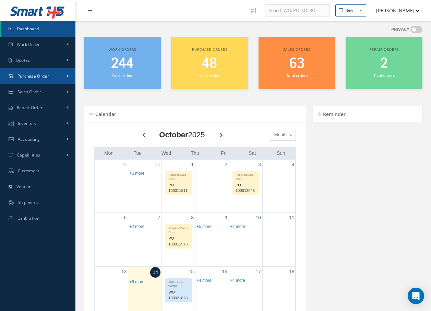
click at [39, 77] on span "Purchase Order" at bounding box center [33, 76] width 32 height 6
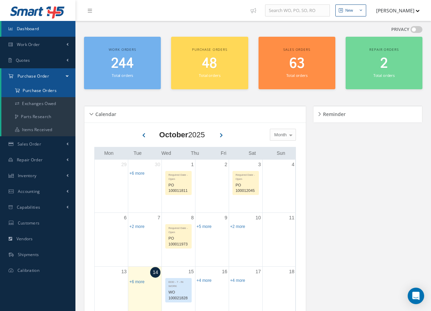
click at [38, 89] on a=1&status_id=2&status_id=3&status_id=5&collapsedFilters"] "Purchase Orders" at bounding box center [38, 90] width 74 height 13
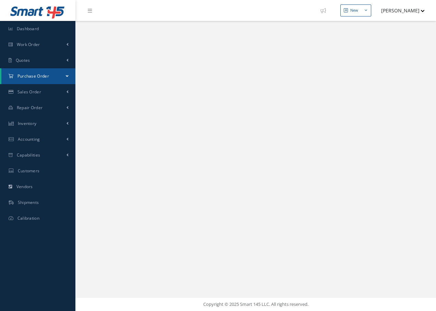
select select "25"
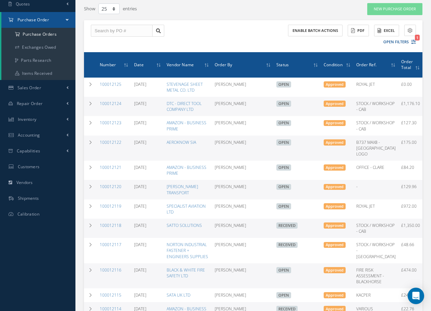
scroll to position [69, 0]
